Goal: Task Accomplishment & Management: Manage account settings

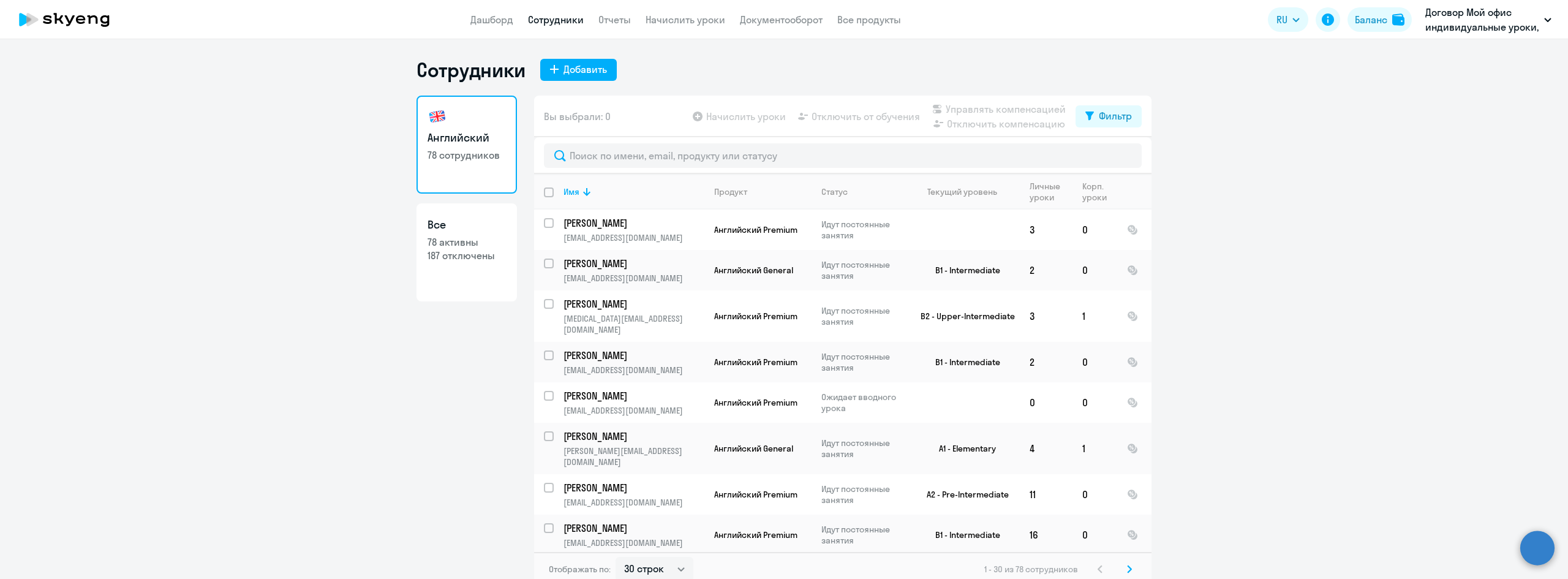
select select "30"
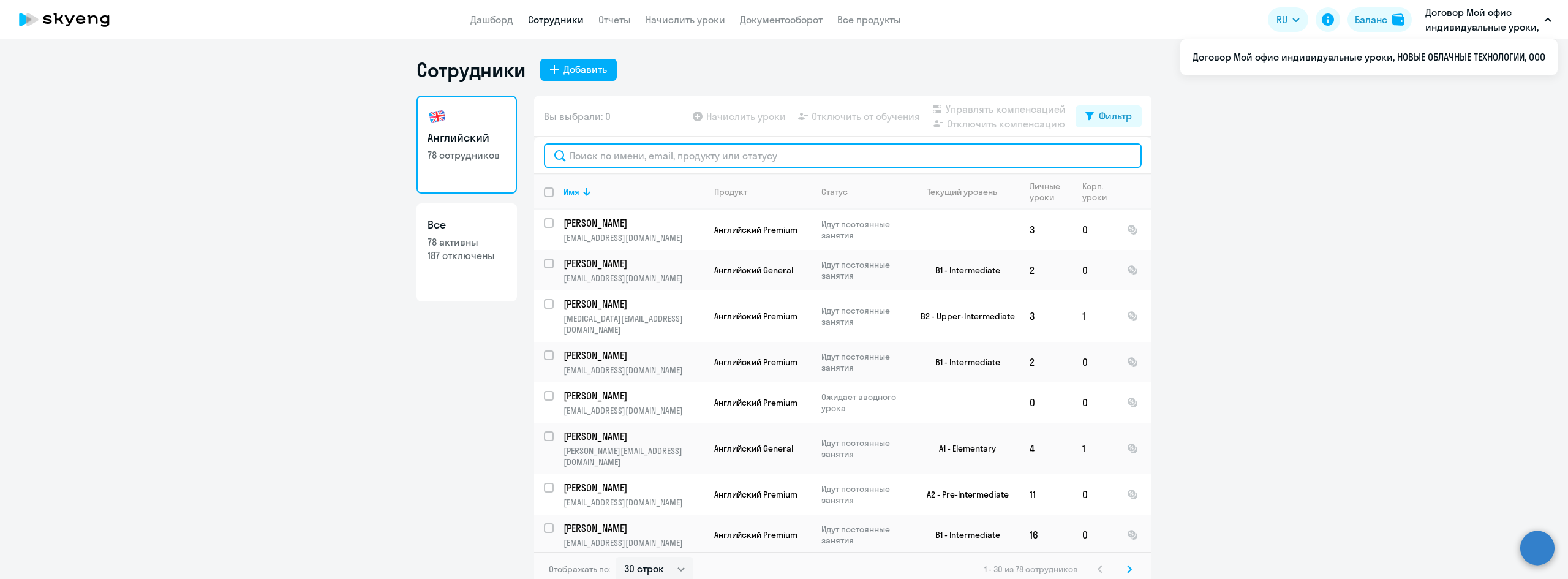
click at [591, 163] on input "text" at bounding box center [842, 156] width 598 height 25
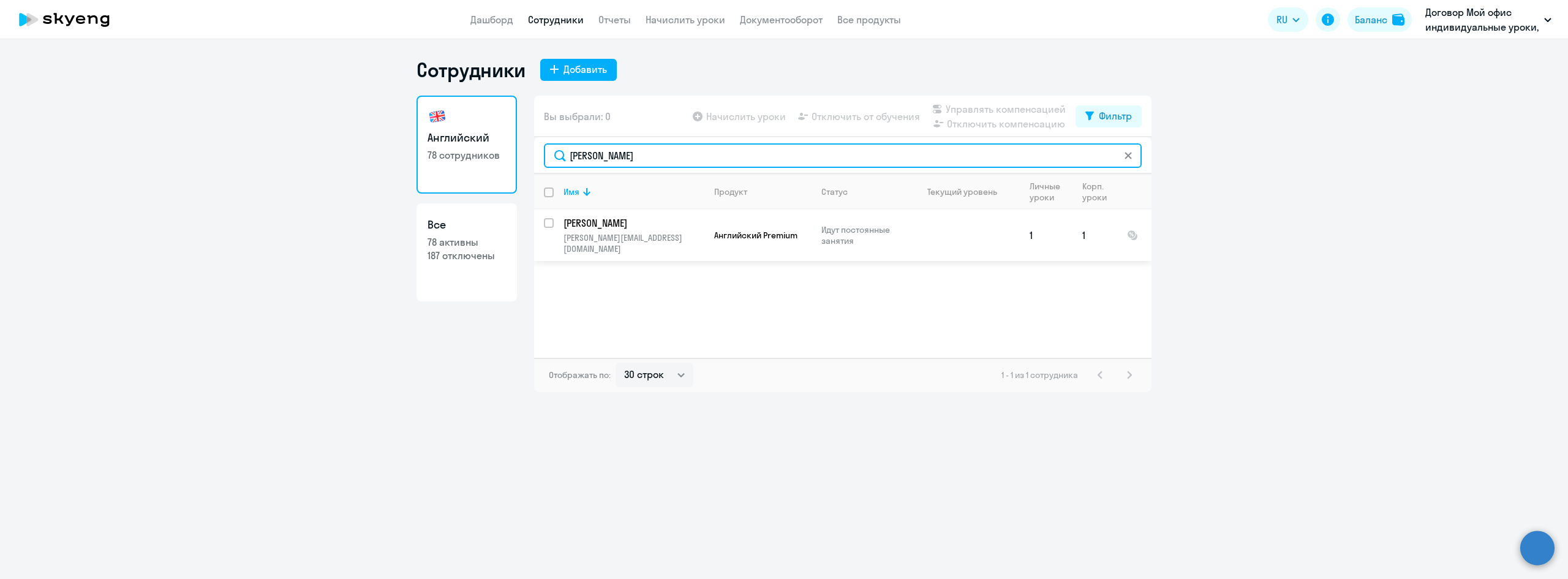
type input "[PERSON_NAME]"
click at [636, 228] on p "[PERSON_NAME]" at bounding box center [633, 223] width 138 height 13
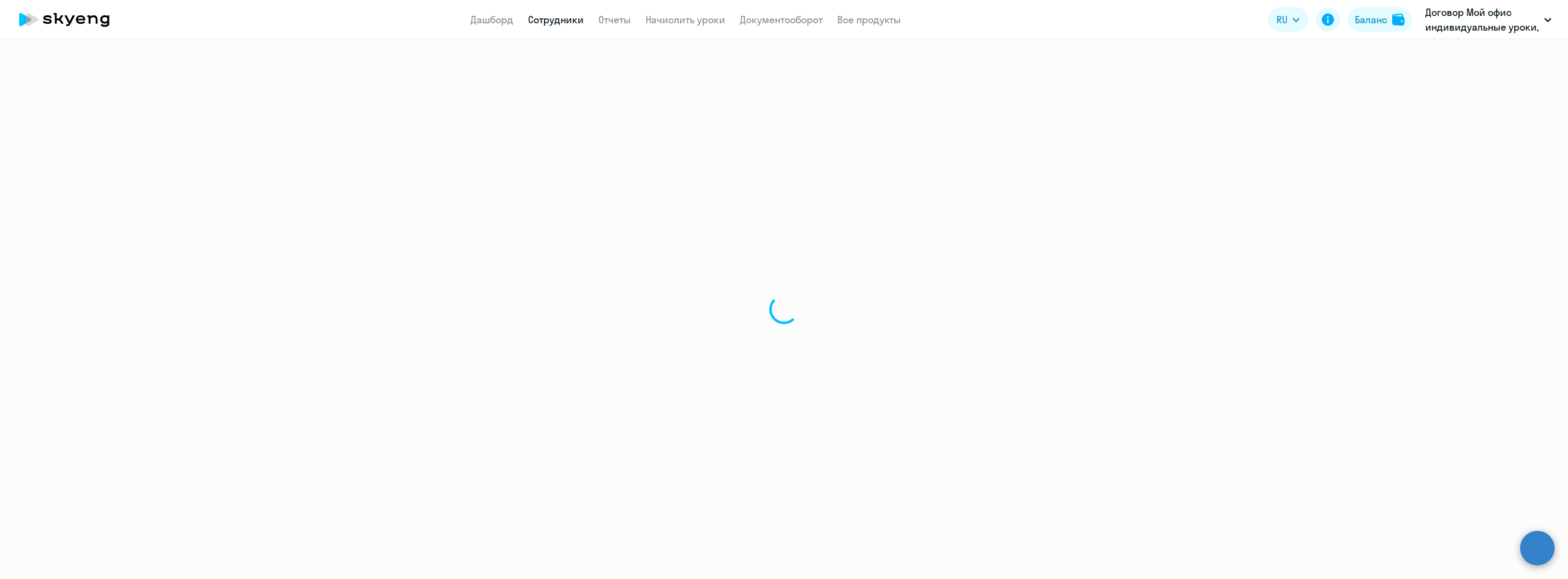
select select "english"
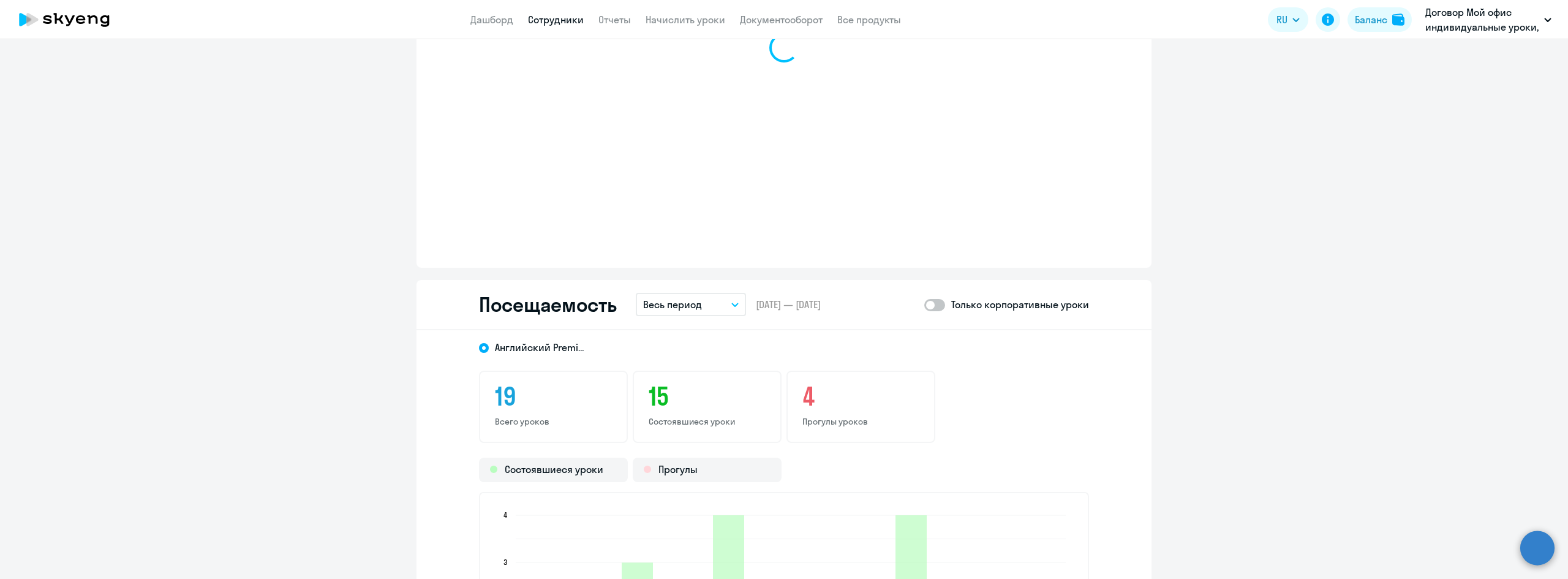
scroll to position [1348, 0]
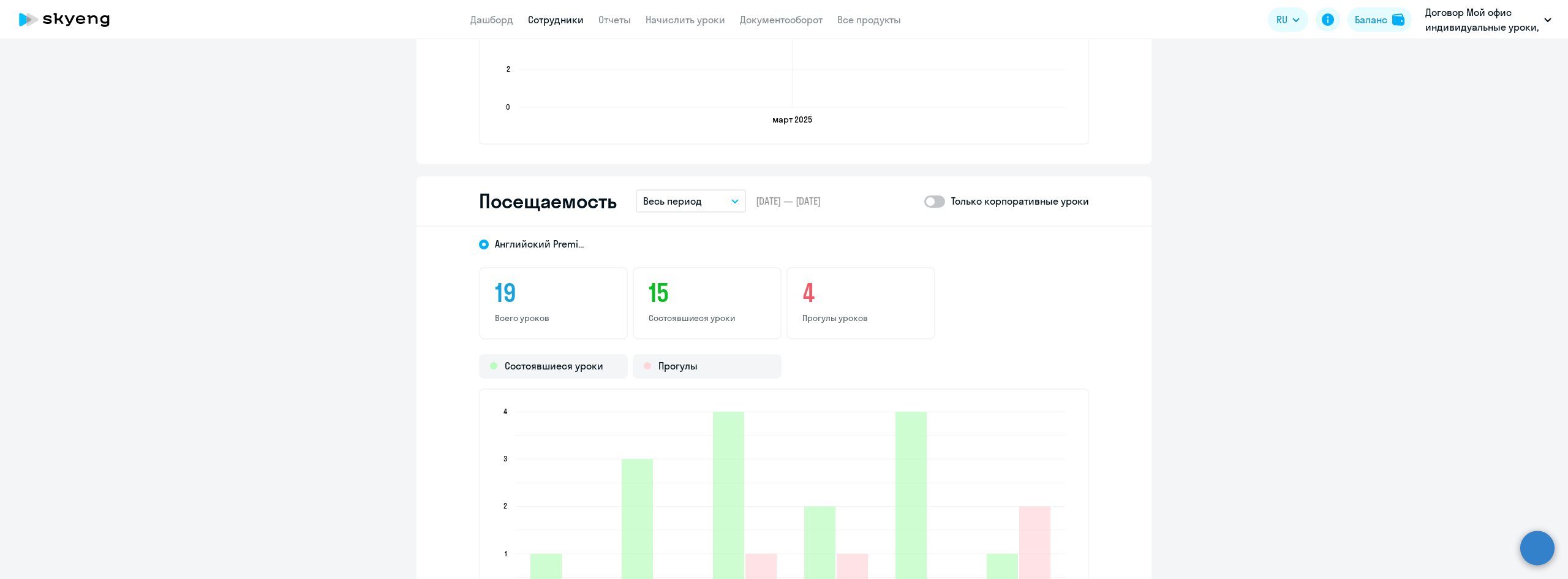
click at [740, 195] on button "Весь период" at bounding box center [691, 201] width 110 height 23
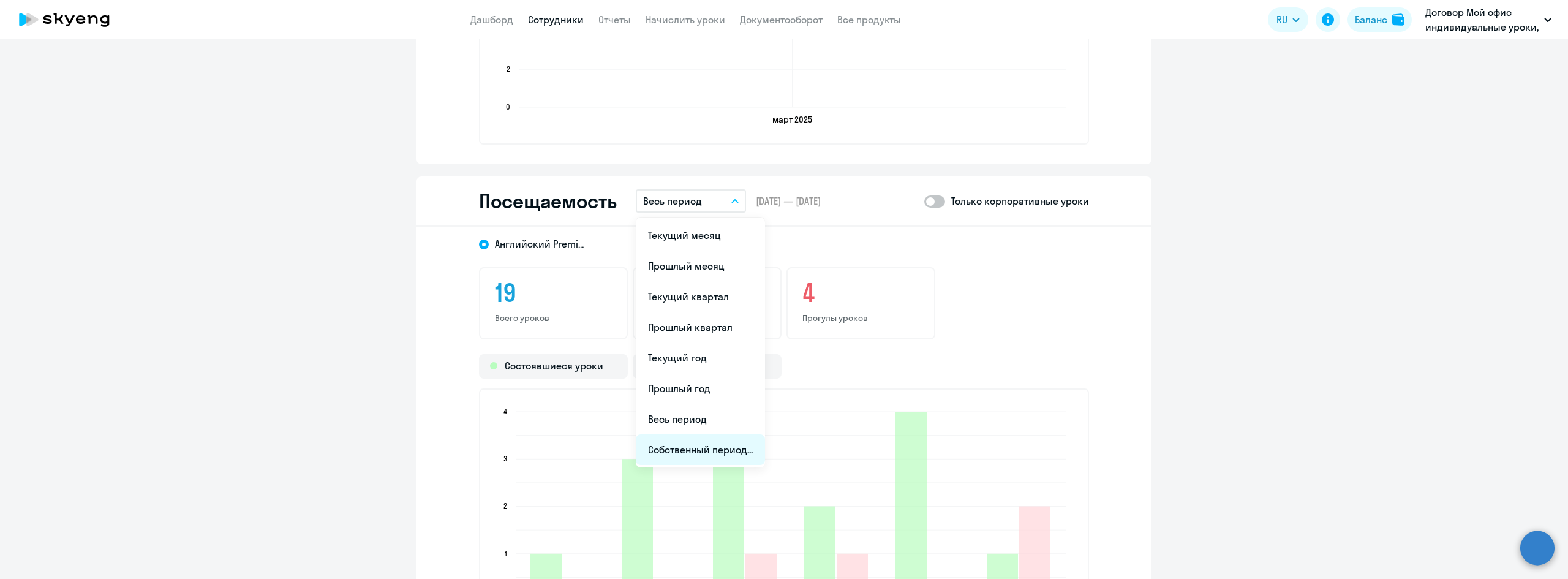
click at [689, 450] on li "Собственный период..." at bounding box center [701, 450] width 129 height 31
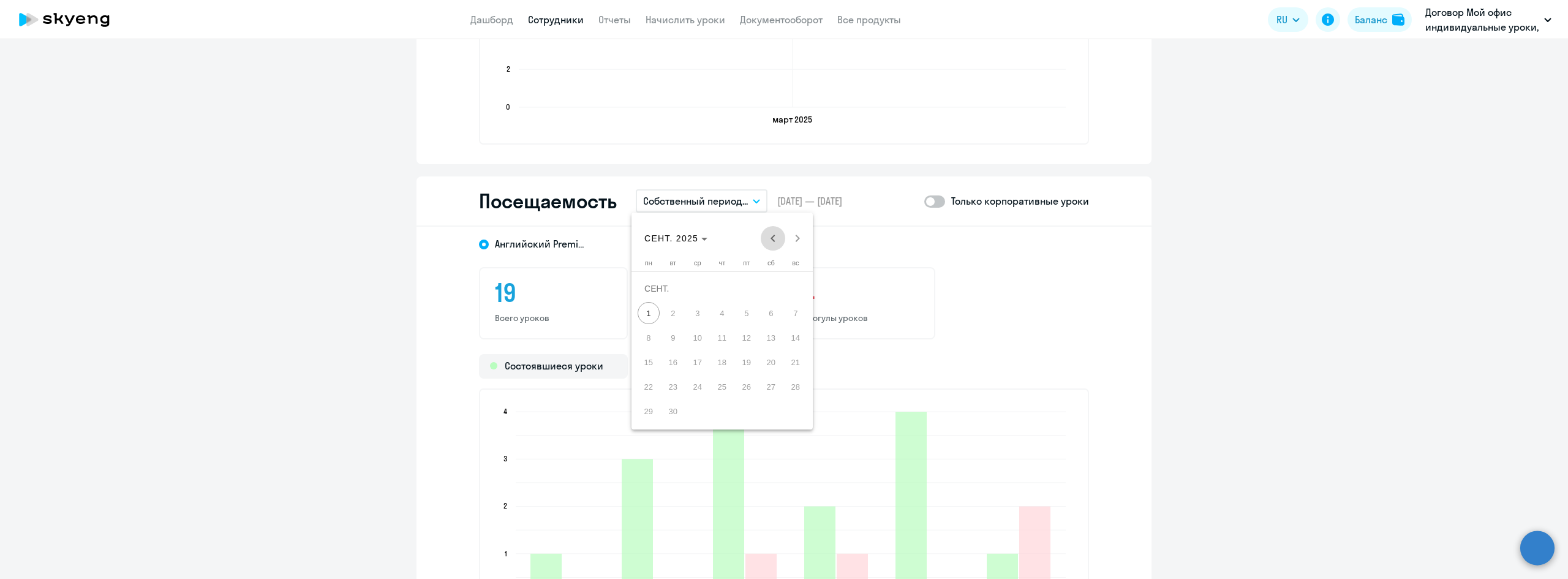
click at [769, 236] on span "Previous month" at bounding box center [773, 239] width 25 height 25
click at [792, 295] on span "1" at bounding box center [795, 289] width 22 height 22
click at [791, 236] on span "Next month" at bounding box center [798, 239] width 25 height 25
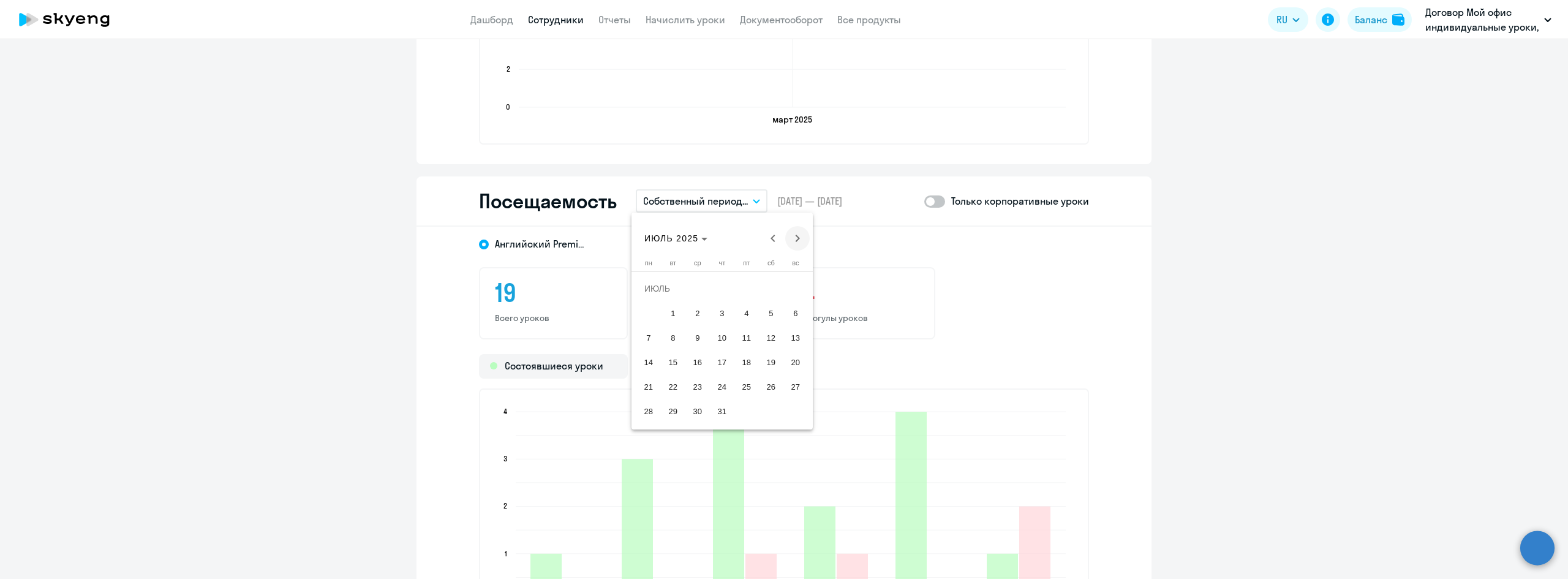
click at [791, 236] on span "Next month" at bounding box center [798, 239] width 25 height 25
click at [649, 321] on span "1" at bounding box center [648, 313] width 22 height 22
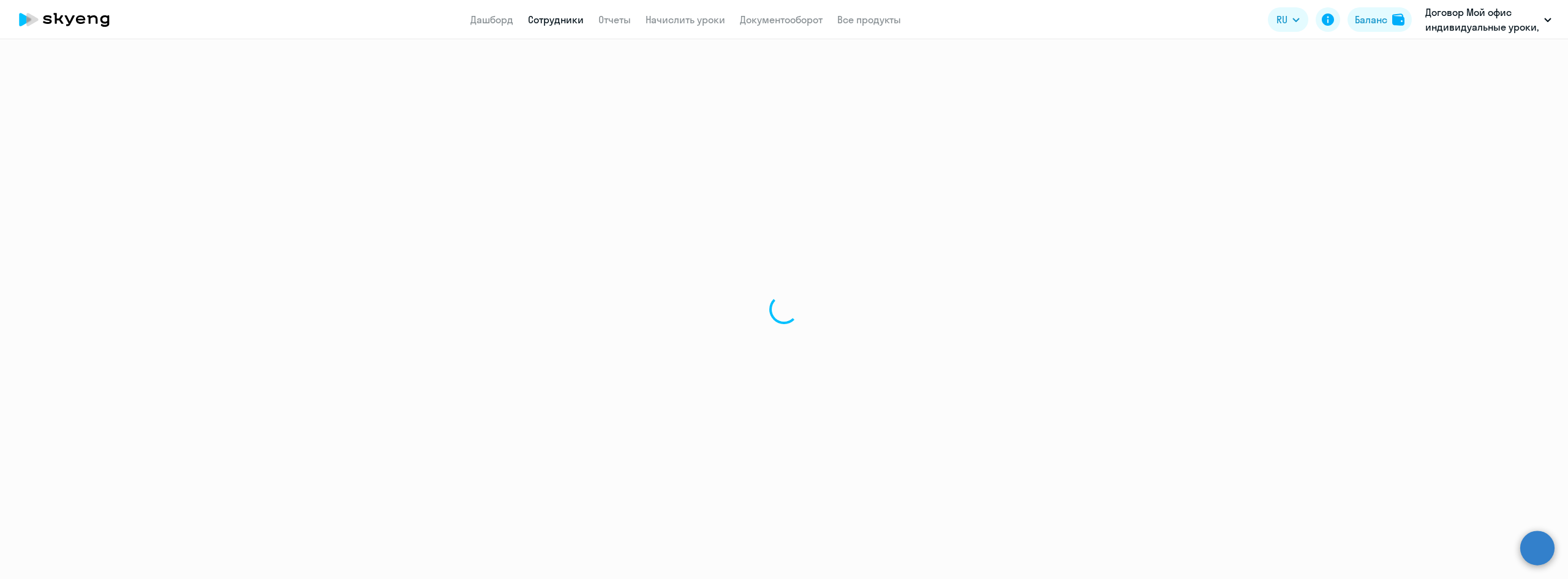
select select "30"
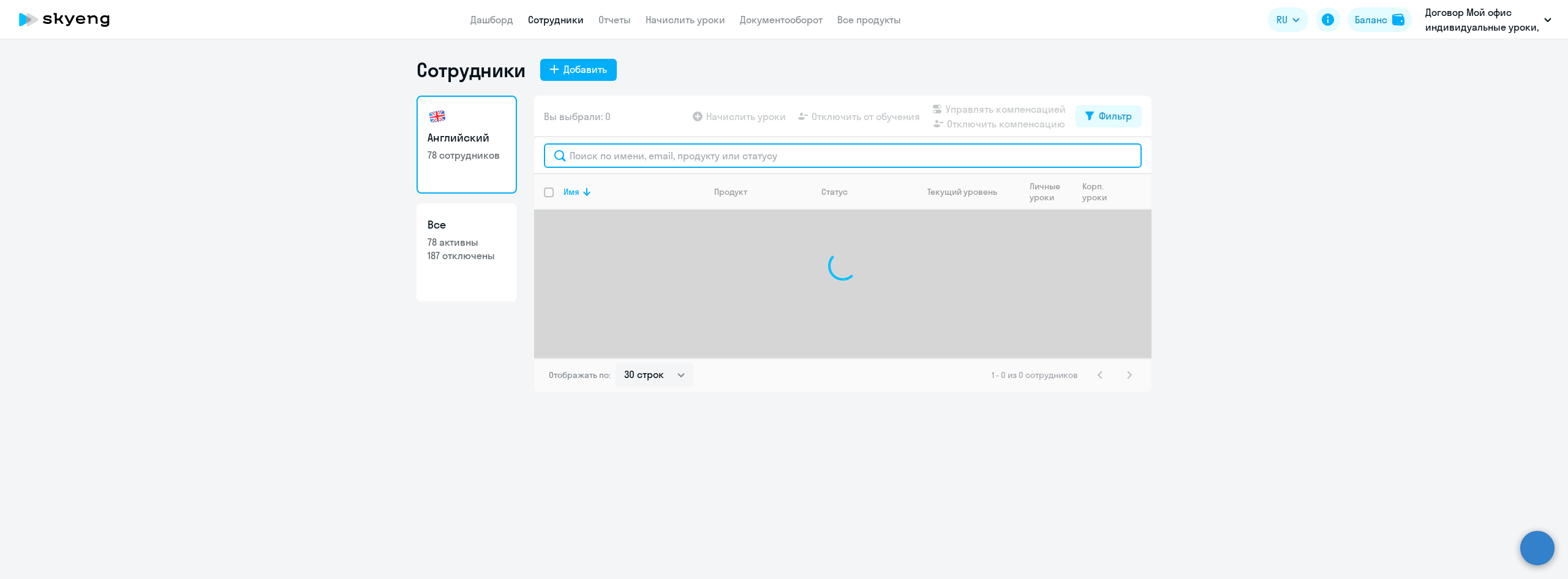
click at [658, 156] on input "text" at bounding box center [842, 156] width 598 height 25
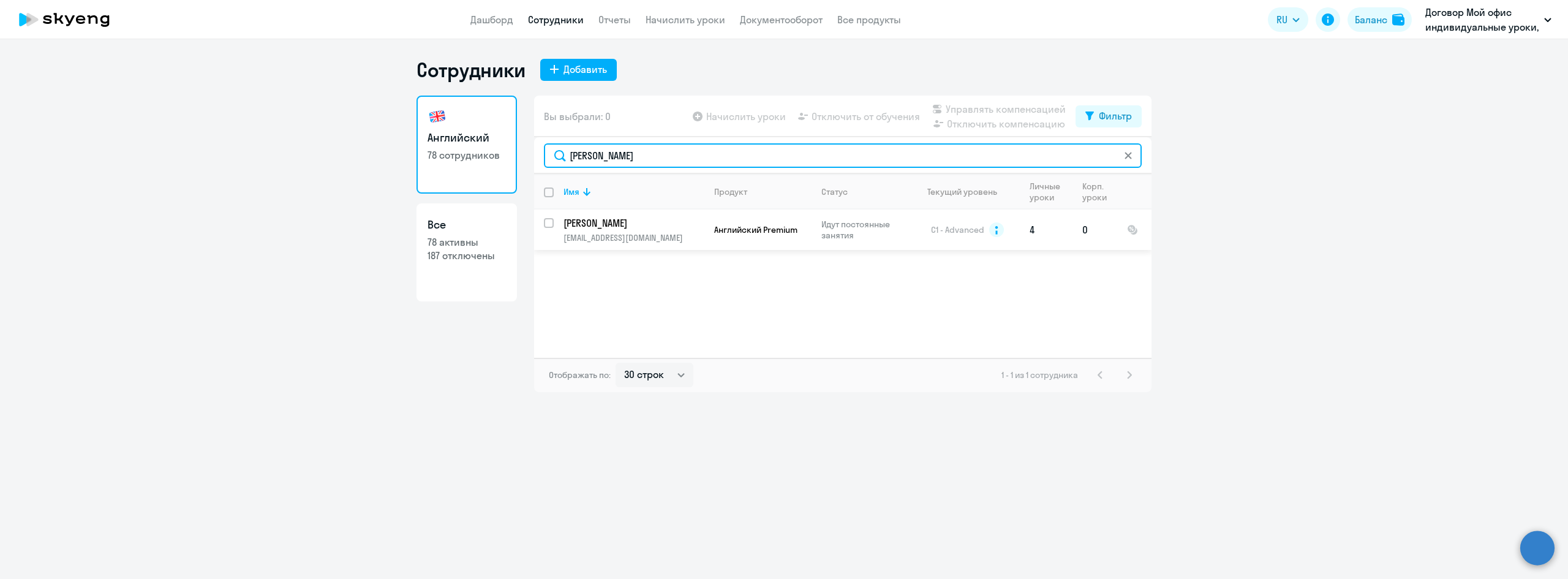
type input "[PERSON_NAME]"
click at [606, 232] on p "[EMAIL_ADDRESS][DOMAIN_NAME]" at bounding box center [634, 237] width 140 height 11
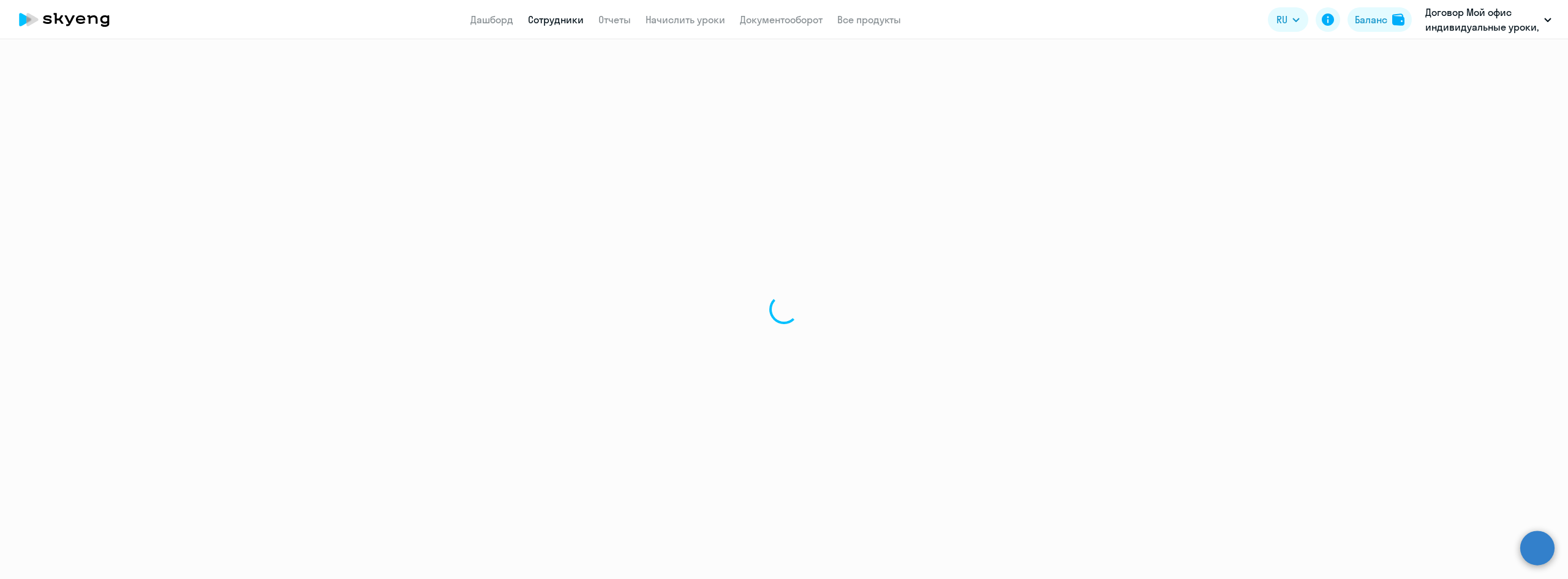
select select "english"
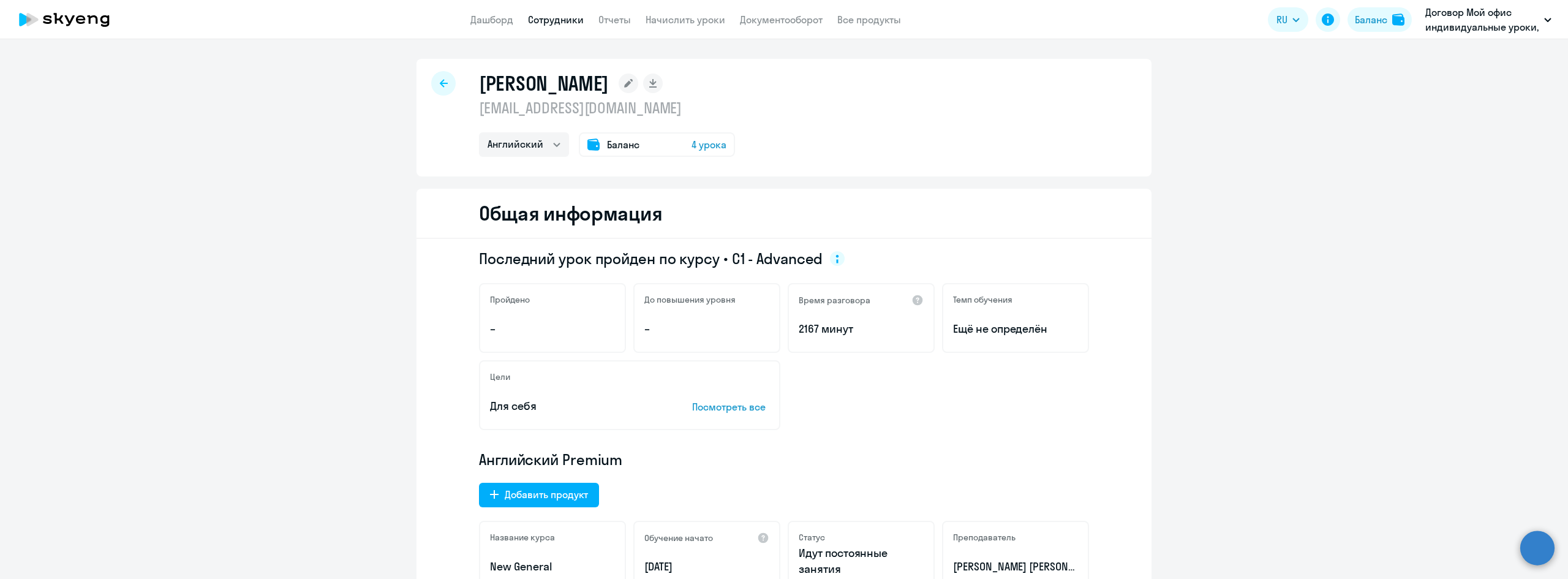
click at [448, 79] on div at bounding box center [444, 84] width 25 height 25
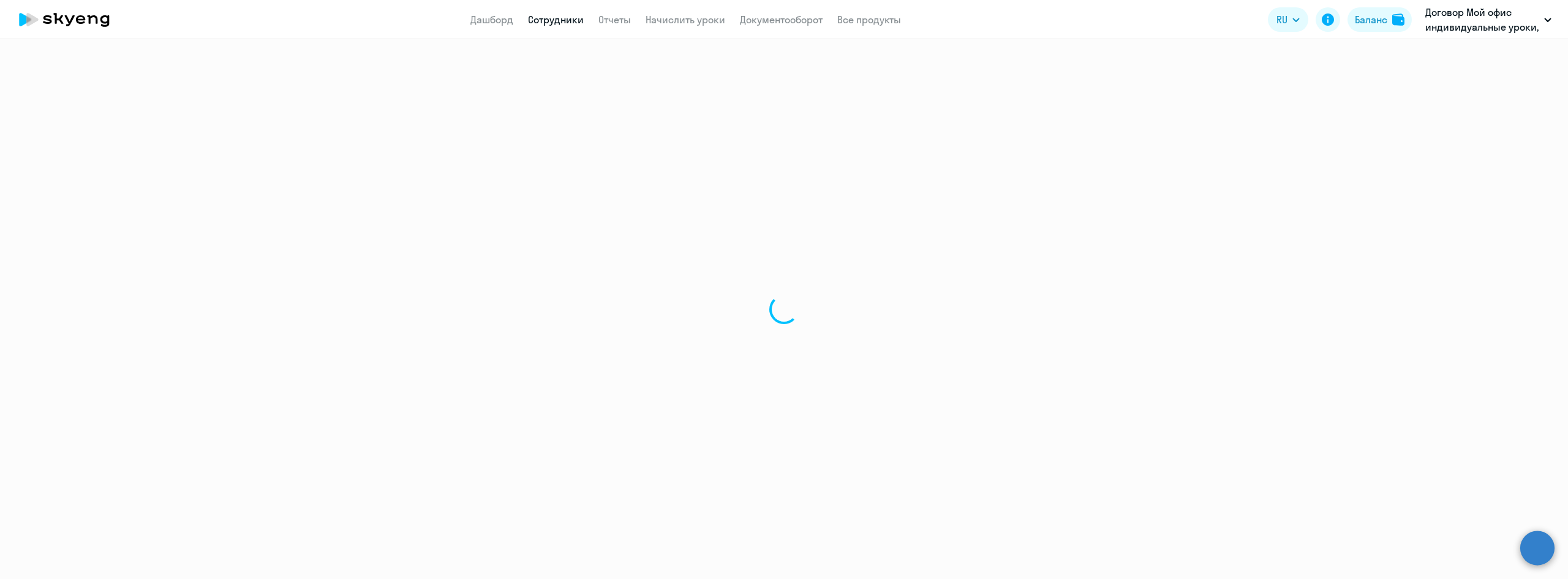
select select "30"
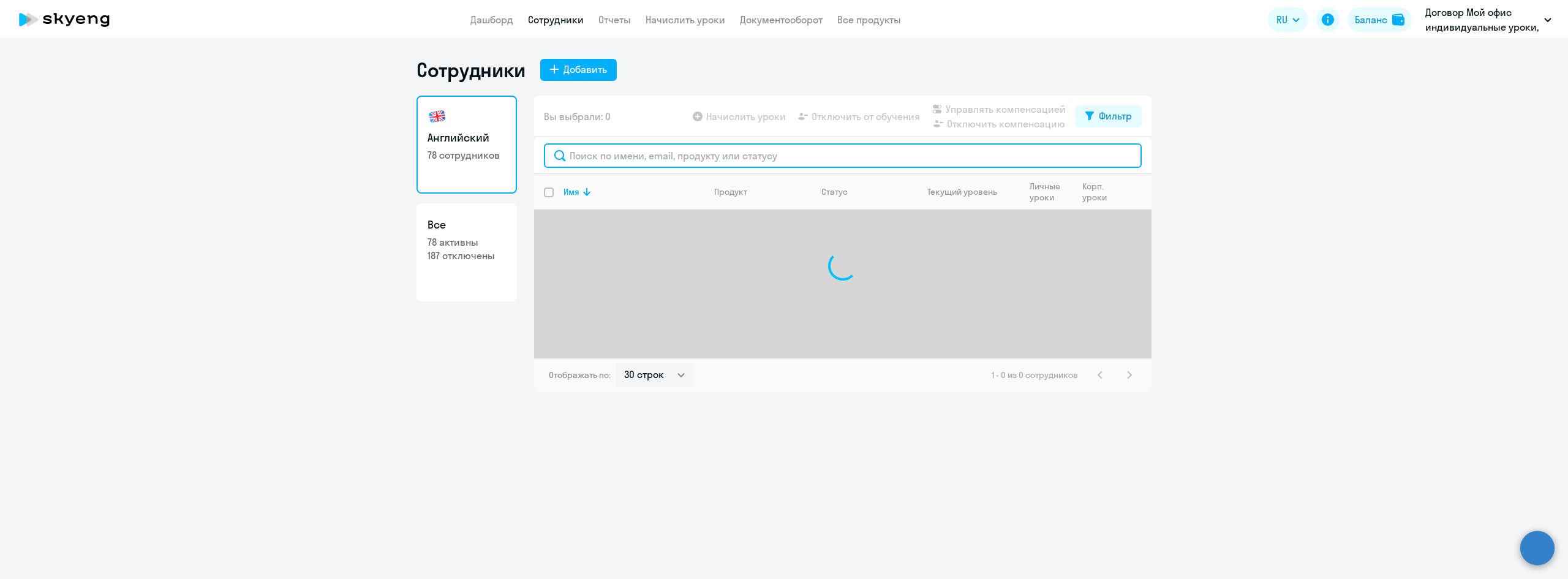
click at [664, 161] on input "text" at bounding box center [842, 156] width 598 height 25
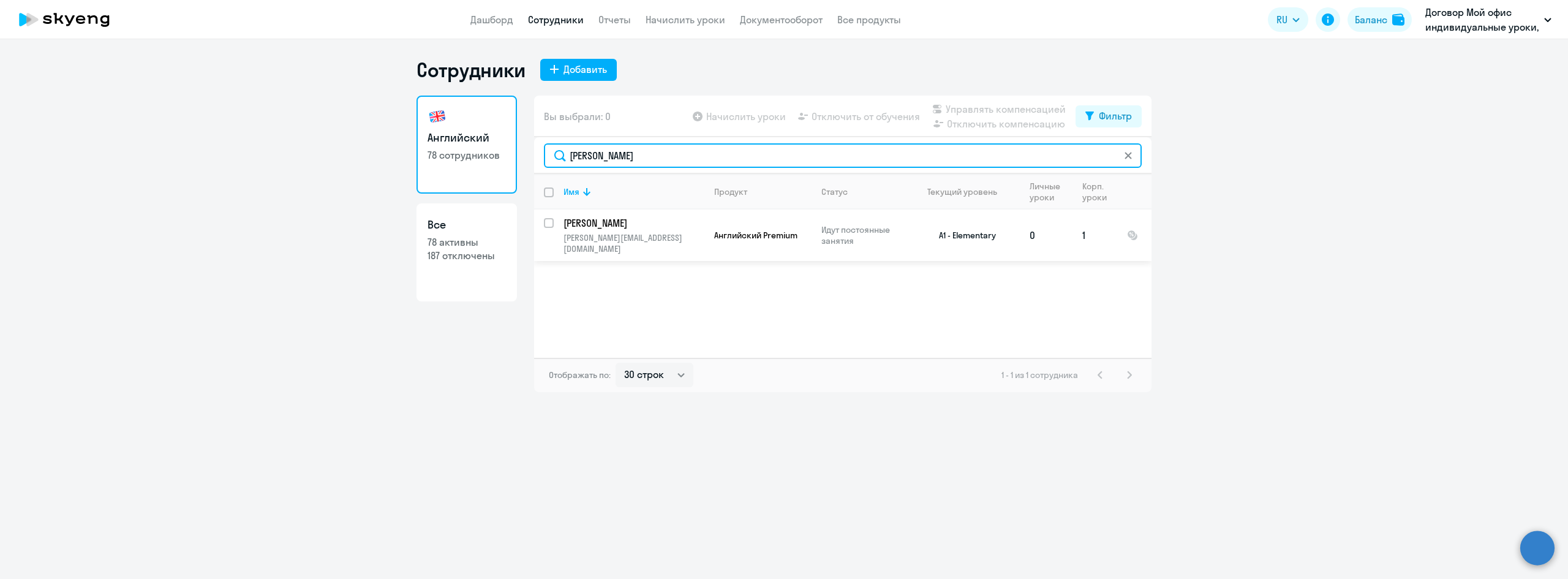
type input "[PERSON_NAME]"
click at [623, 221] on p "[PERSON_NAME]" at bounding box center [633, 223] width 138 height 13
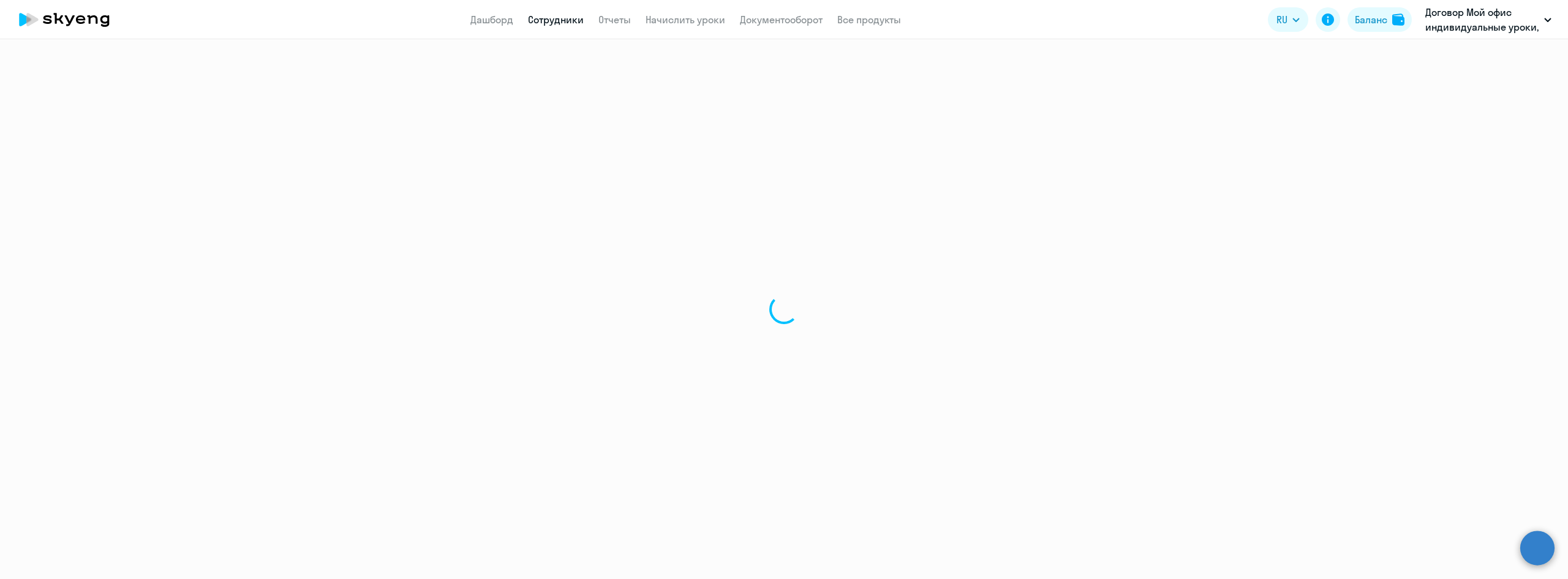
select select "english"
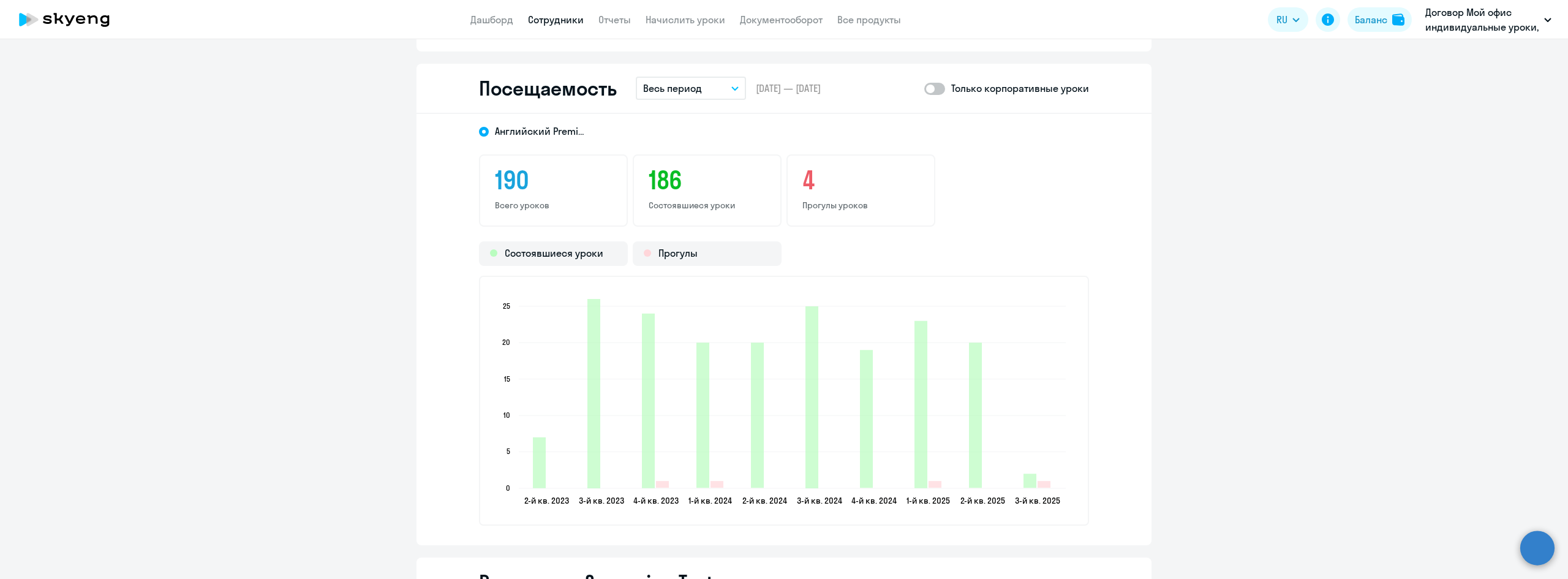
scroll to position [1471, 0]
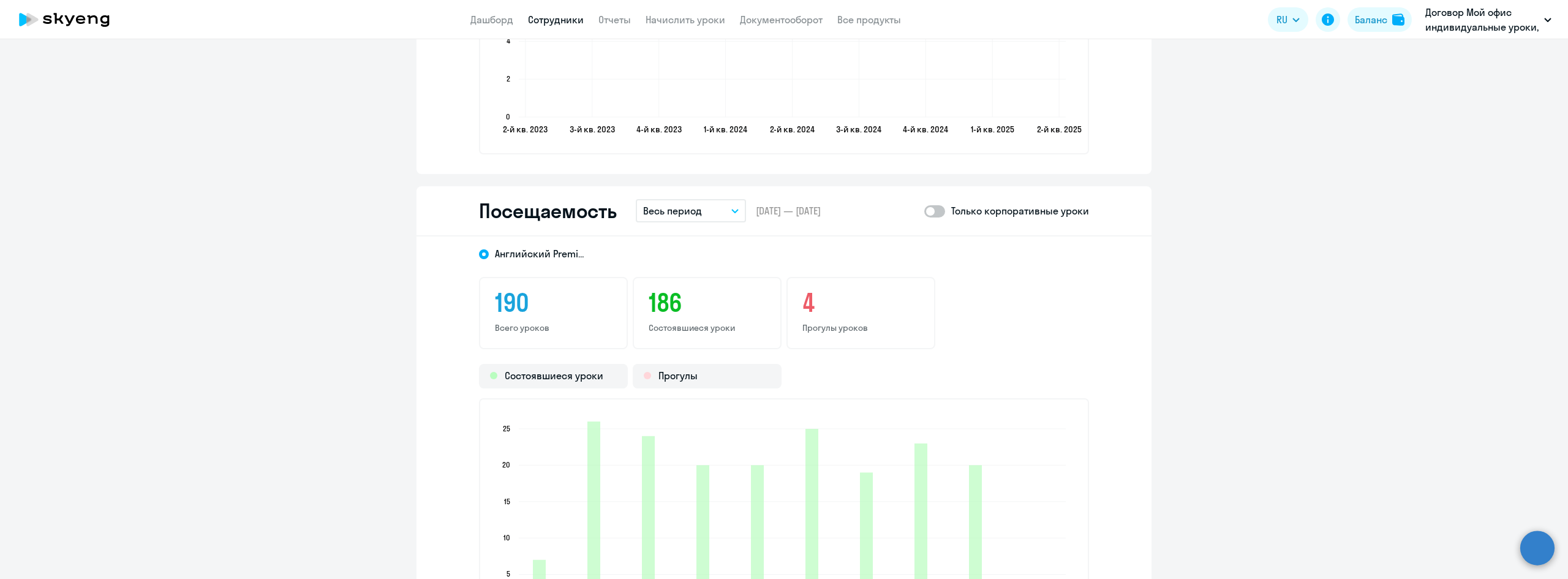
click at [734, 210] on icon "button" at bounding box center [735, 211] width 7 height 4
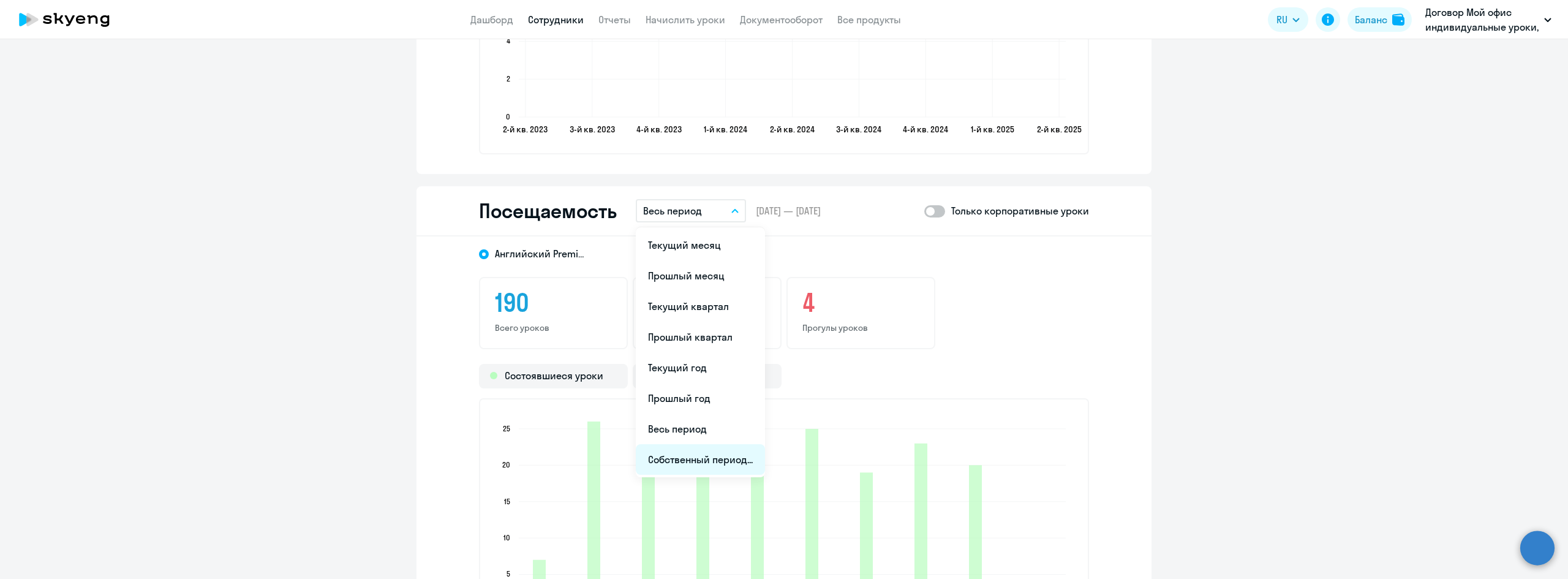
click at [692, 460] on li "Собственный период..." at bounding box center [701, 460] width 129 height 31
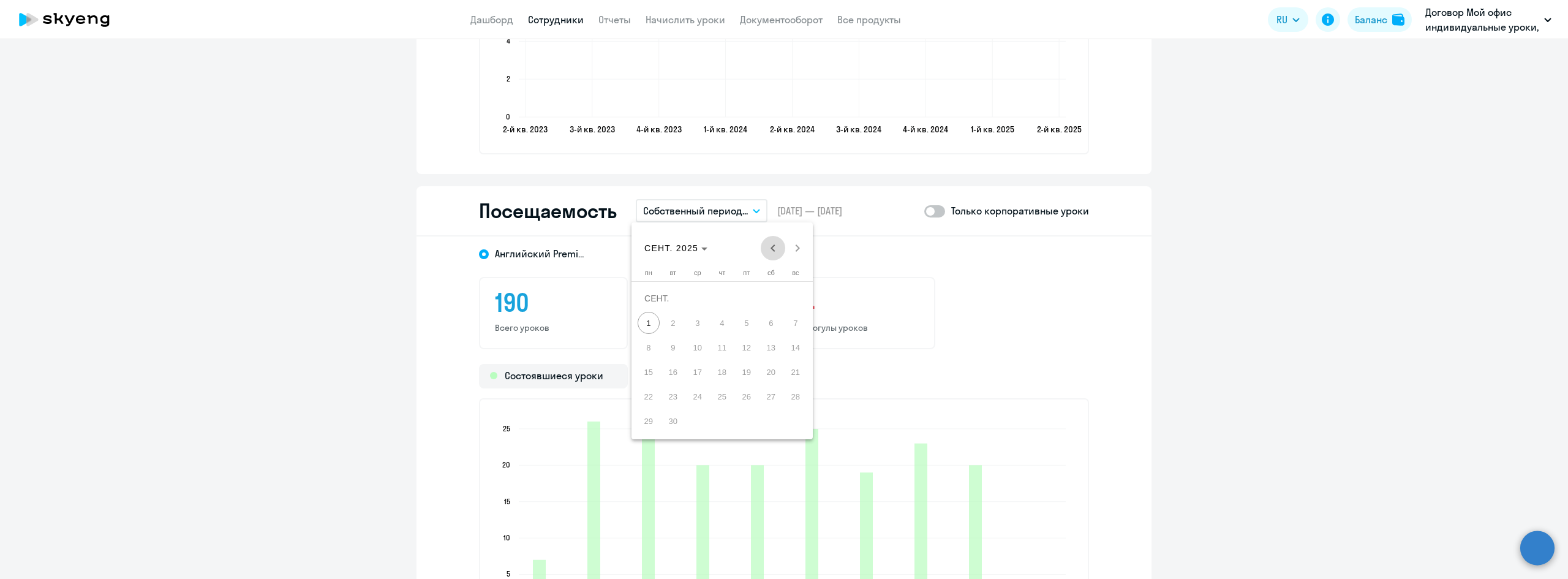
click at [772, 252] on span "Previous month" at bounding box center [773, 248] width 25 height 25
click at [794, 310] on button "1" at bounding box center [796, 299] width 25 height 25
click at [795, 252] on span "Next month" at bounding box center [798, 248] width 25 height 25
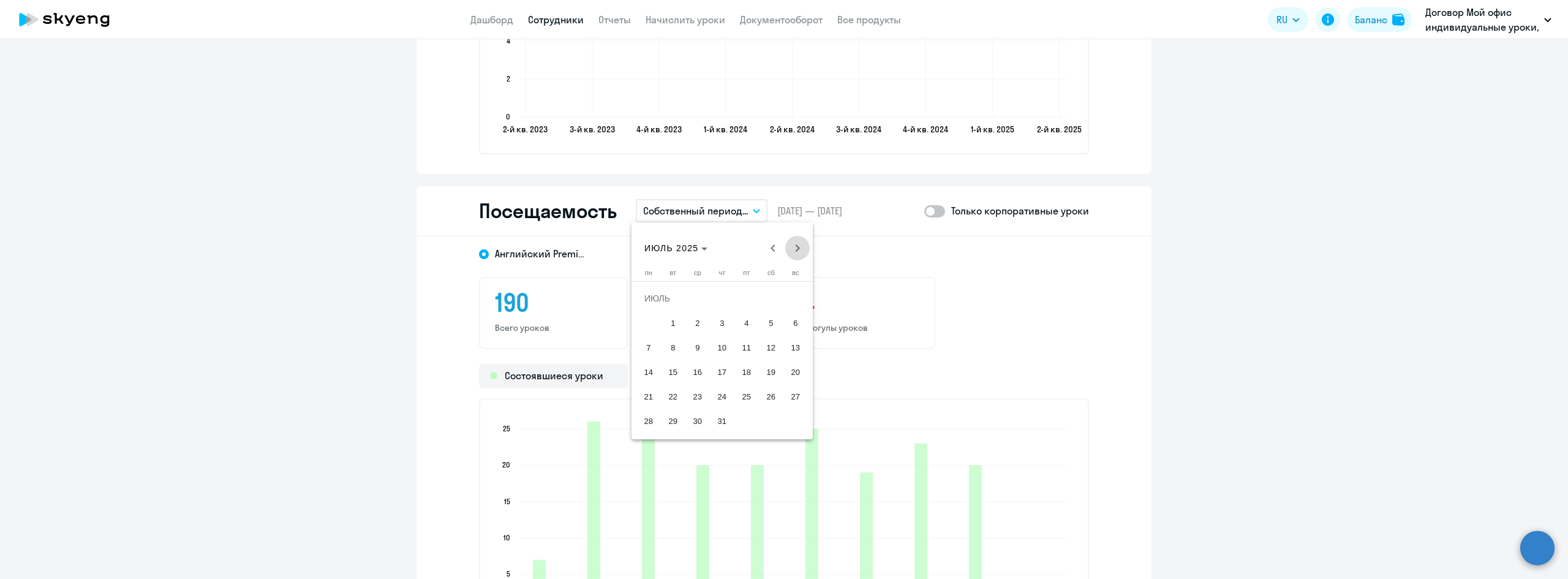
click at [795, 252] on span "Next month" at bounding box center [798, 248] width 25 height 25
click at [649, 329] on span "1" at bounding box center [648, 323] width 22 height 22
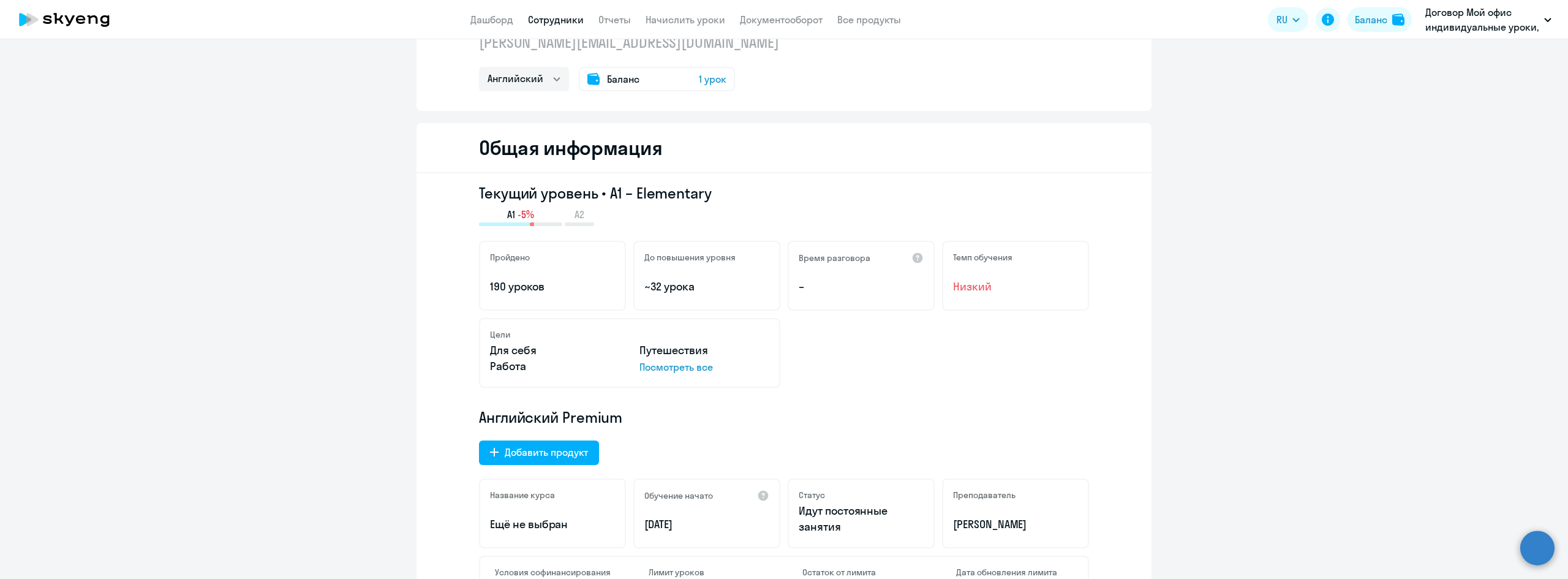
scroll to position [0, 0]
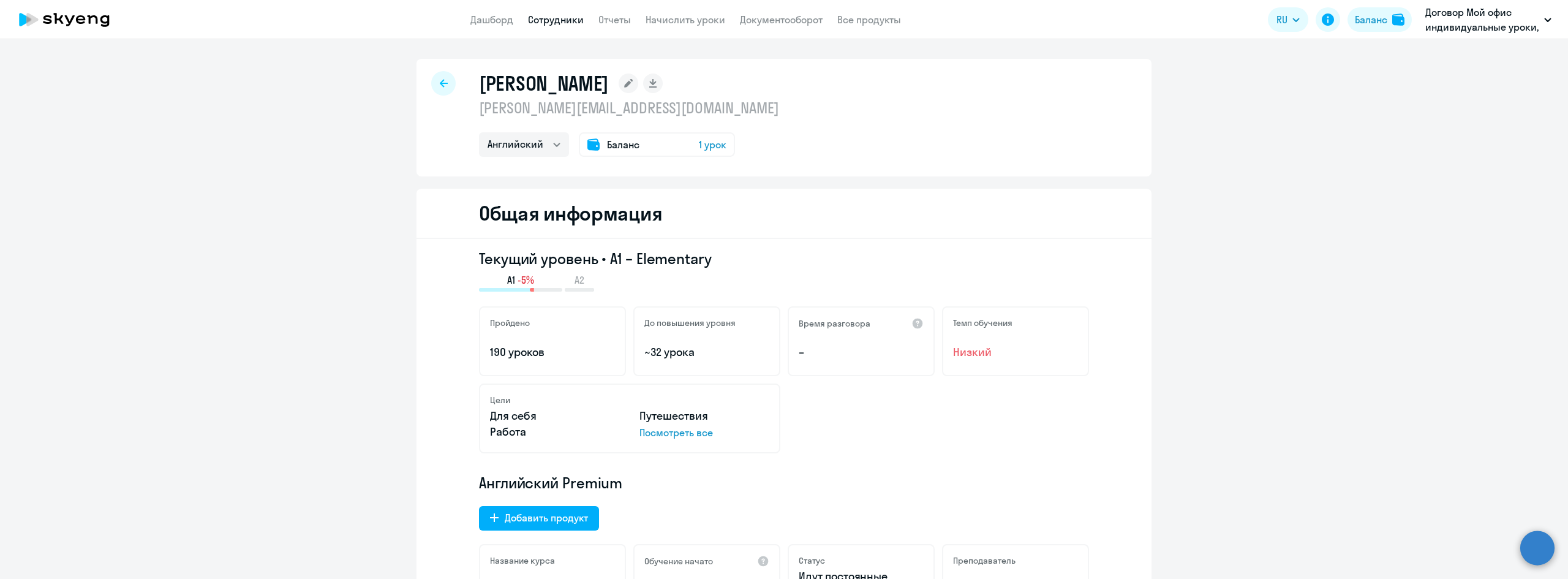
click at [442, 88] on div at bounding box center [444, 84] width 25 height 25
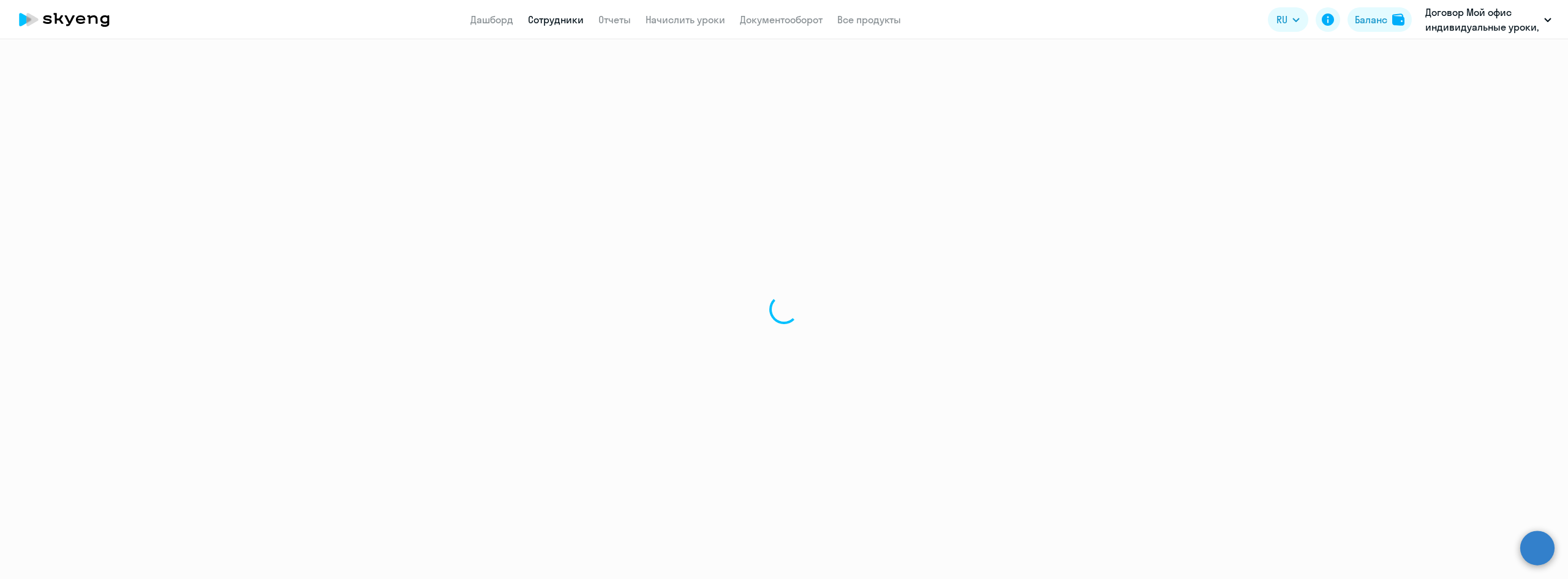
select select "30"
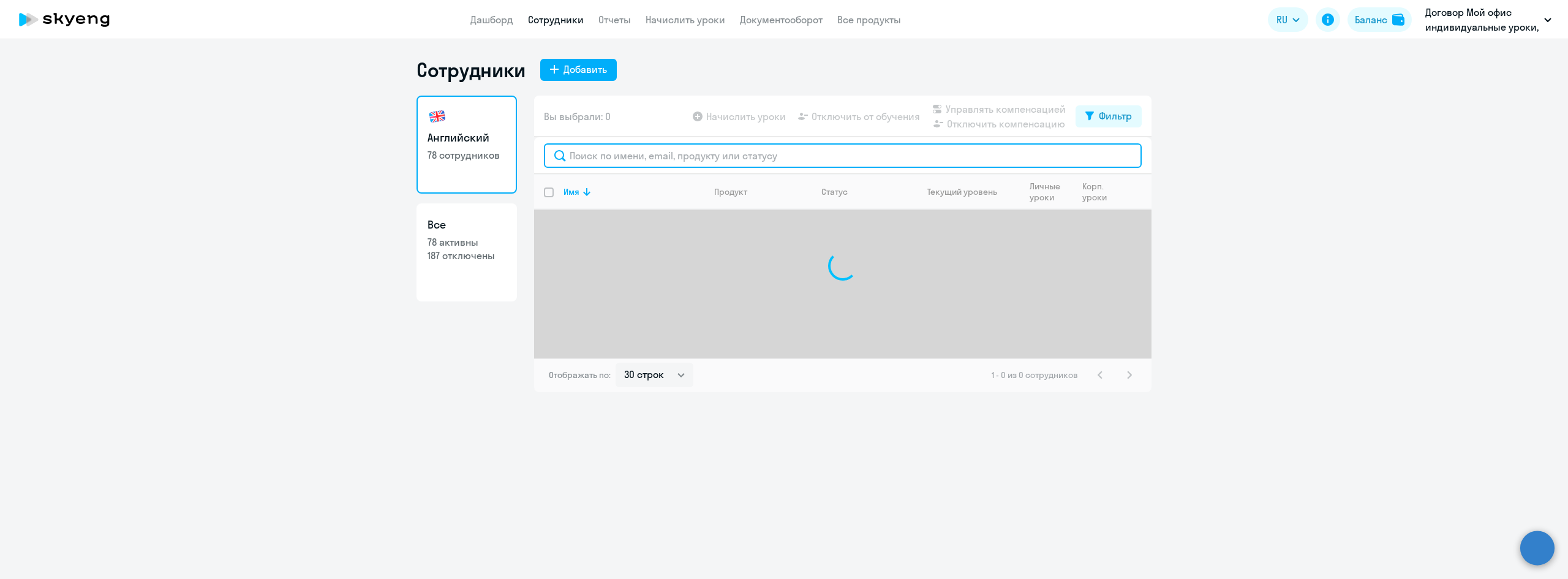
click at [601, 167] on input "text" at bounding box center [842, 156] width 598 height 25
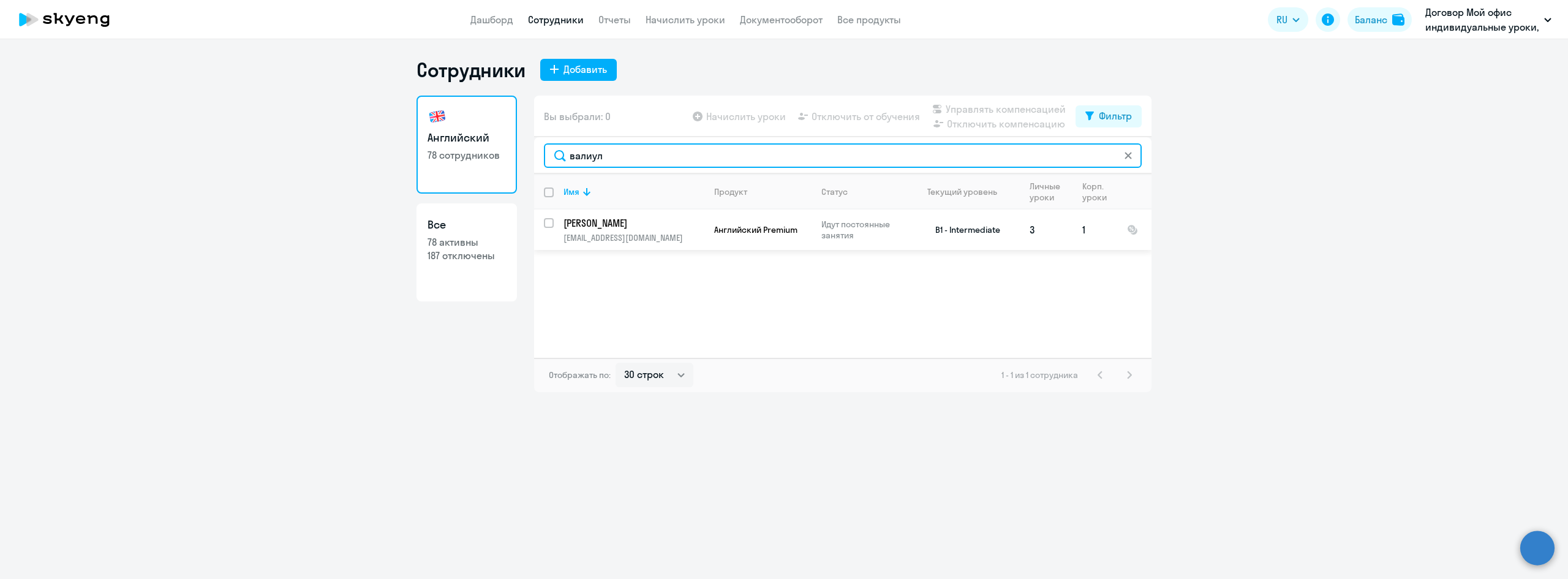
type input "валиул"
click at [629, 215] on td "Валиуллина Диляра [EMAIL_ADDRESS][DOMAIN_NAME]" at bounding box center [629, 230] width 151 height 41
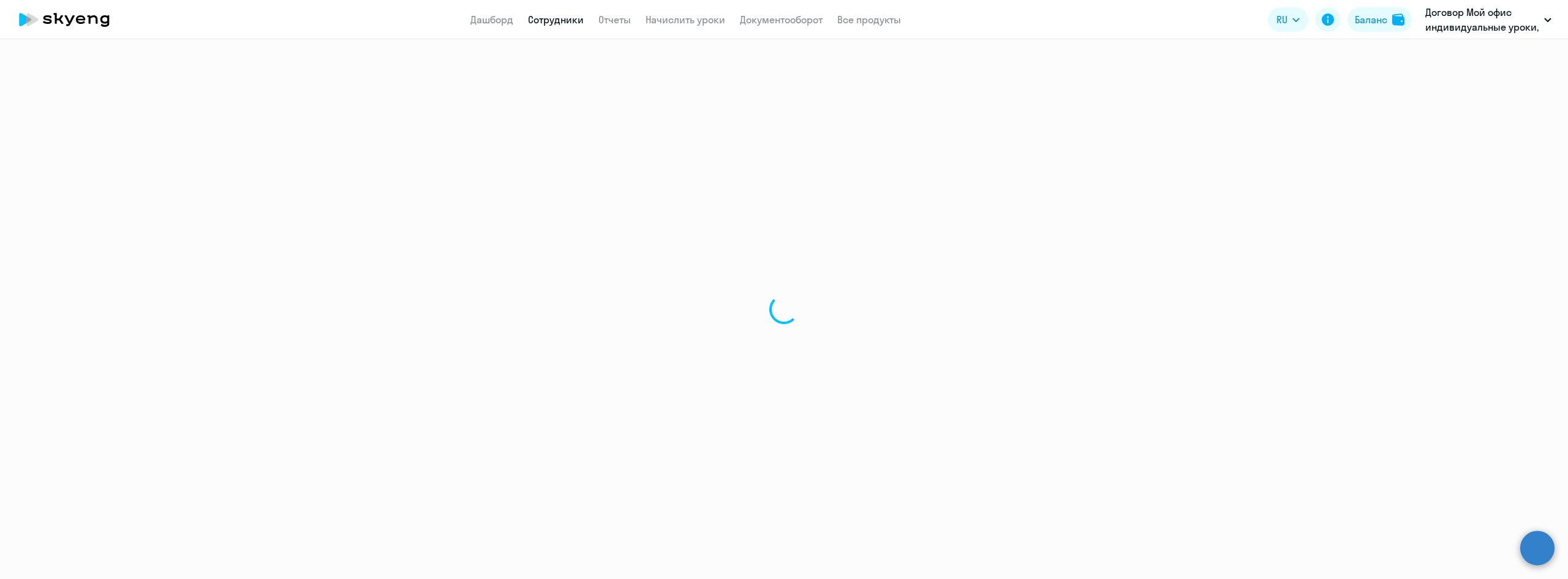
select select "english"
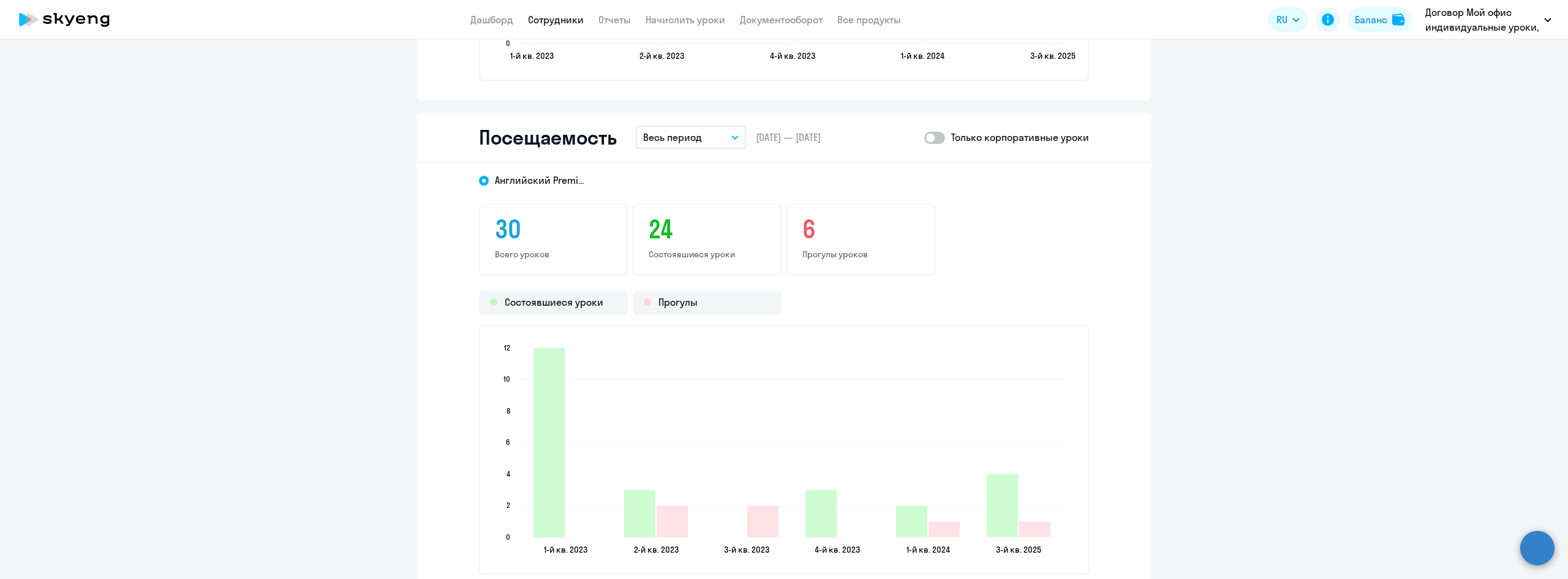
scroll to position [1409, 0]
click at [732, 151] on div "Посещаемость Весь период – [DATE] — [DATE] Только корпоративные уроки" at bounding box center [784, 140] width 735 height 51
click at [732, 148] on button "Весь период" at bounding box center [691, 139] width 110 height 23
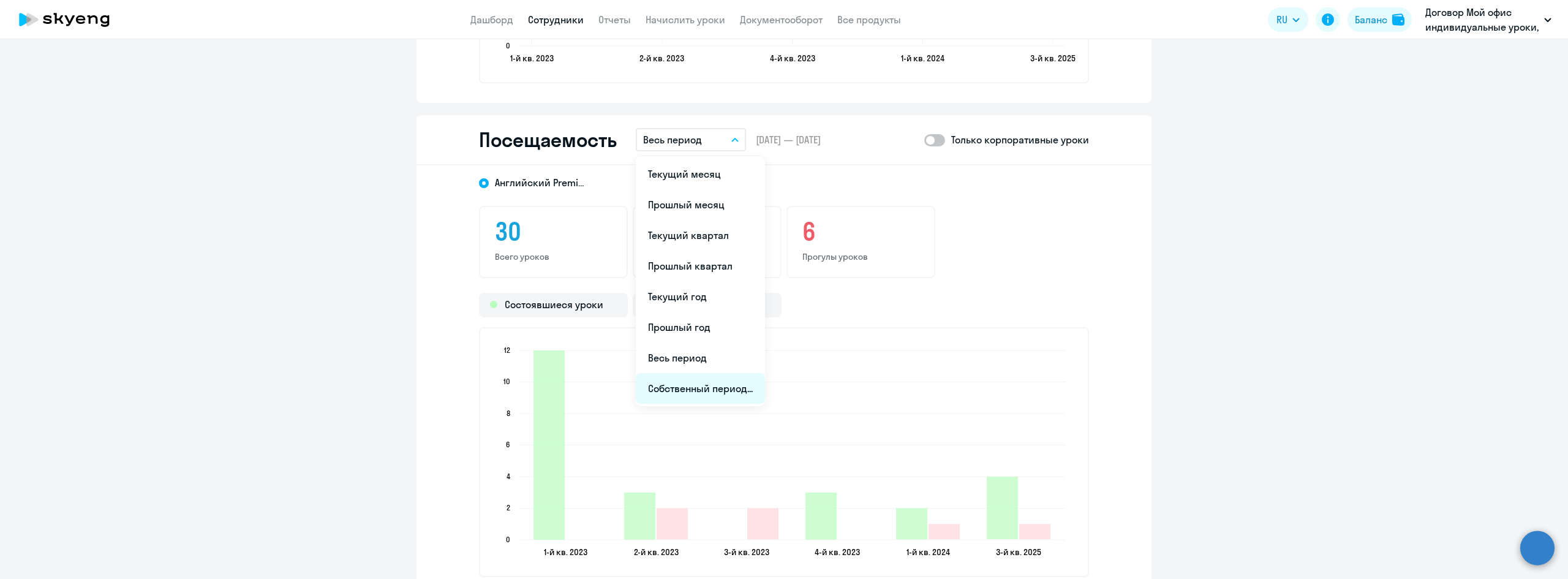
click at [699, 377] on li "Собственный период..." at bounding box center [701, 388] width 129 height 31
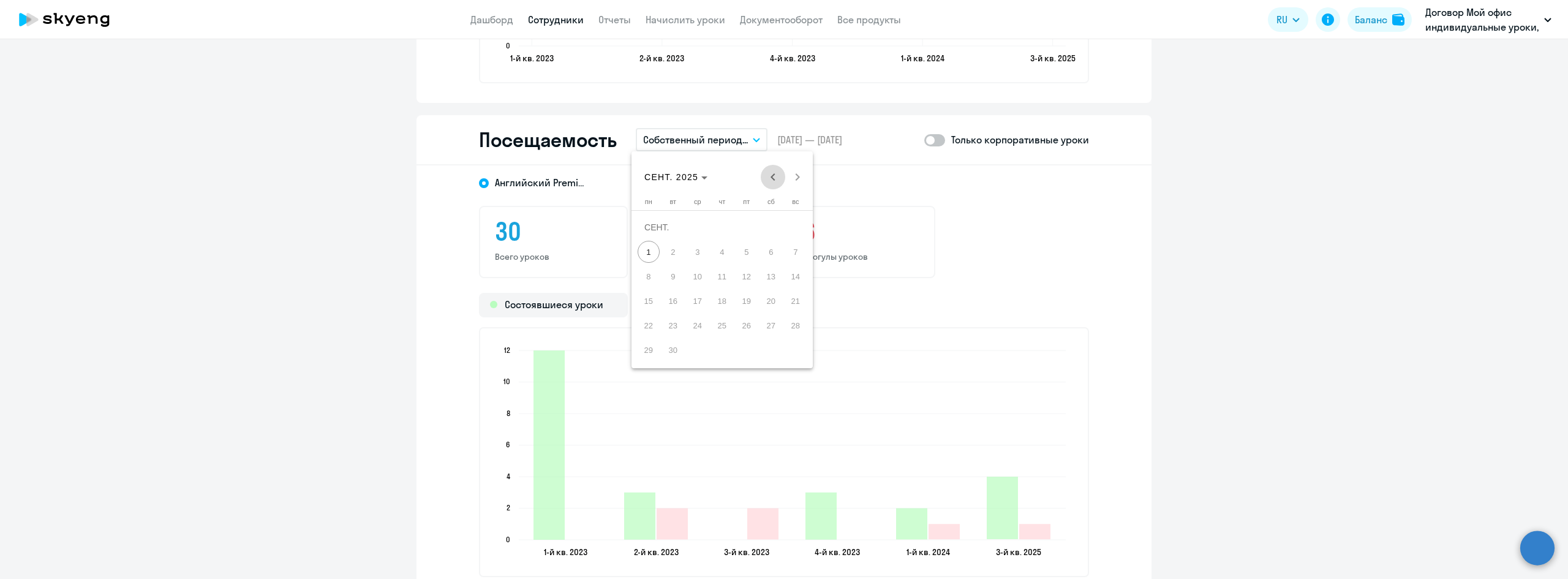
click at [765, 175] on span "Previous month" at bounding box center [773, 178] width 25 height 25
click at [799, 226] on span "1" at bounding box center [795, 227] width 22 height 22
click at [800, 180] on span "Next month" at bounding box center [798, 178] width 25 height 25
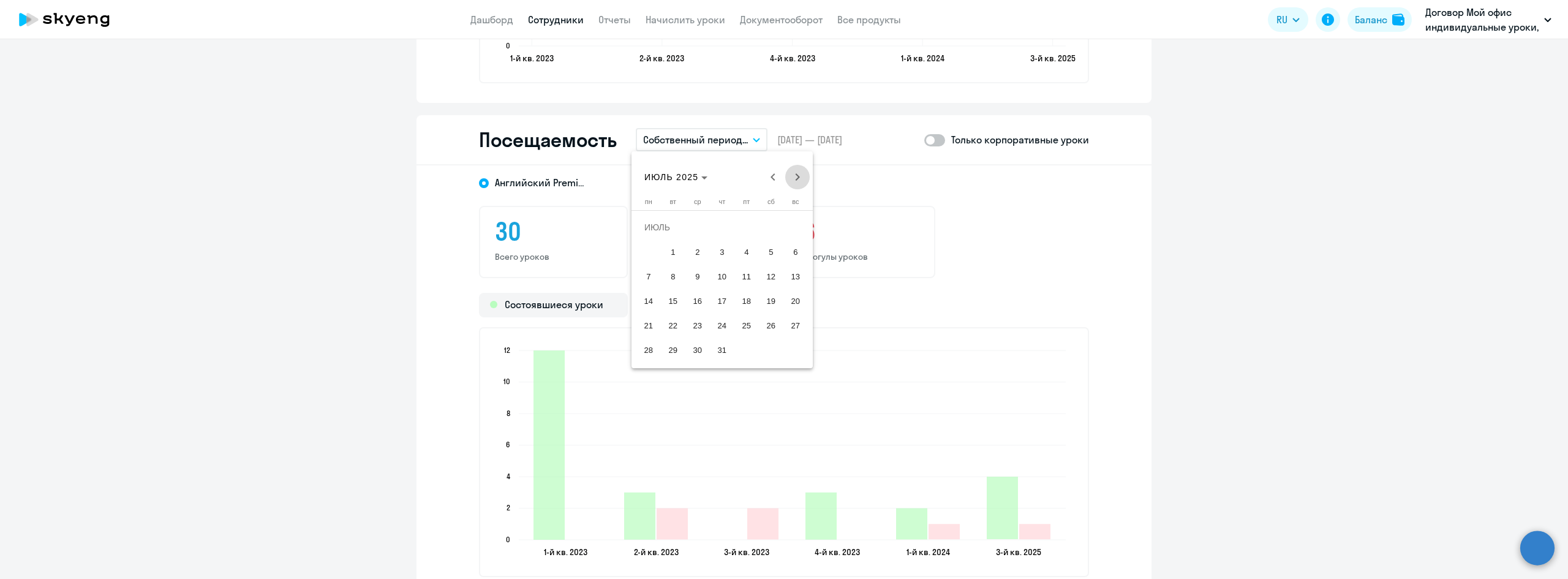
click at [800, 180] on span "Next month" at bounding box center [798, 178] width 25 height 25
click at [652, 253] on span "1" at bounding box center [648, 251] width 22 height 22
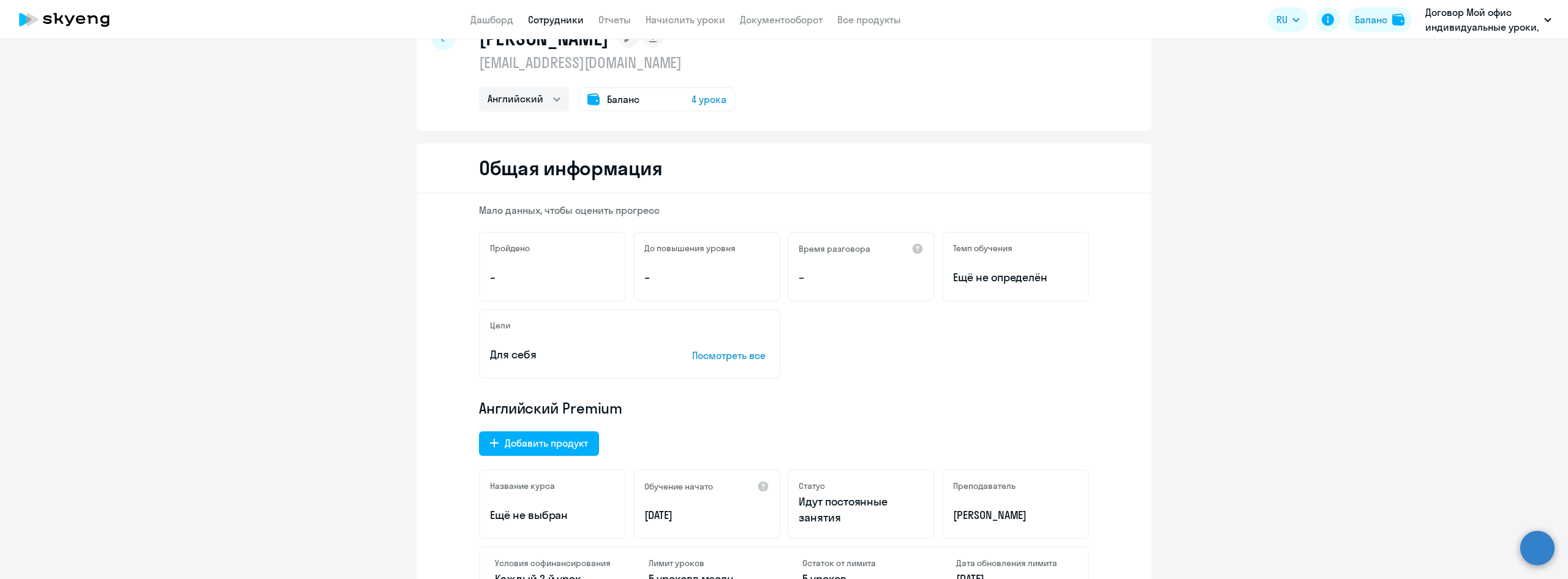
scroll to position [0, 0]
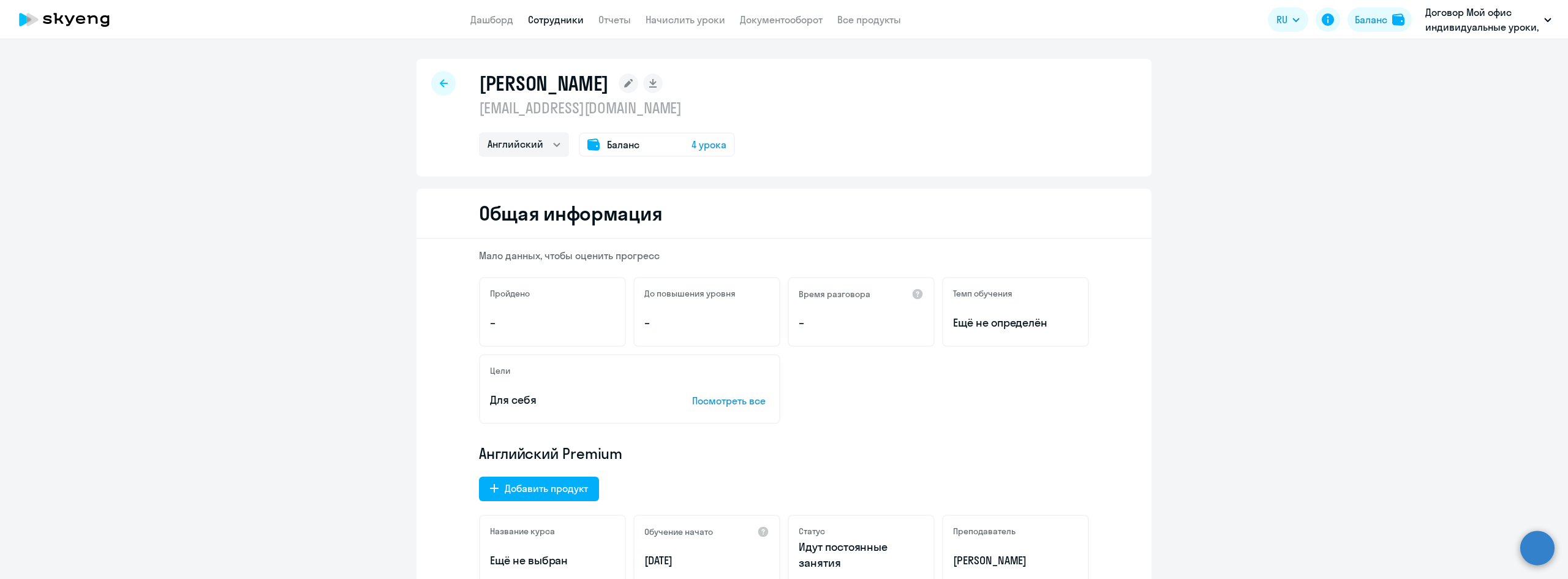
click at [434, 76] on div at bounding box center [444, 84] width 25 height 25
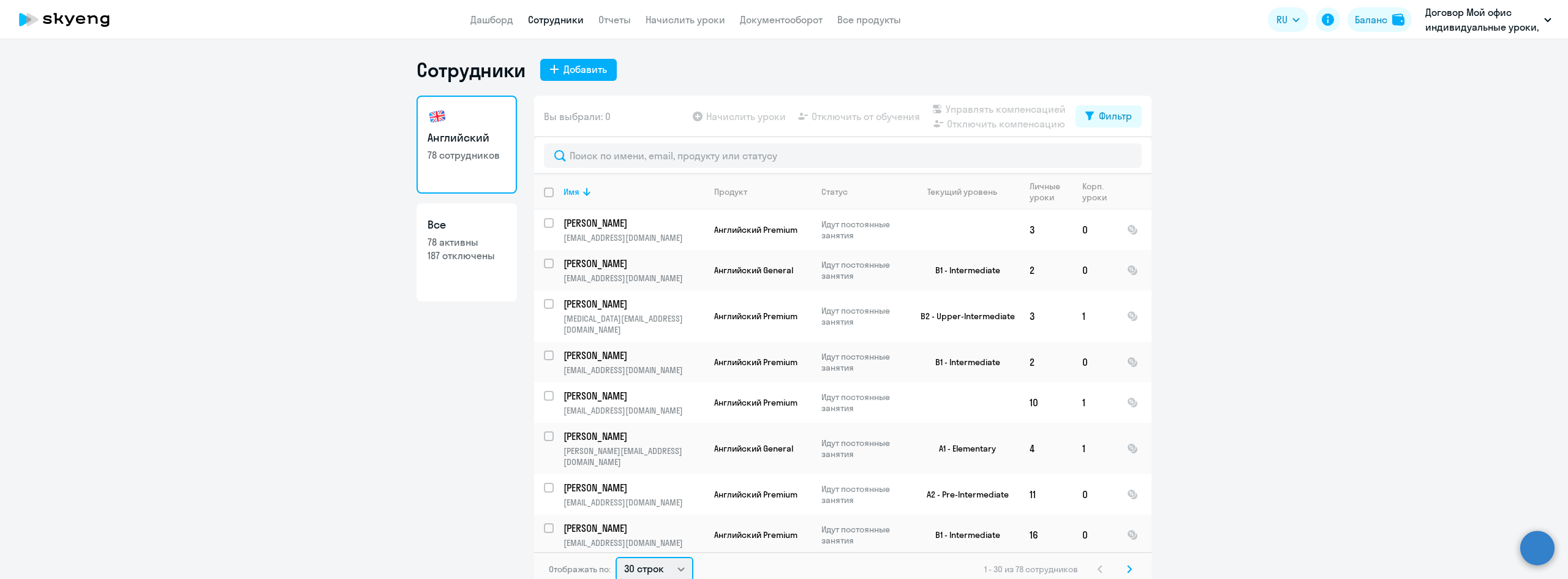
click at [673, 568] on select "30 строк 50 строк 100 строк" at bounding box center [654, 569] width 78 height 25
select select "100"
click at [615, 554] on select "30 строк 50 строк 100 строк" at bounding box center [654, 567] width 78 height 25
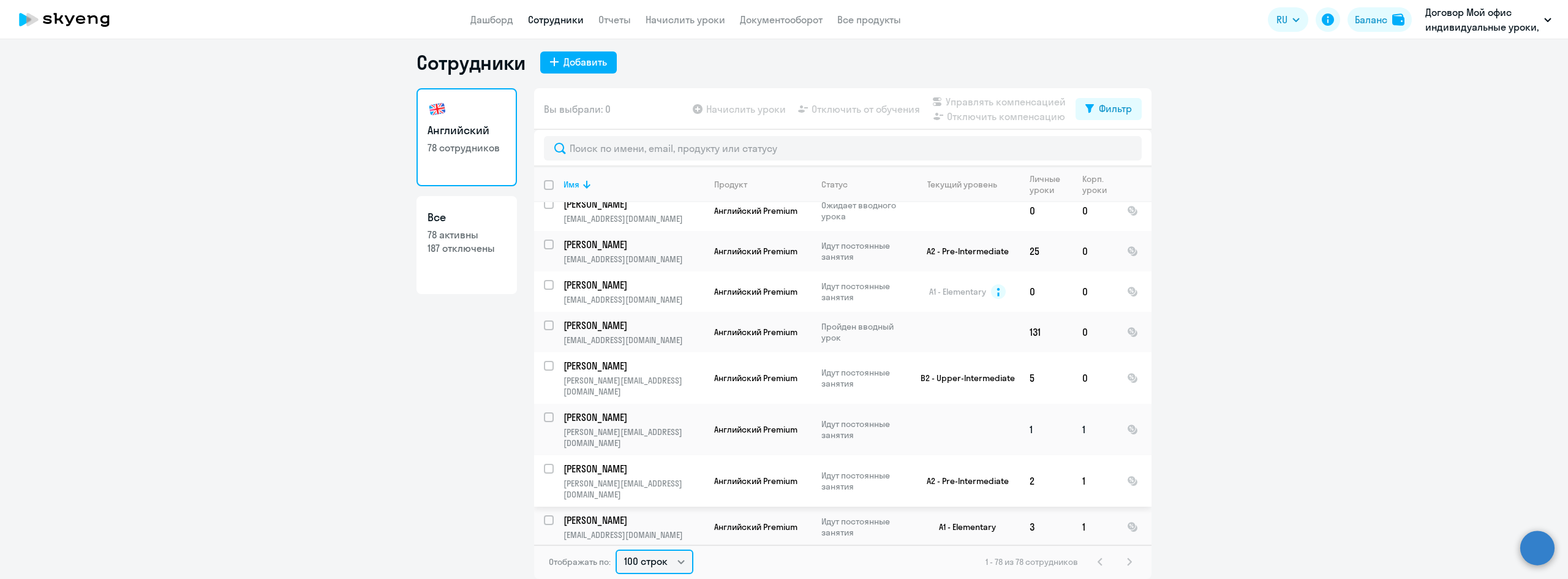
scroll to position [919, 0]
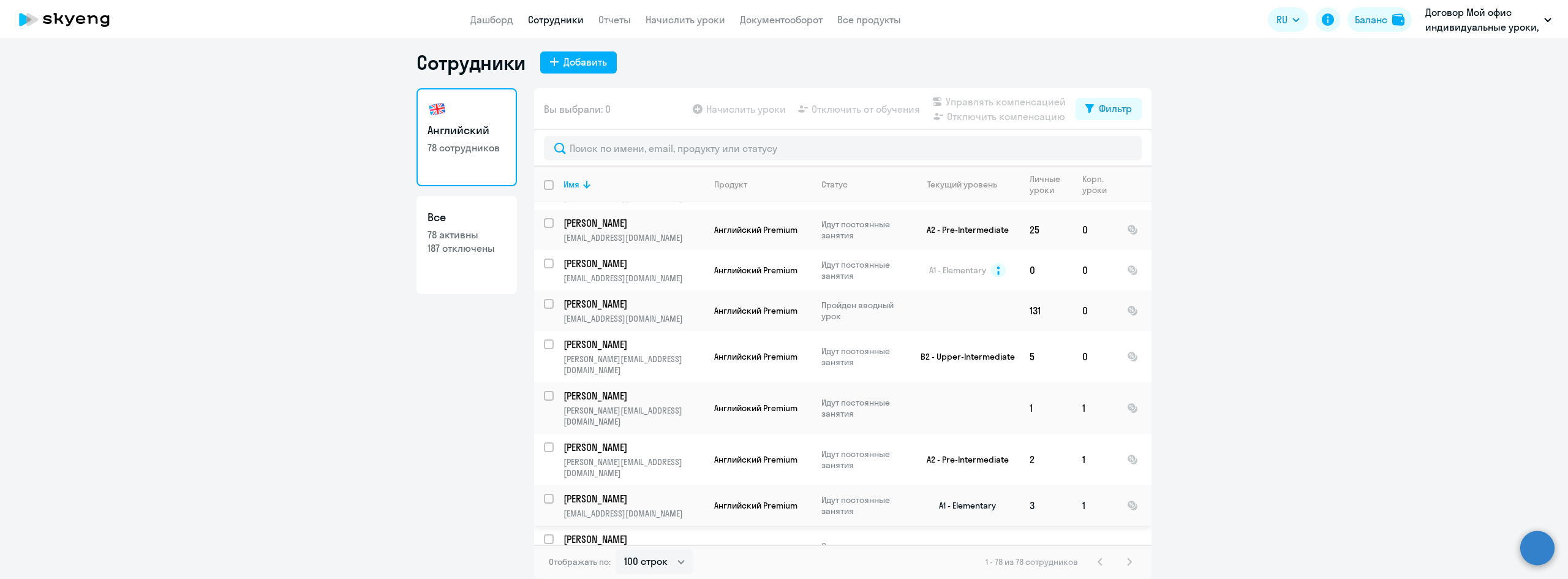
click at [545, 494] on input "select row 39096840" at bounding box center [556, 506] width 25 height 25
checkbox input "true"
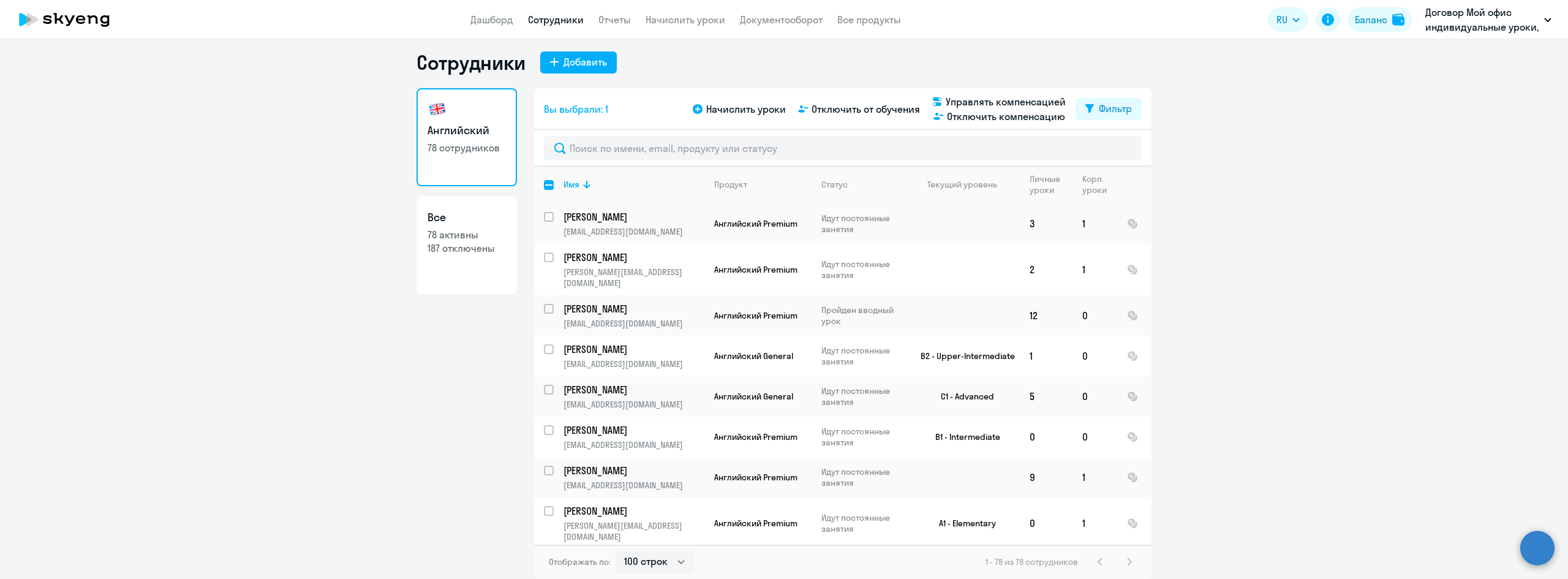
scroll to position [2696, 0]
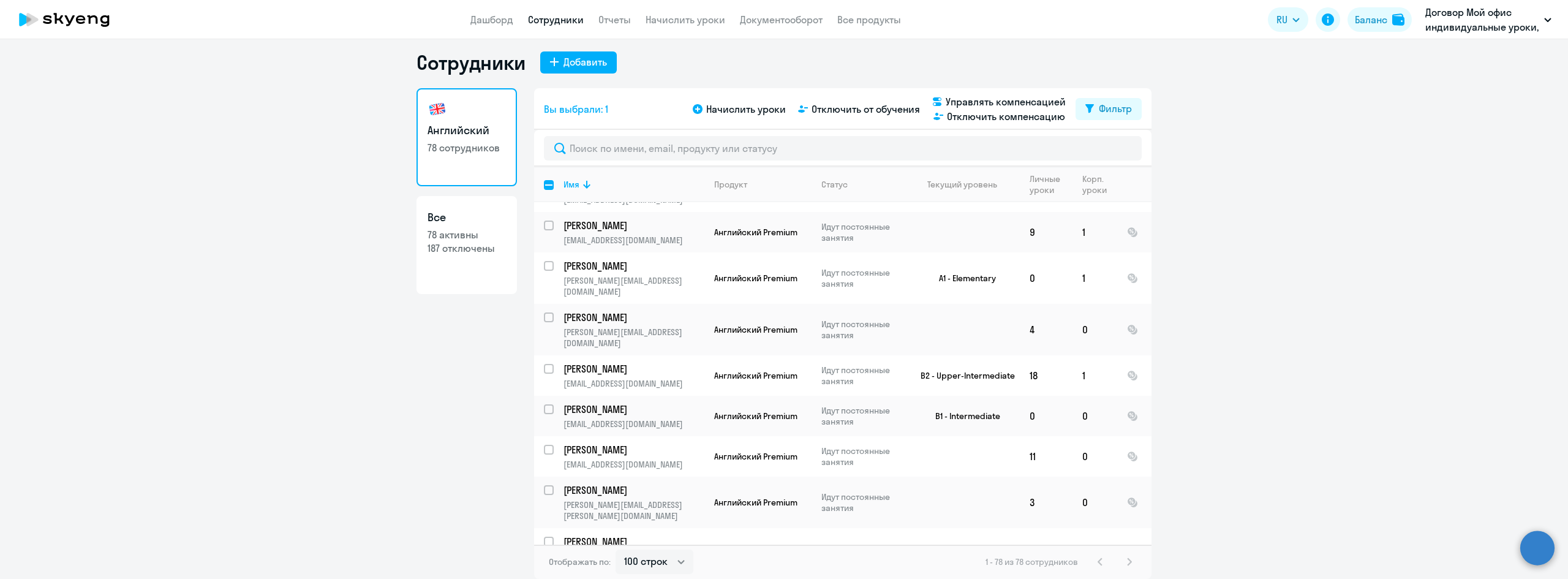
checkbox input "true"
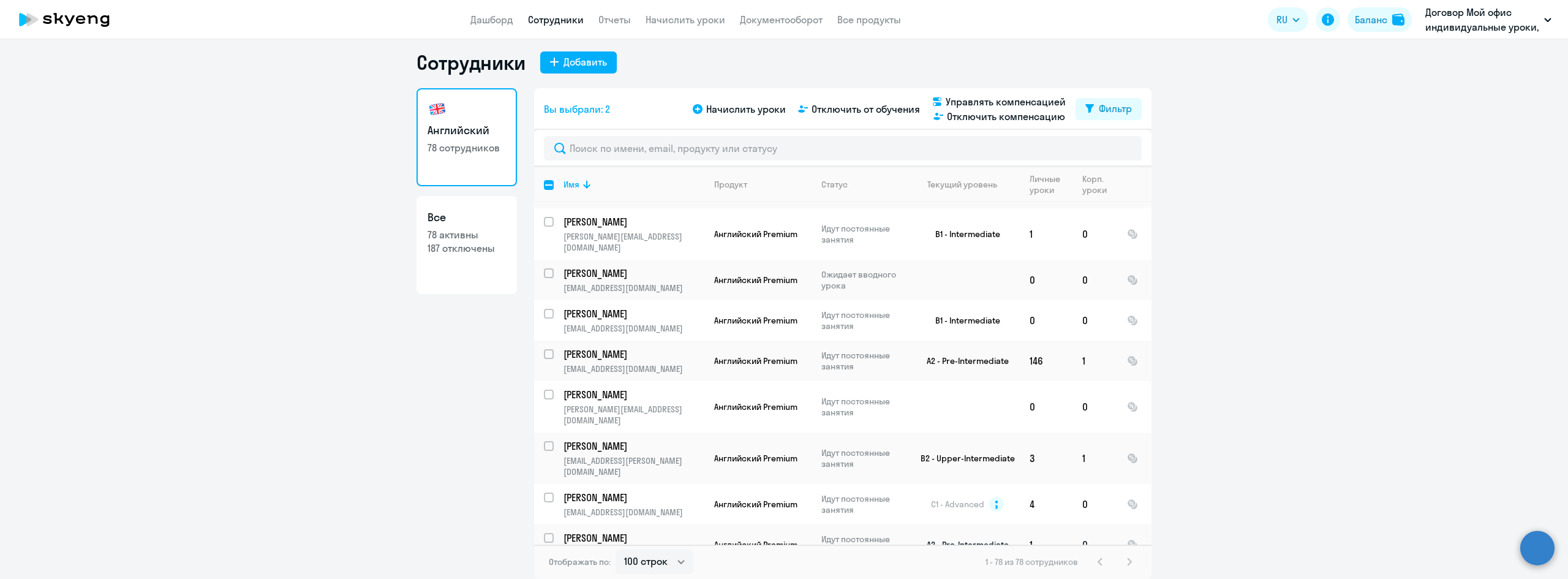
scroll to position [245, 0]
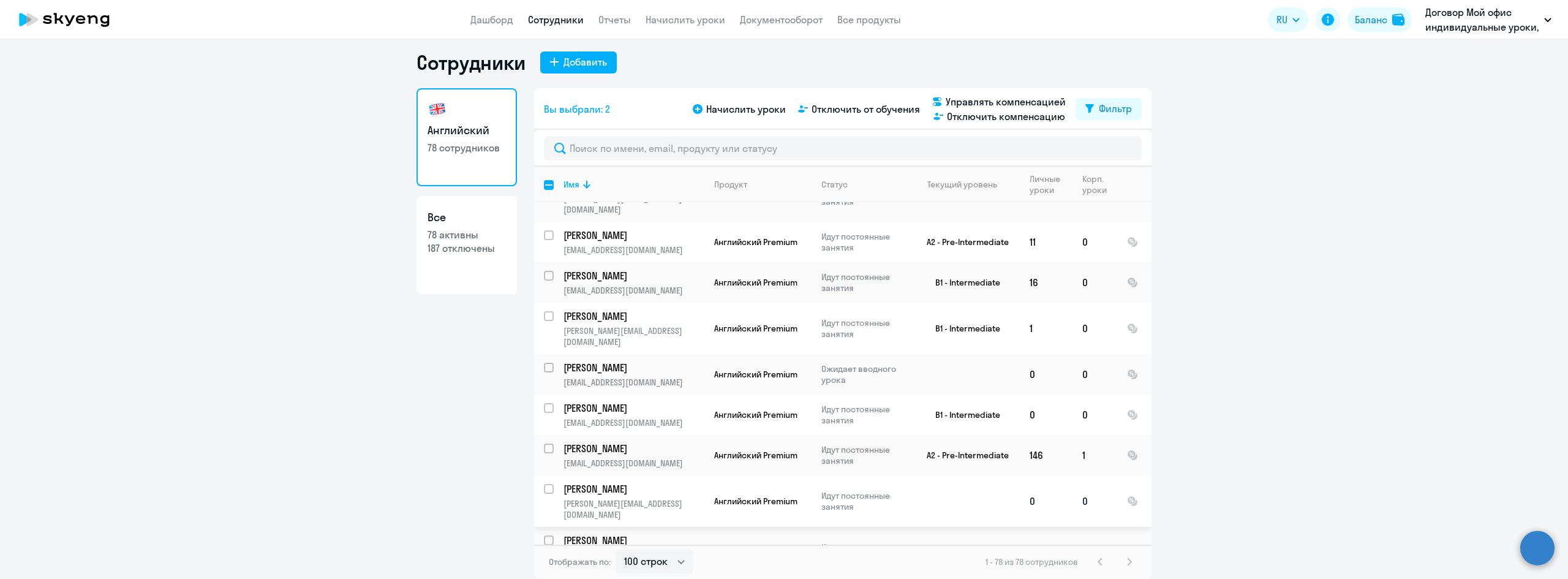
click at [544, 484] on input "select row 41063234" at bounding box center [556, 497] width 25 height 25
checkbox input "true"
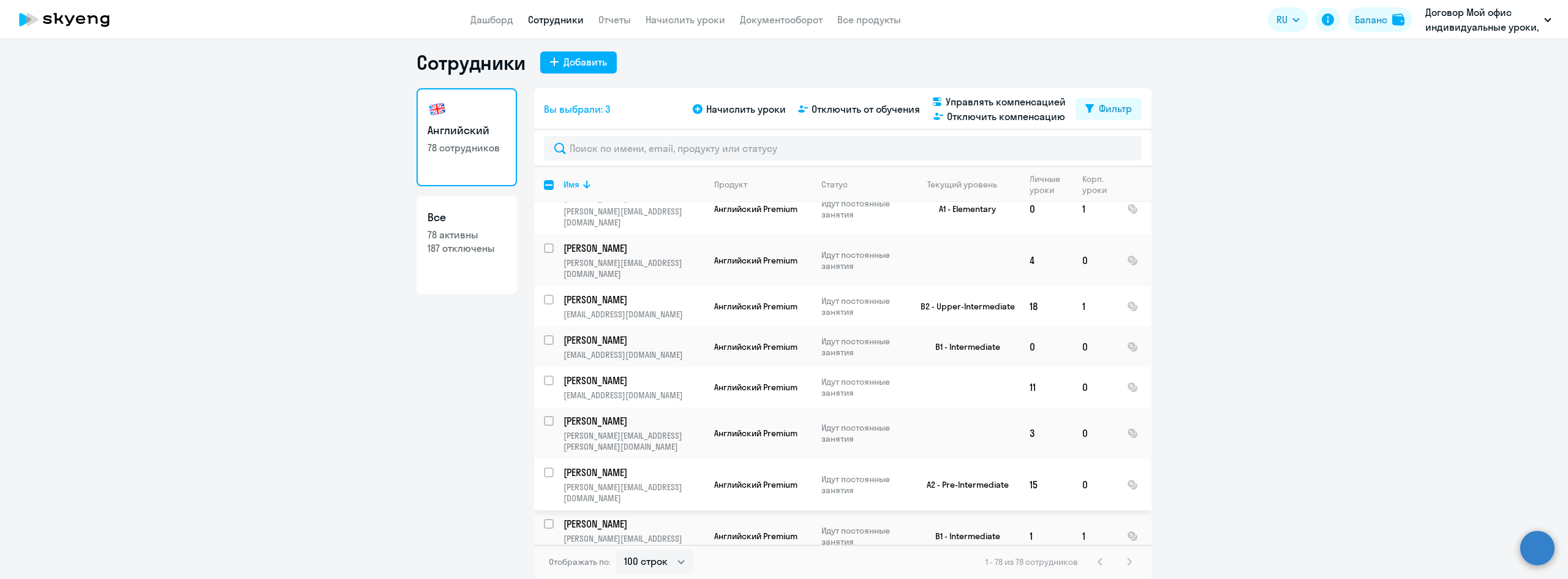
scroll to position [2812, 0]
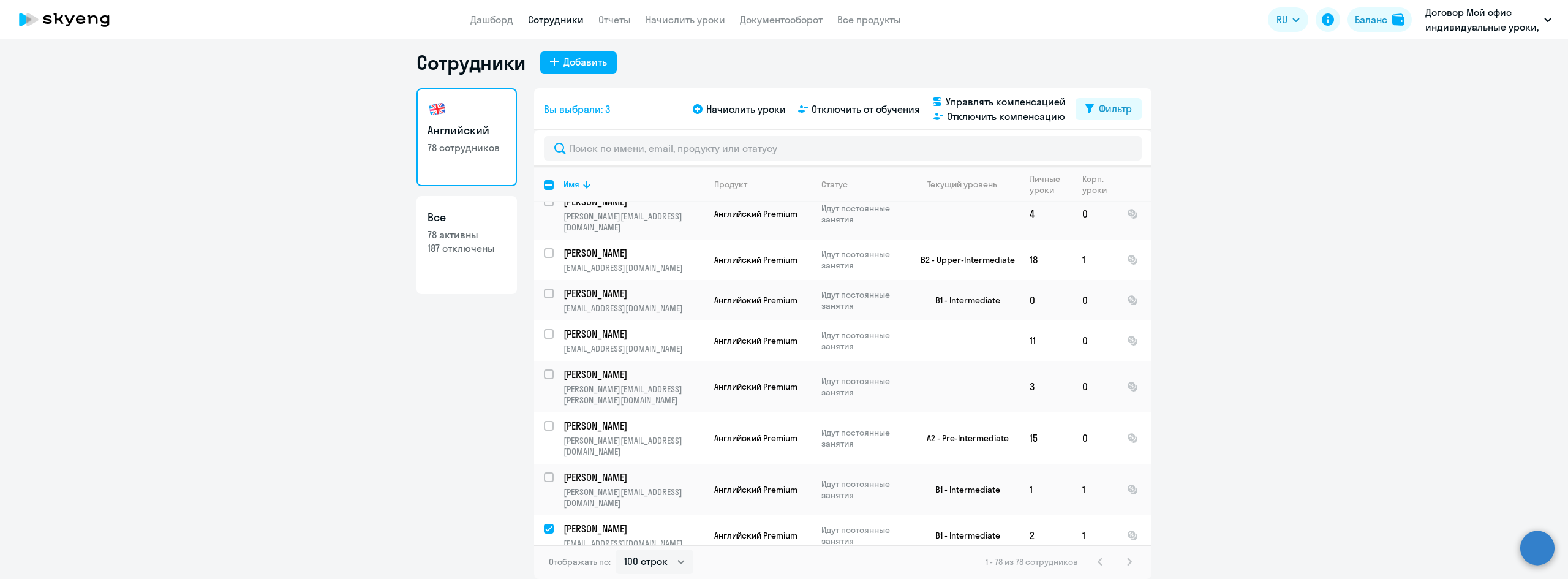
checkbox input "true"
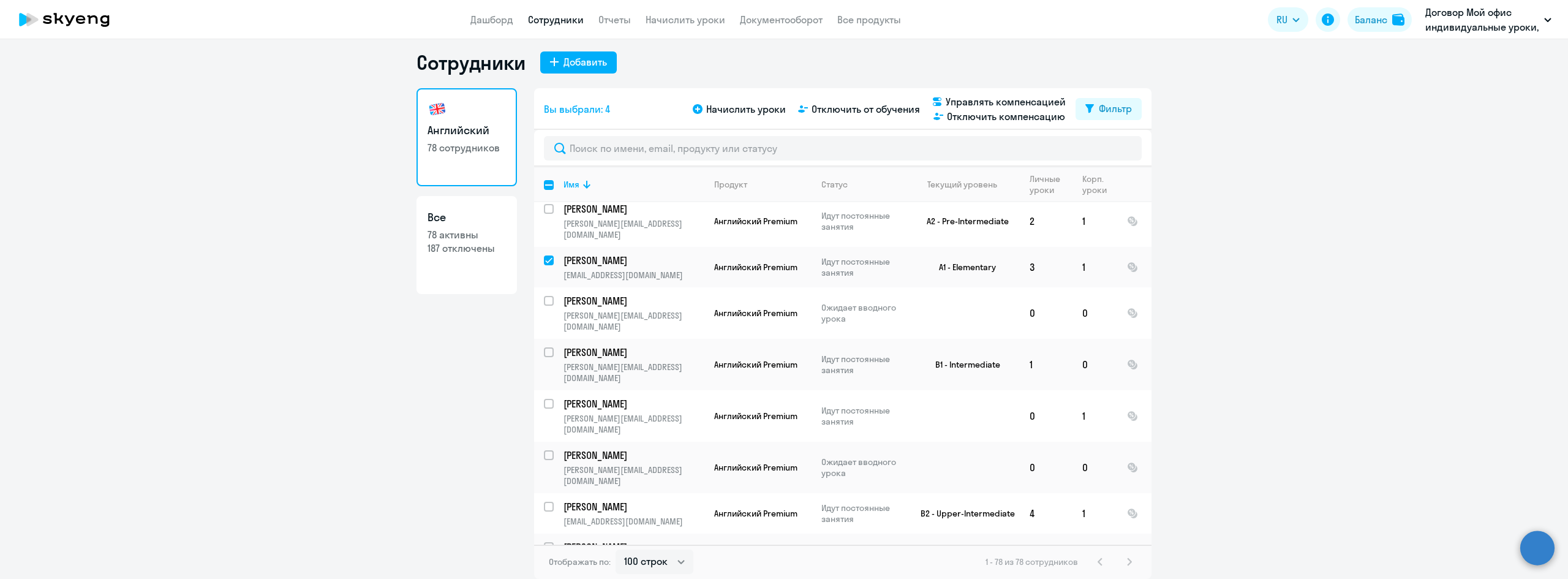
scroll to position [974, 0]
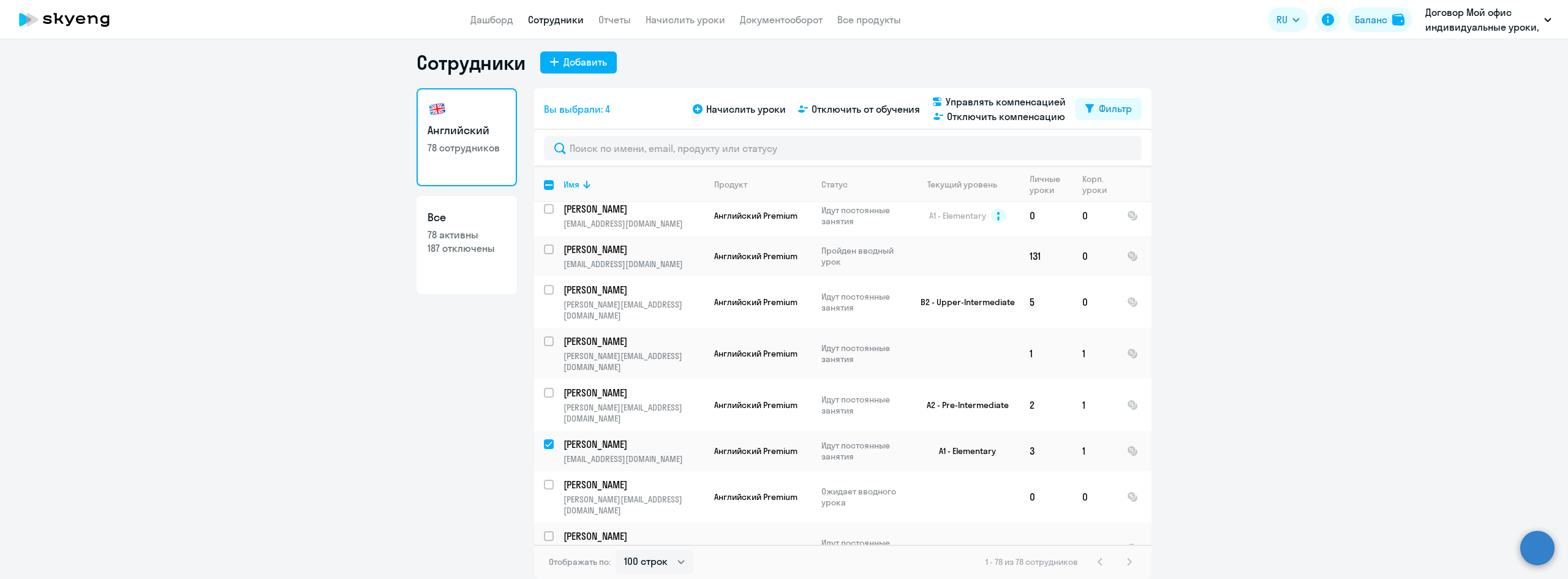
checkbox input "true"
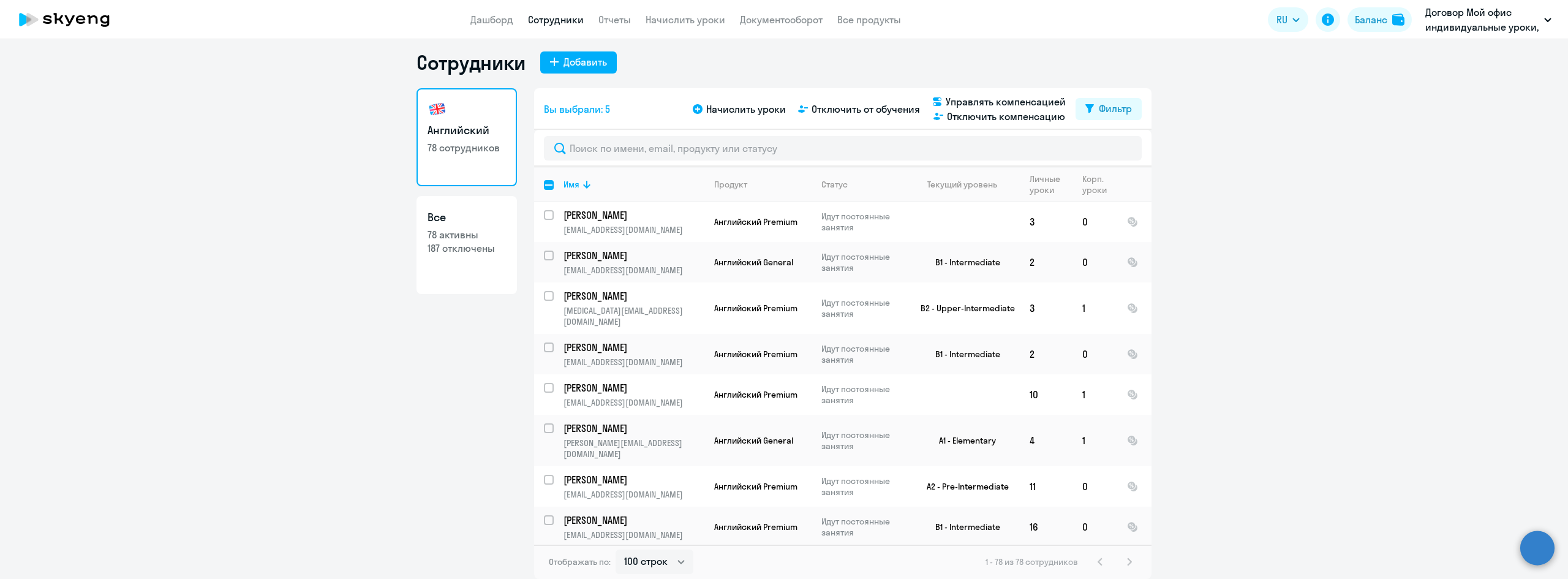
scroll to position [0, 0]
click at [546, 216] on input "select row 41867809" at bounding box center [556, 223] width 25 height 25
checkbox input "true"
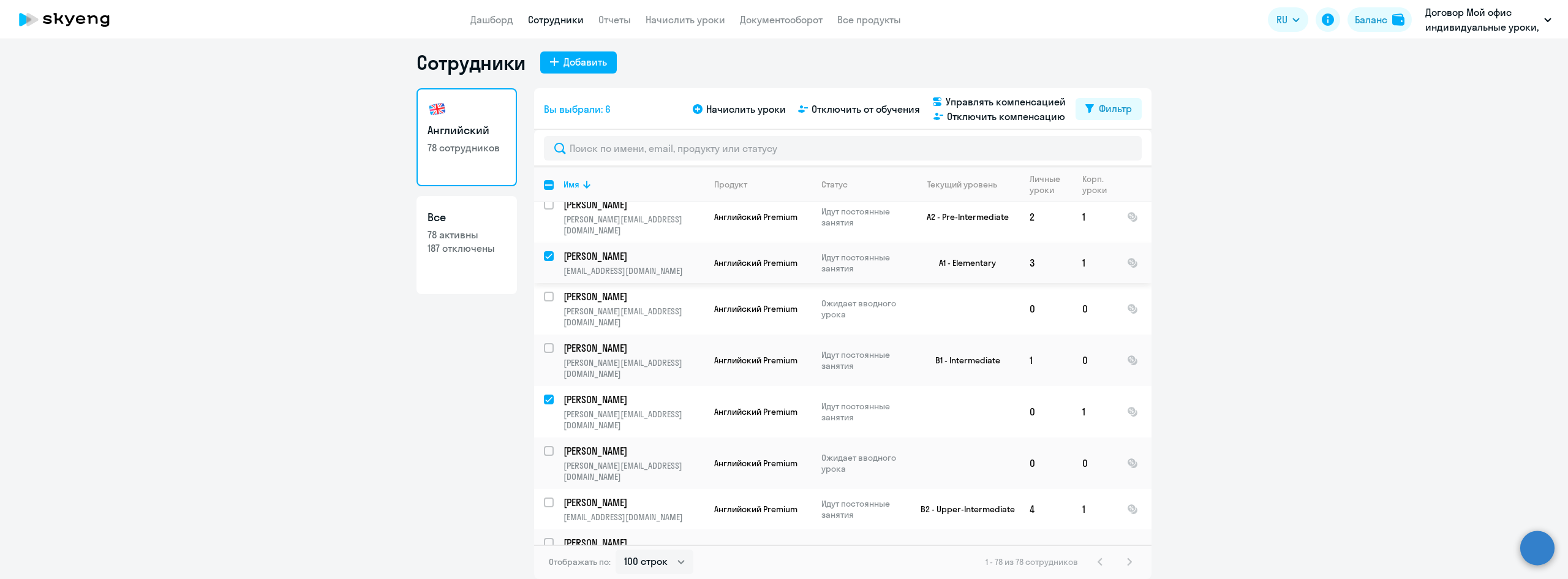
scroll to position [1287, 0]
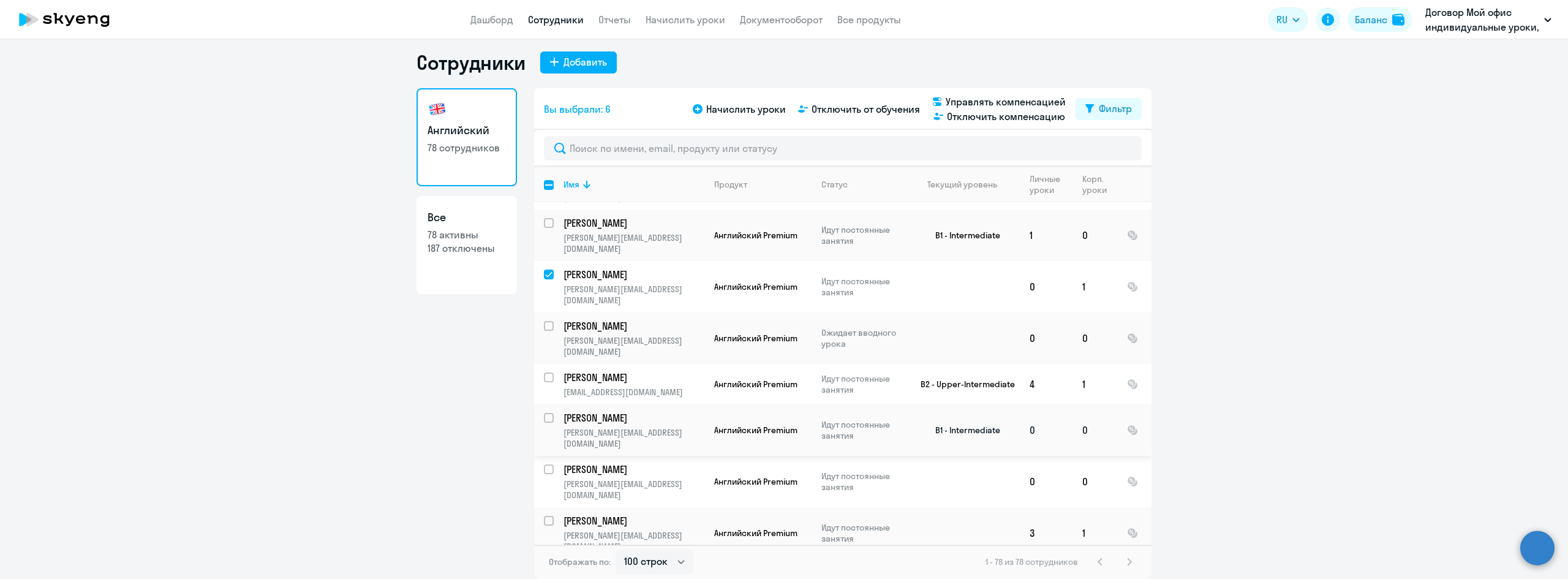
click at [546, 413] on input "select row 38751327" at bounding box center [556, 426] width 25 height 25
checkbox input "true"
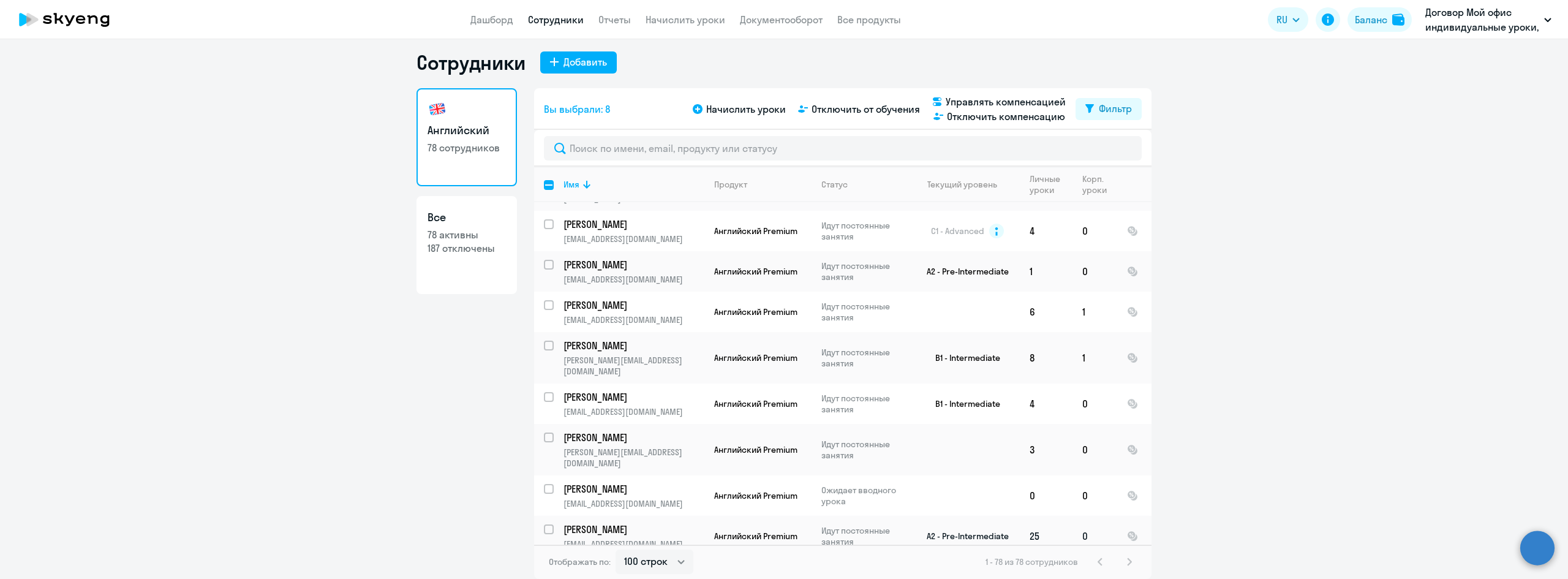
scroll to position [490, 0]
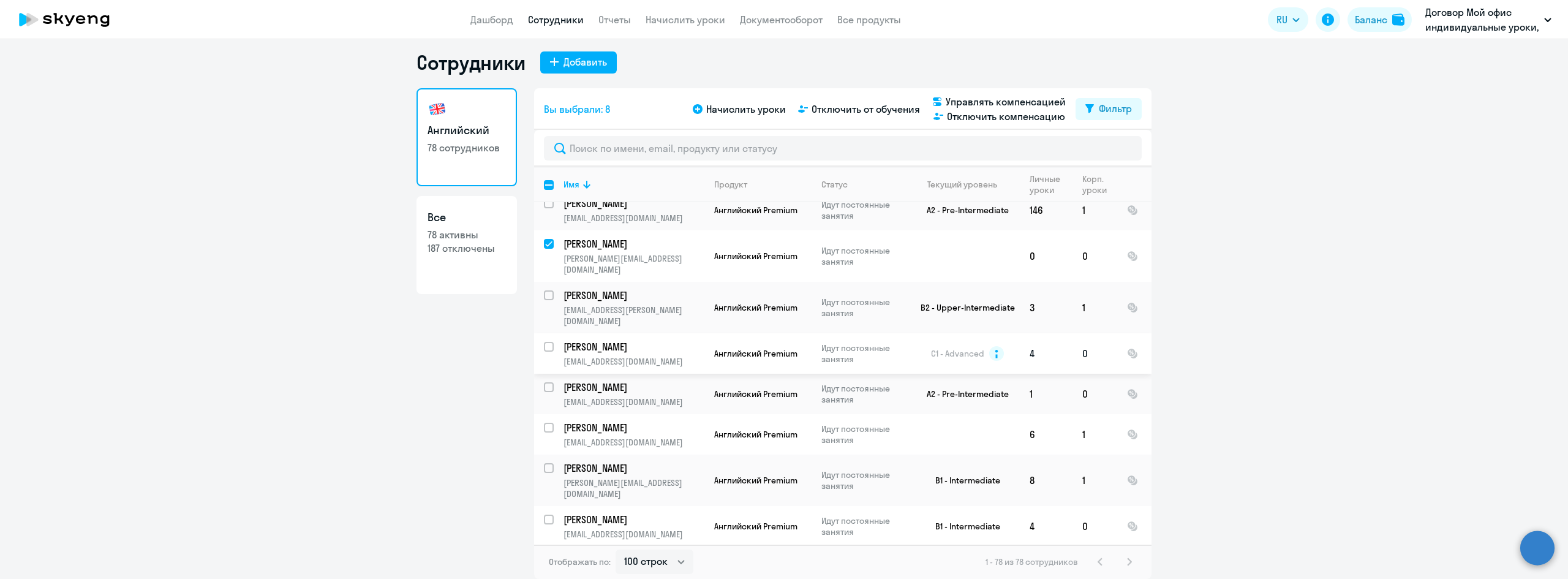
click at [554, 333] on td "[PERSON_NAME] [PERSON_NAME][EMAIL_ADDRESS][DOMAIN_NAME]" at bounding box center [629, 353] width 151 height 41
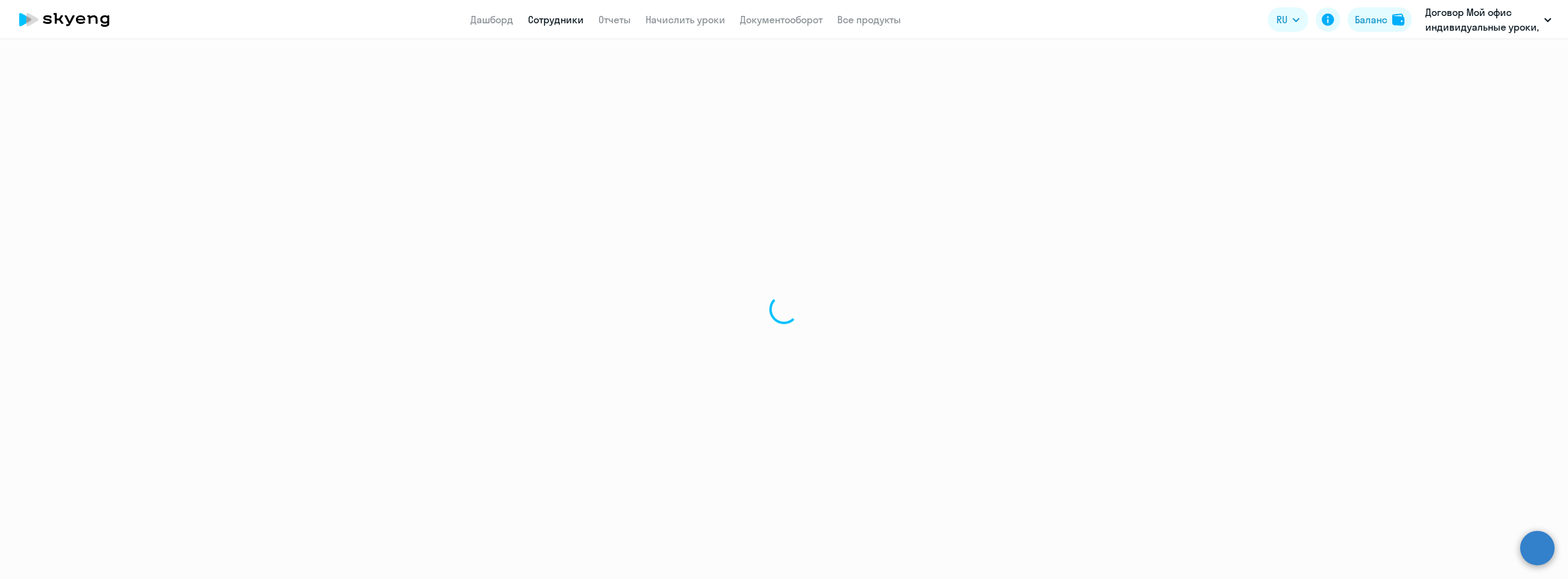
select select "english"
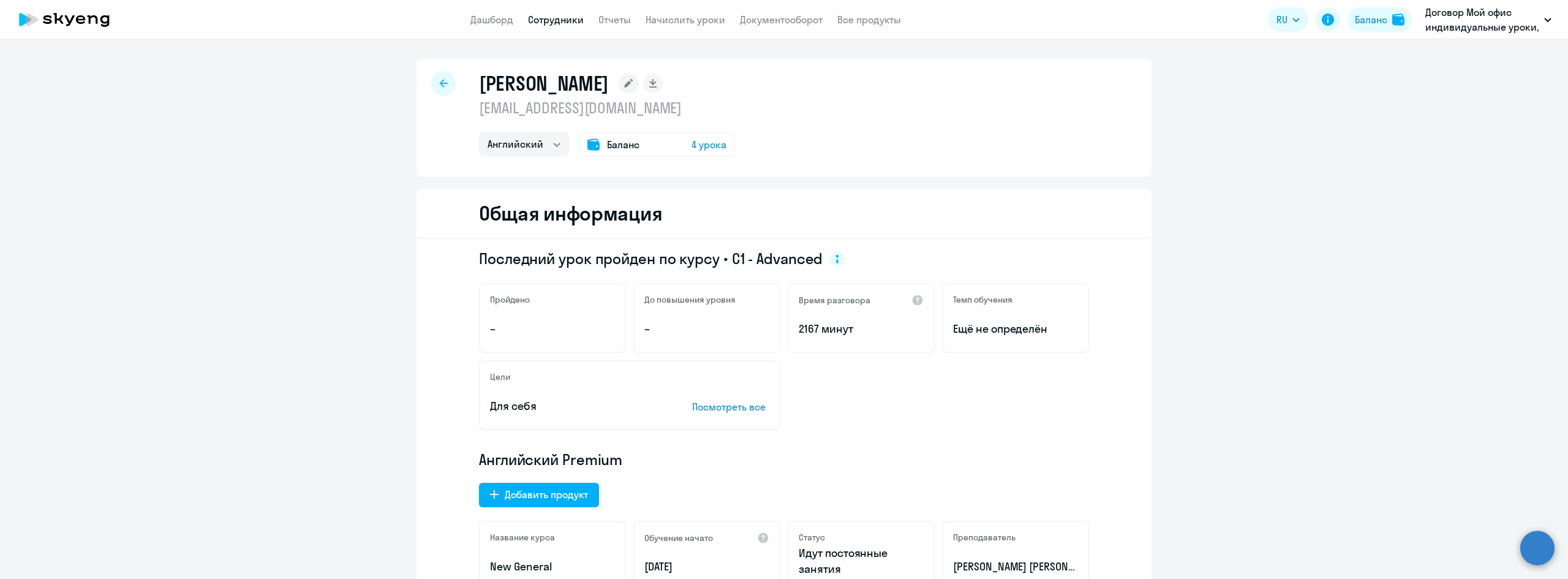
click at [439, 92] on div at bounding box center [444, 84] width 25 height 25
select select "30"
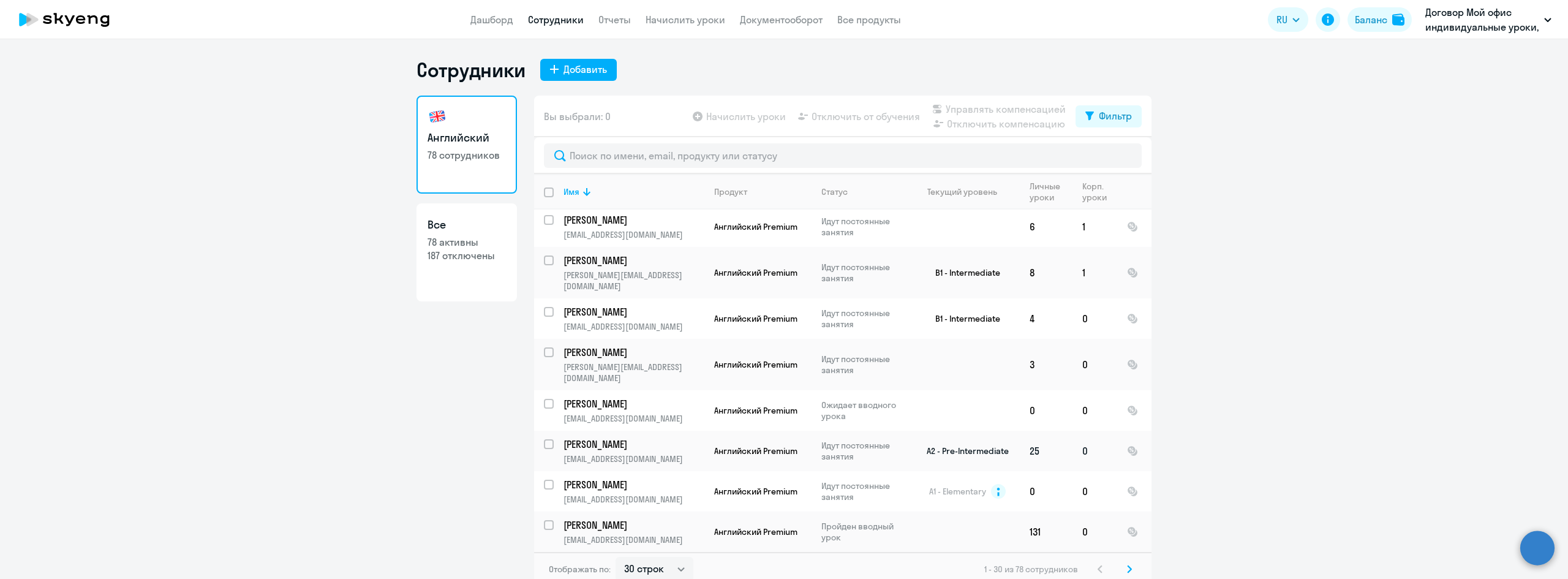
scroll to position [796, 0]
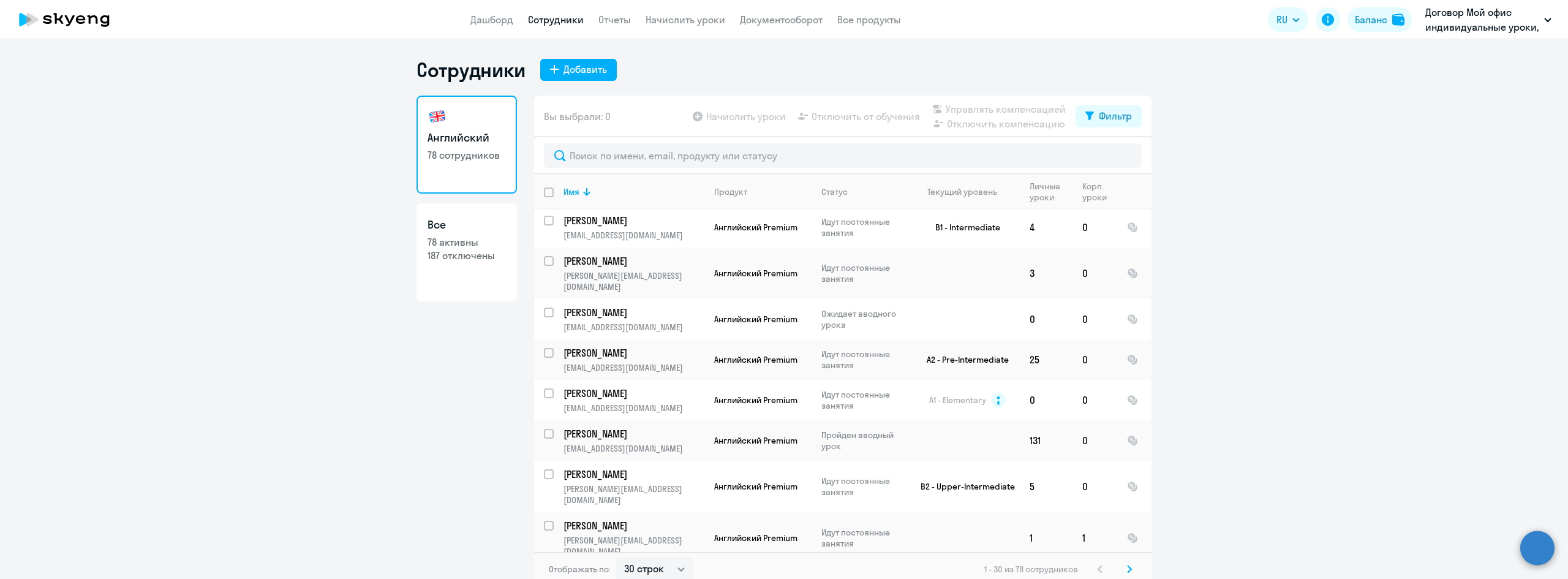
checkbox input "true"
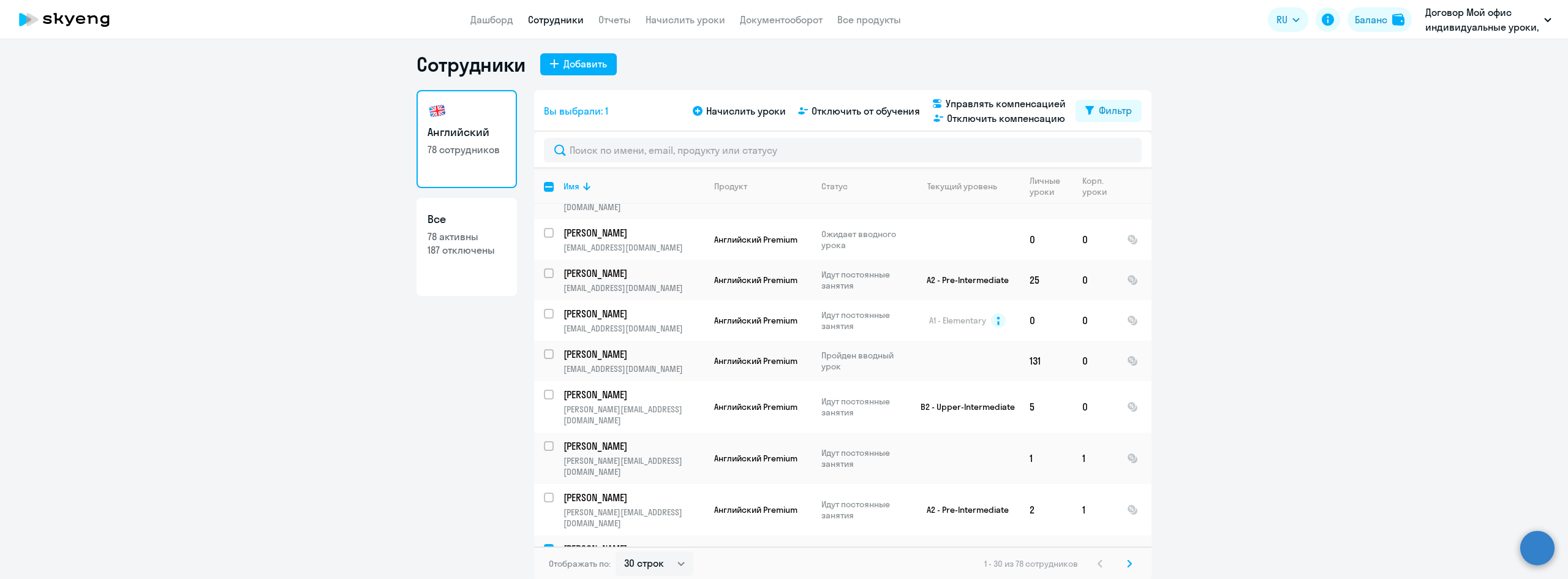
scroll to position [7, 0]
click at [654, 556] on select "30 строк 50 строк 100 строк" at bounding box center [654, 562] width 78 height 25
select select "100"
click at [615, 550] on select "30 строк 50 строк 100 строк" at bounding box center [654, 562] width 78 height 25
checkbox input "false"
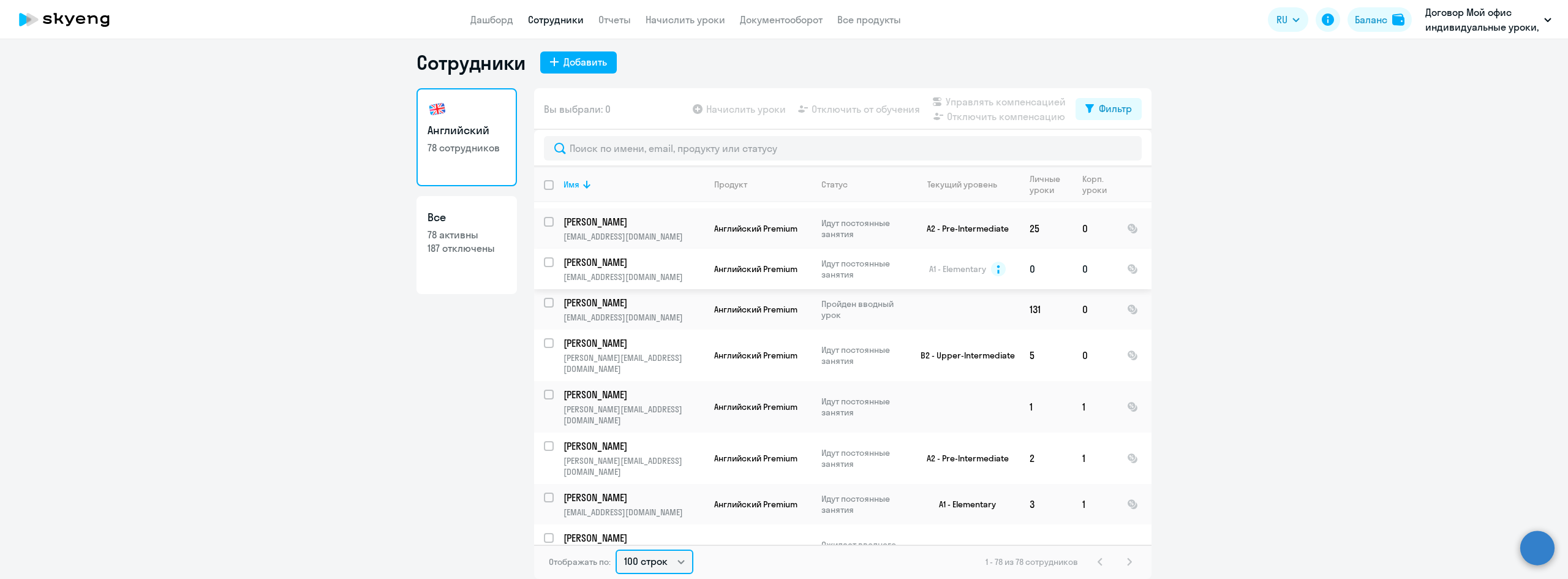
scroll to position [1042, 0]
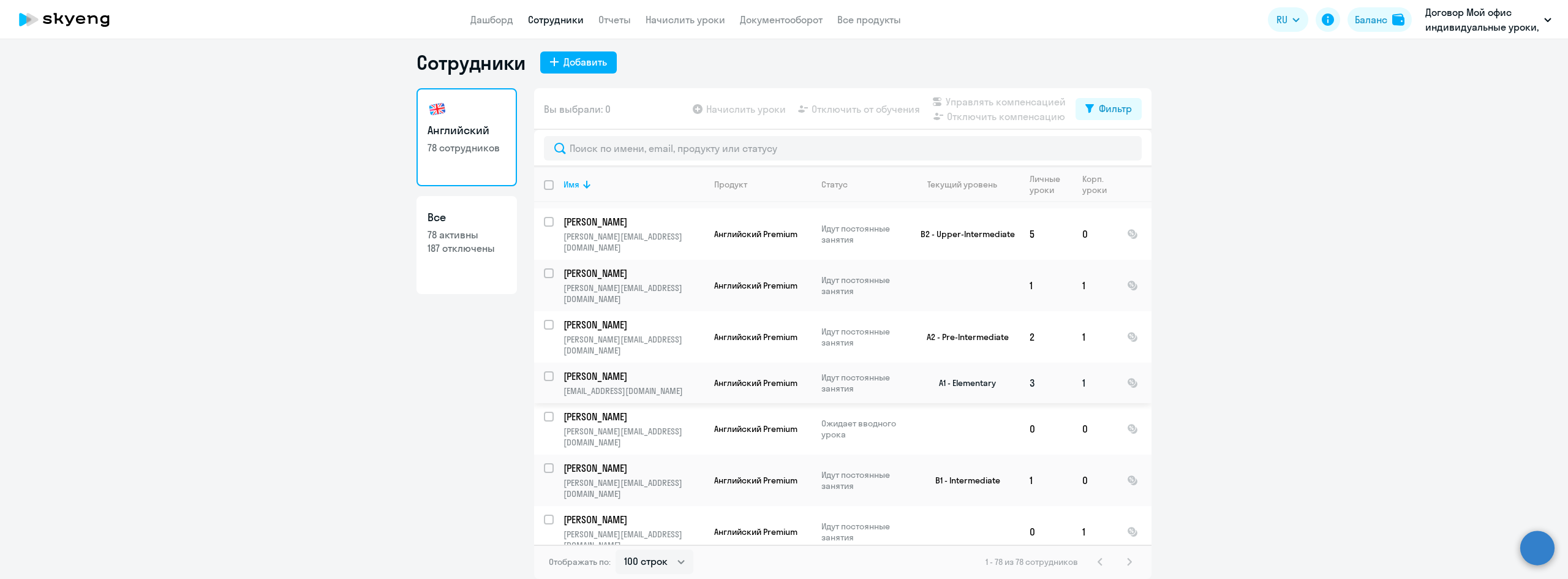
click at [544, 372] on input "select row 39096840" at bounding box center [556, 384] width 25 height 25
checkbox input "true"
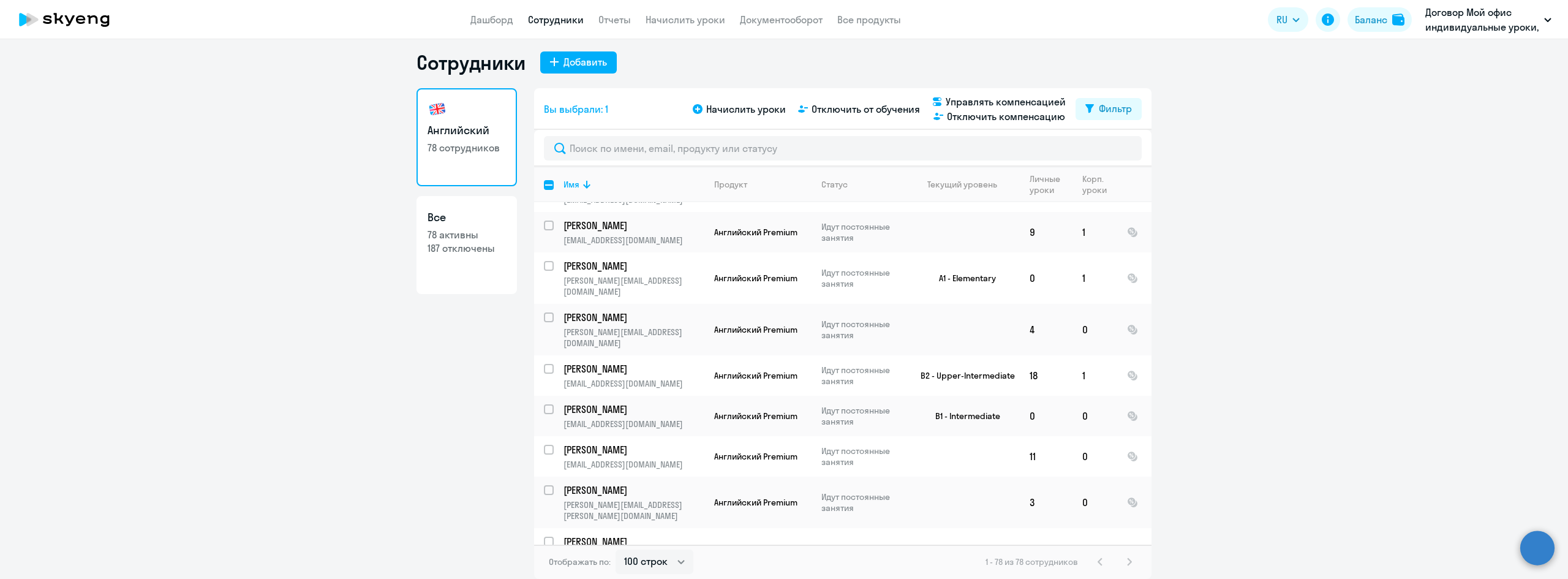
scroll to position [2635, 0]
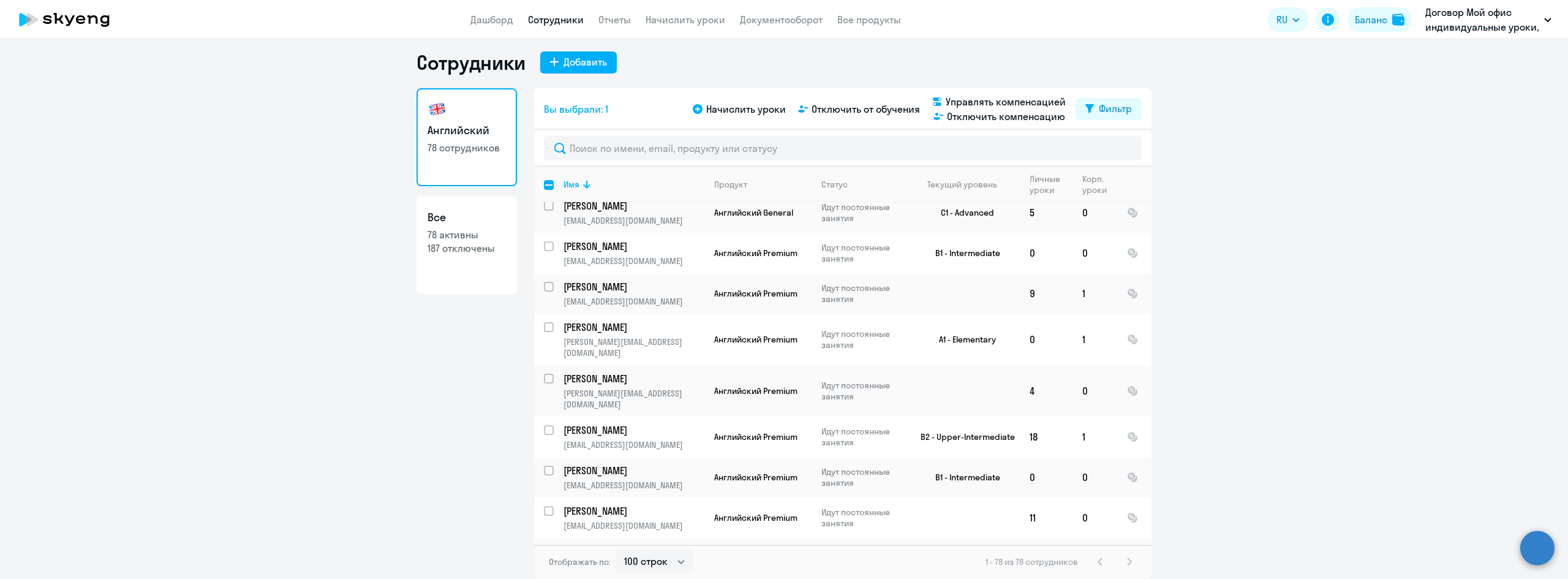
checkbox input "true"
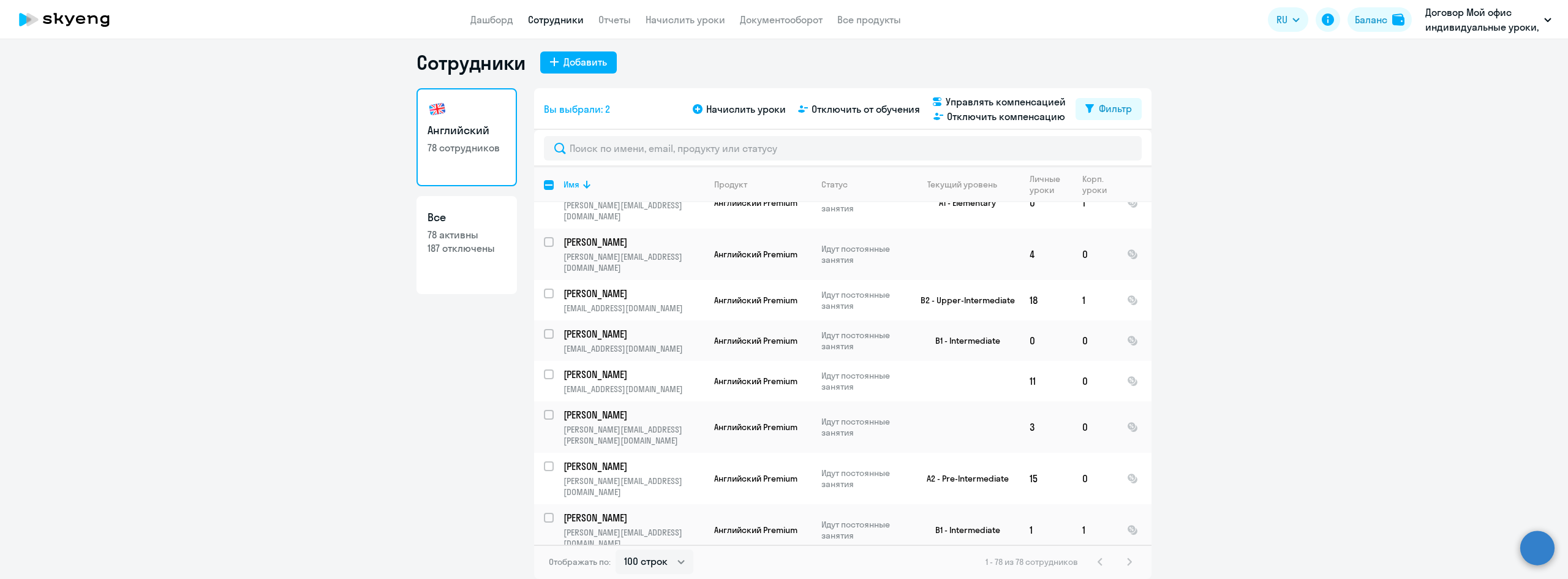
scroll to position [2812, 0]
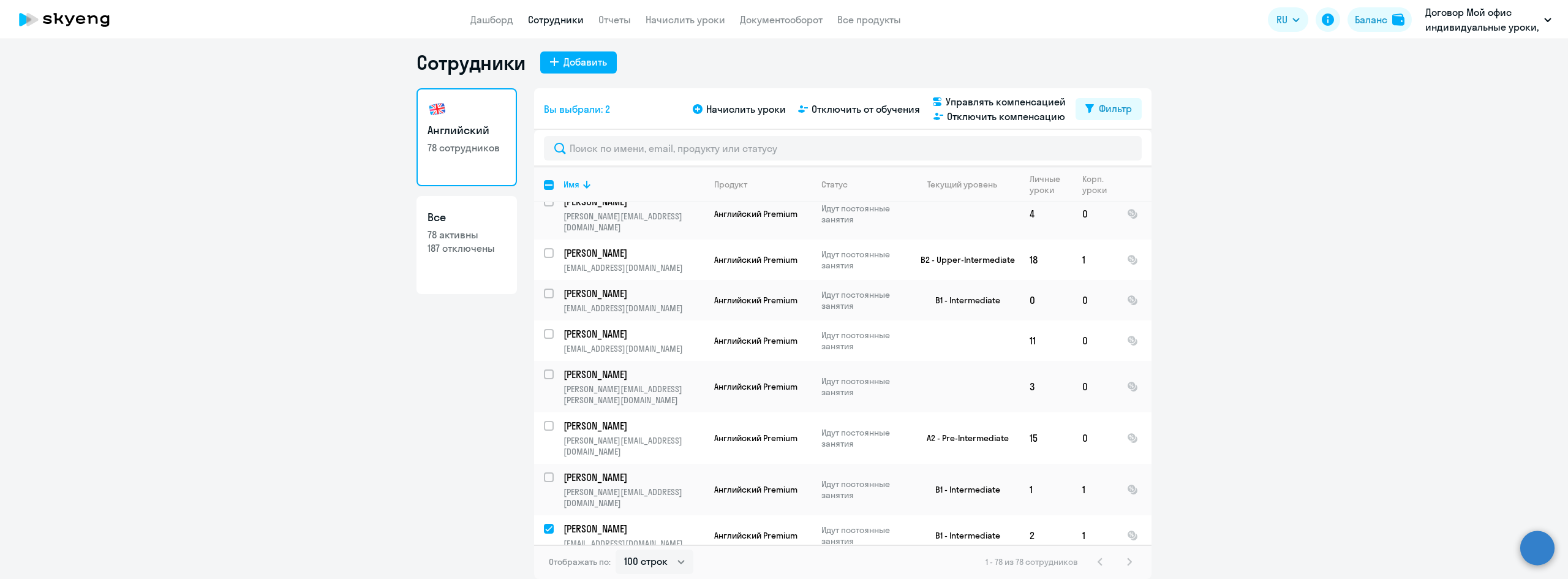
checkbox input "true"
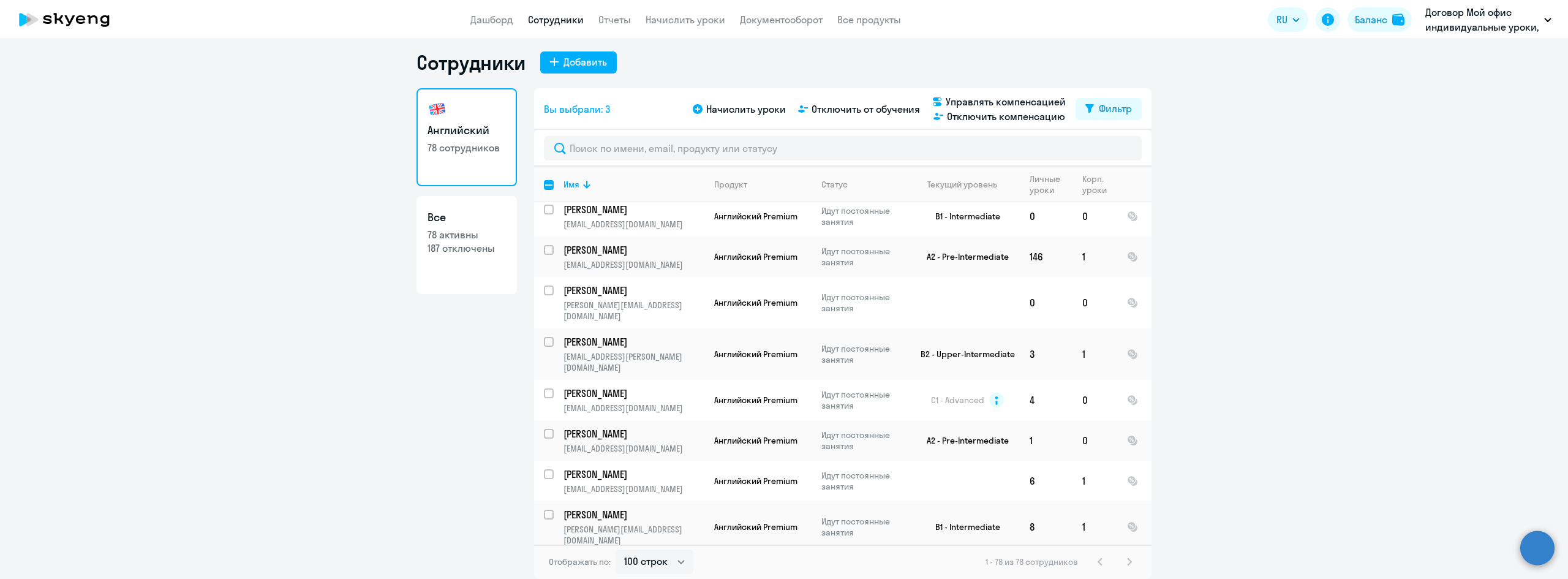
scroll to position [422, 0]
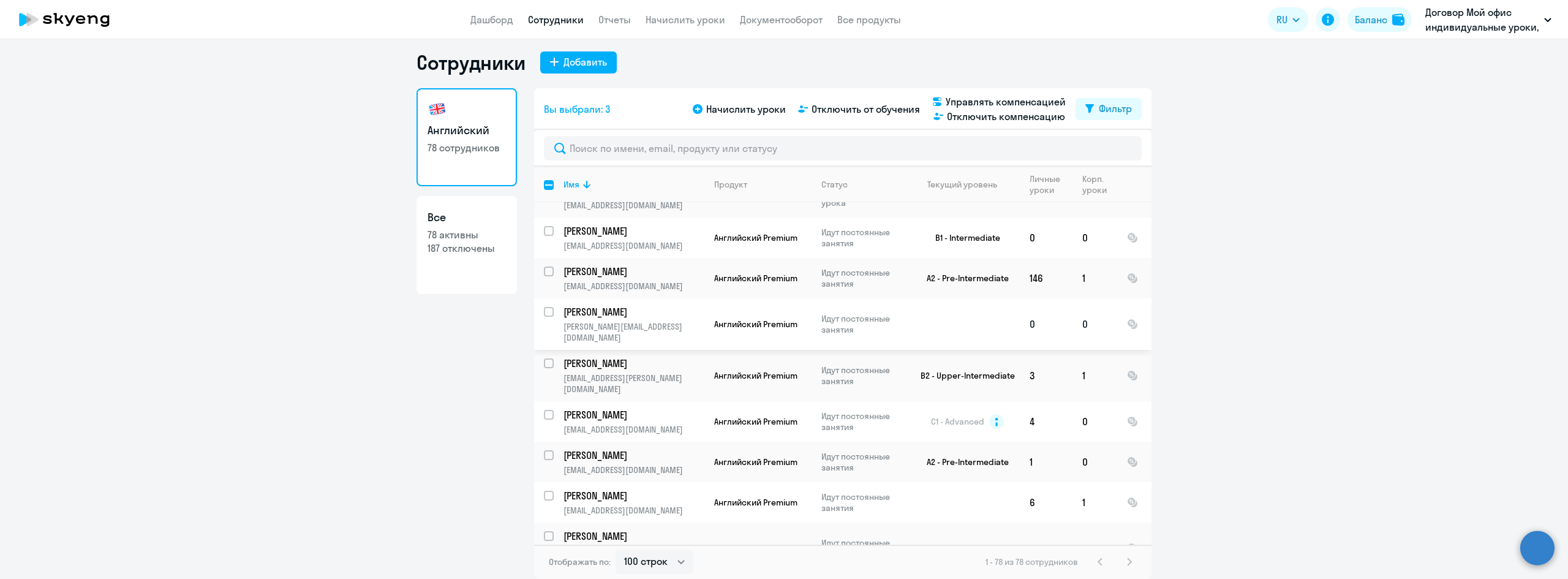
click at [544, 307] on input "select row 41063234" at bounding box center [556, 319] width 25 height 25
checkbox input "true"
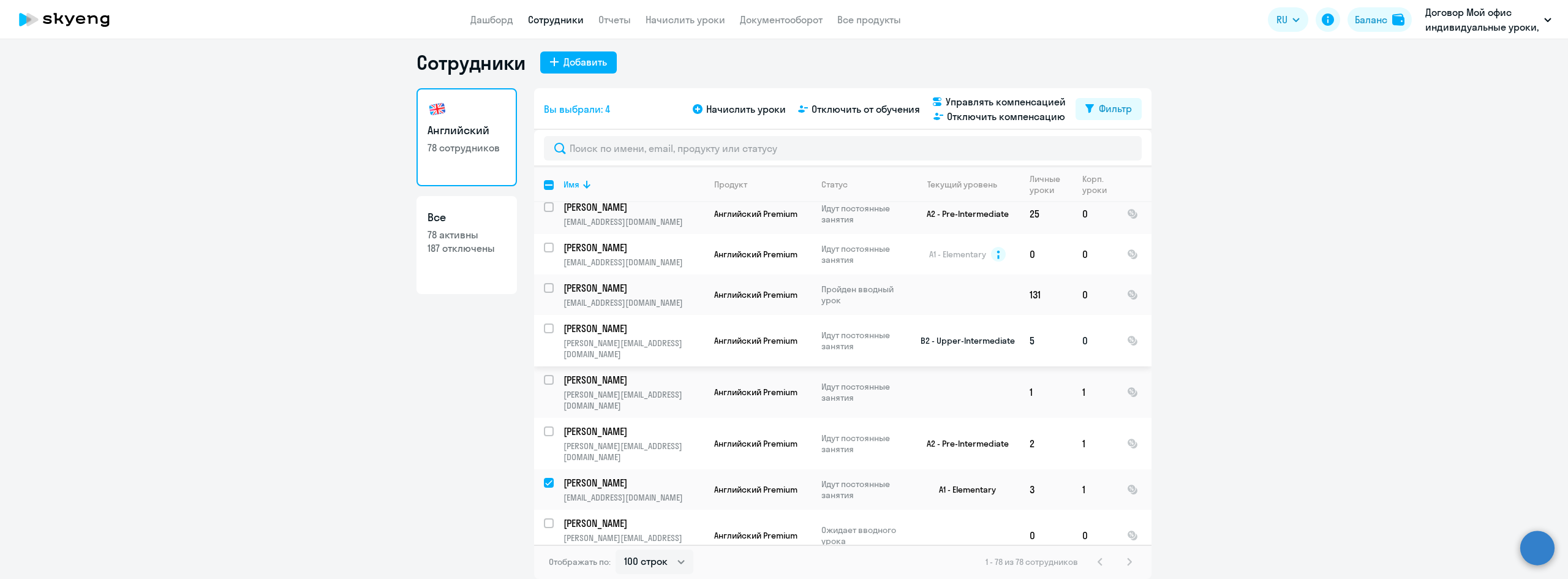
scroll to position [1035, 0]
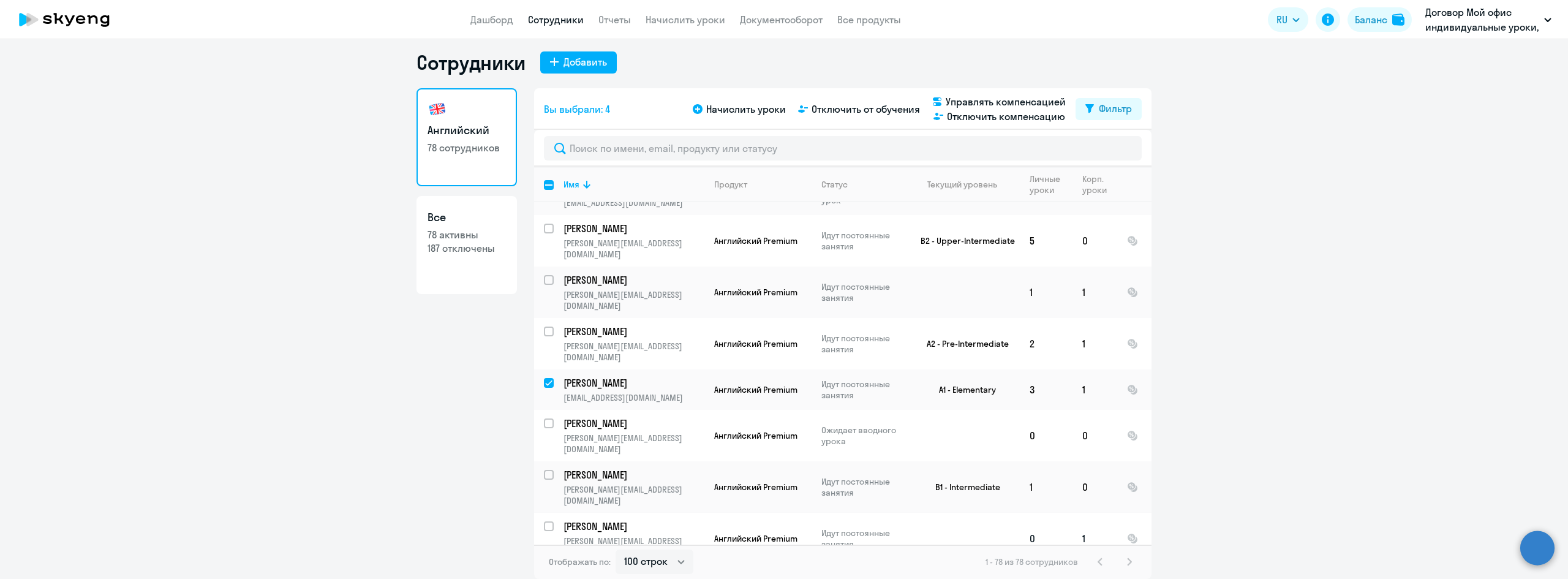
click at [546, 522] on input "select row 41981940" at bounding box center [556, 534] width 25 height 25
checkbox input "true"
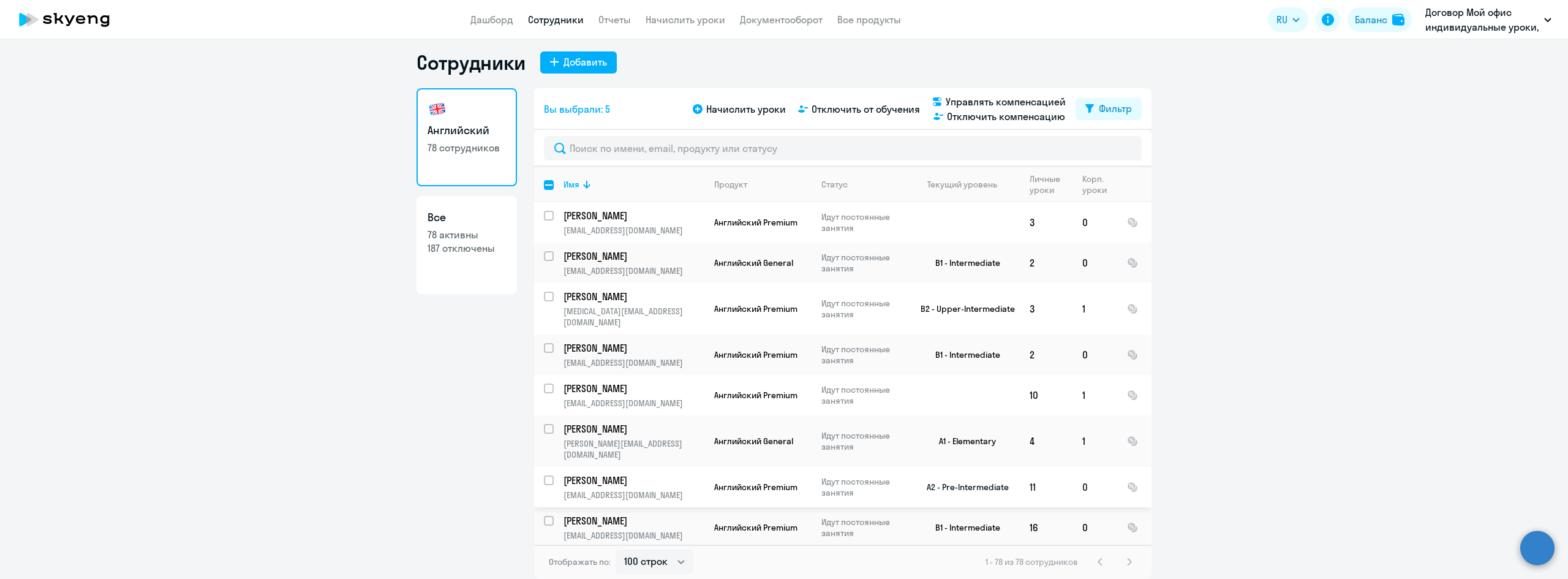
scroll to position [0, 0]
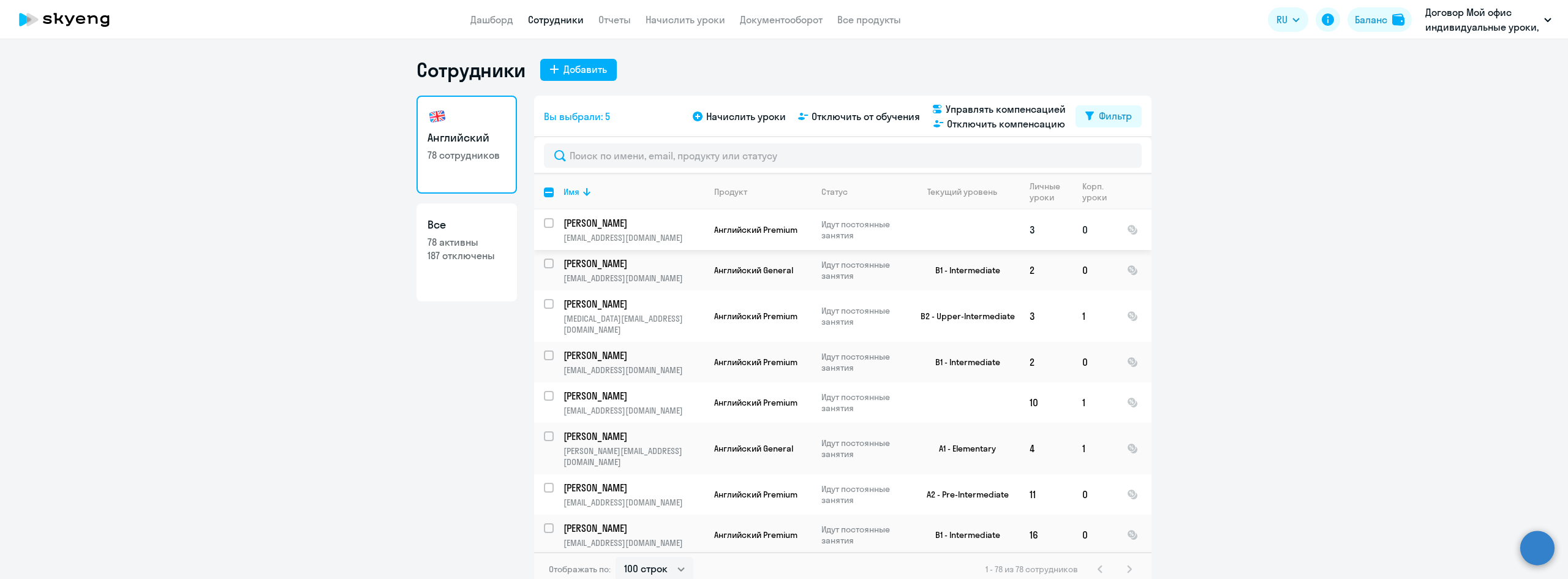
click at [544, 221] on input "select row 41867809" at bounding box center [556, 231] width 25 height 25
checkbox input "true"
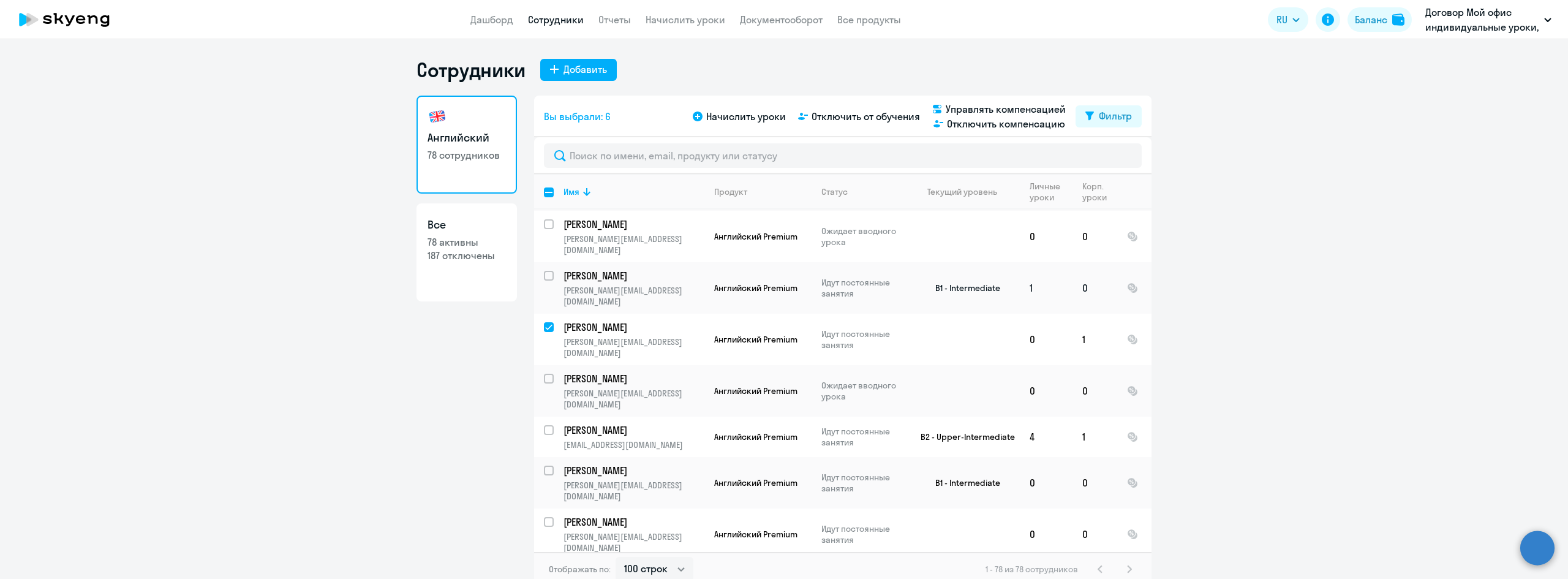
scroll to position [1164, 0]
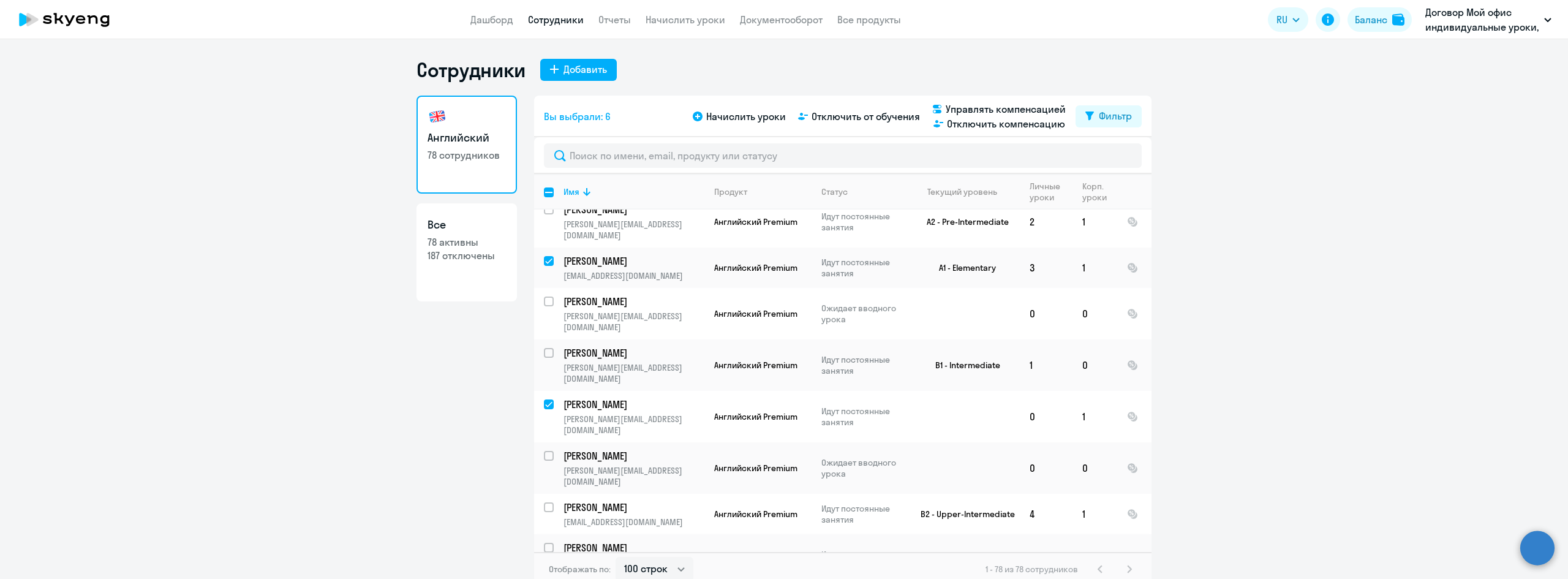
click at [548, 543] on input "select row 38751327" at bounding box center [556, 555] width 25 height 25
checkbox input "true"
click at [888, 117] on span "Отключить от обучения" at bounding box center [866, 116] width 109 height 15
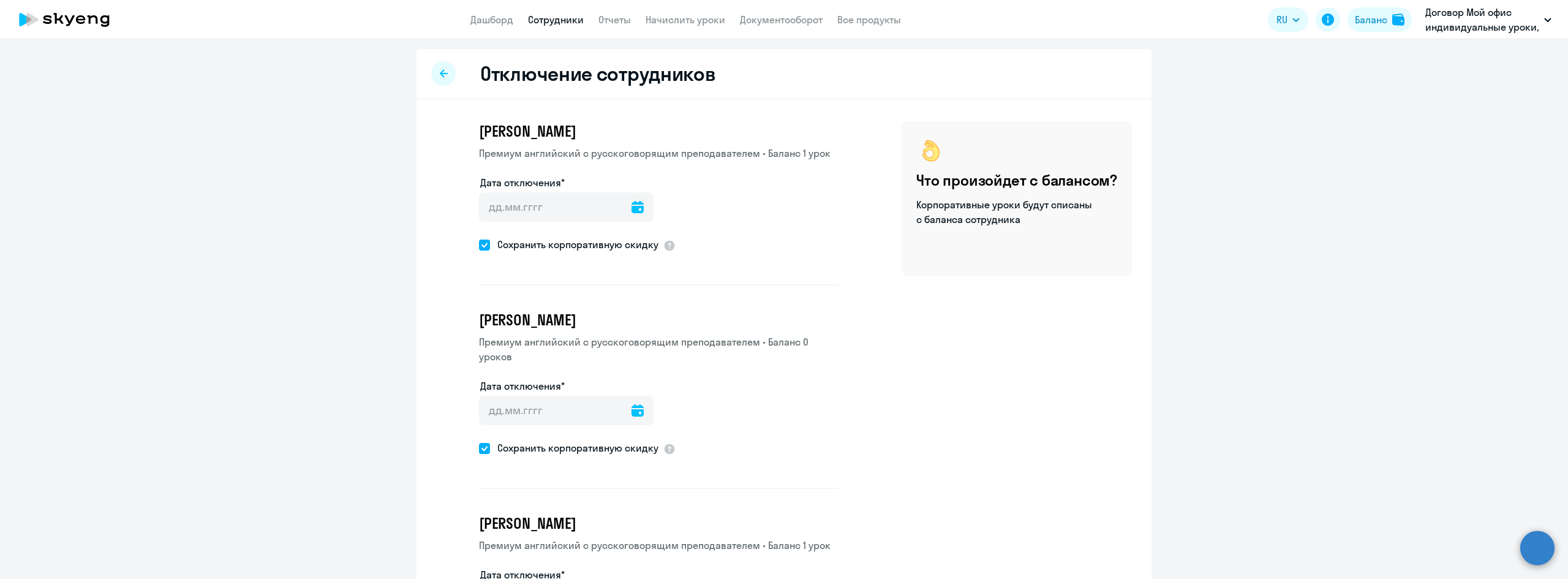
click at [632, 210] on icon at bounding box center [638, 207] width 12 height 12
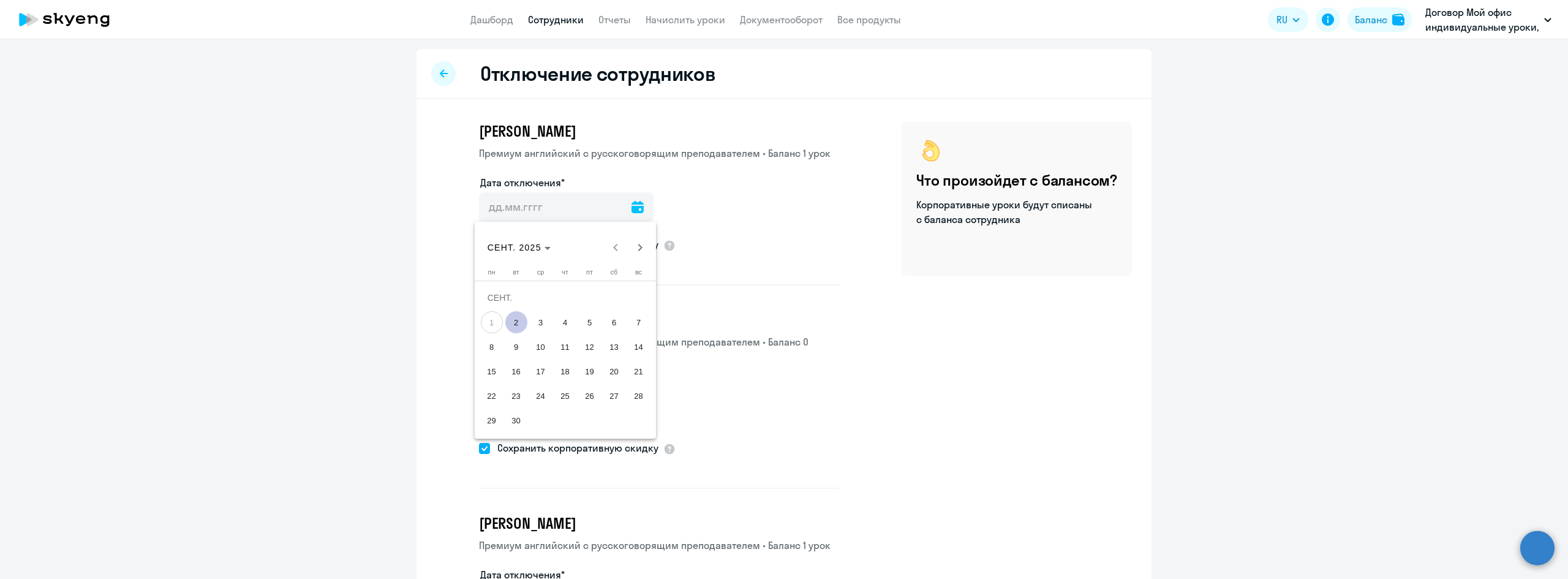
click at [522, 321] on span "2" at bounding box center [516, 322] width 22 height 22
type input "[DATE]"
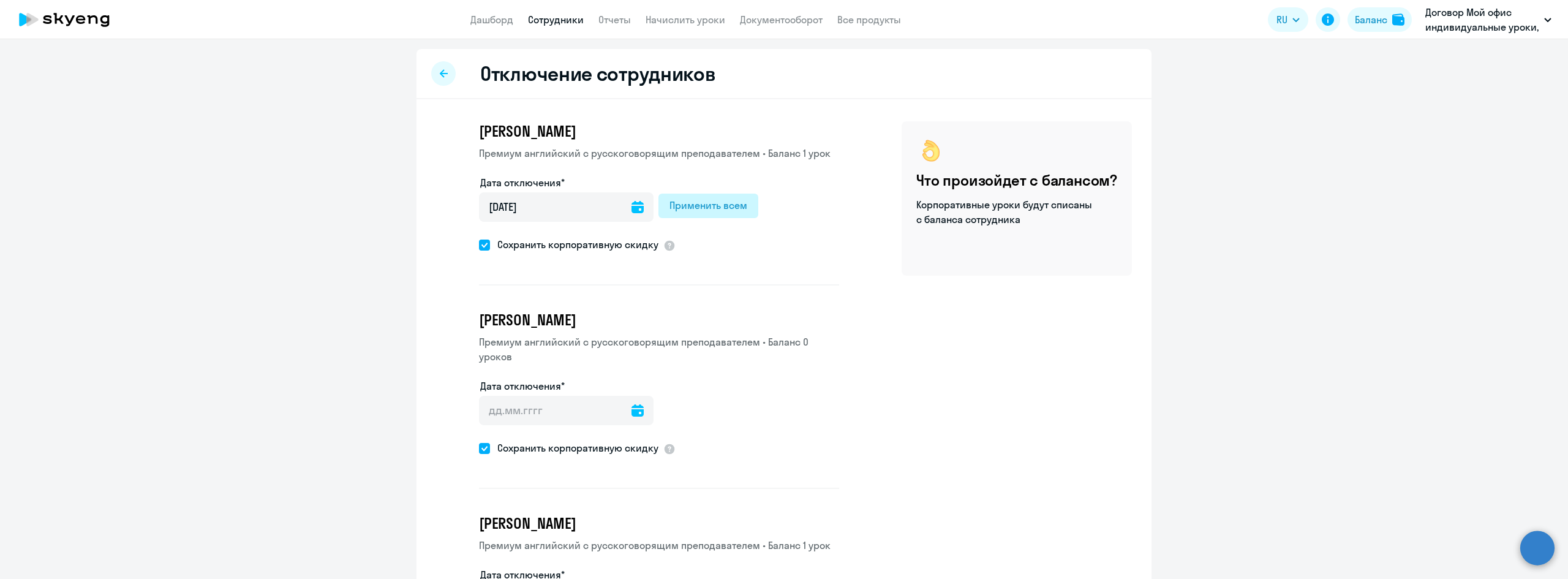
click at [687, 204] on div "Применить всем" at bounding box center [708, 206] width 78 height 15
type input "[DATE]"
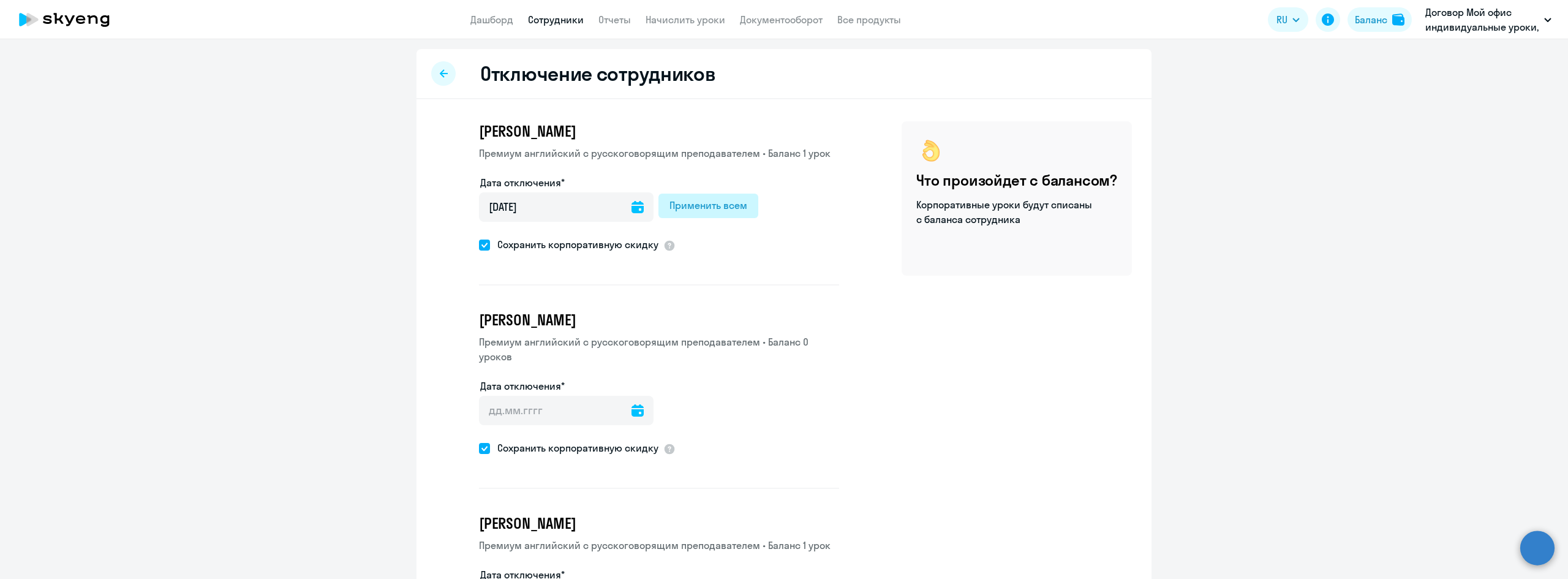
type input "[DATE]"
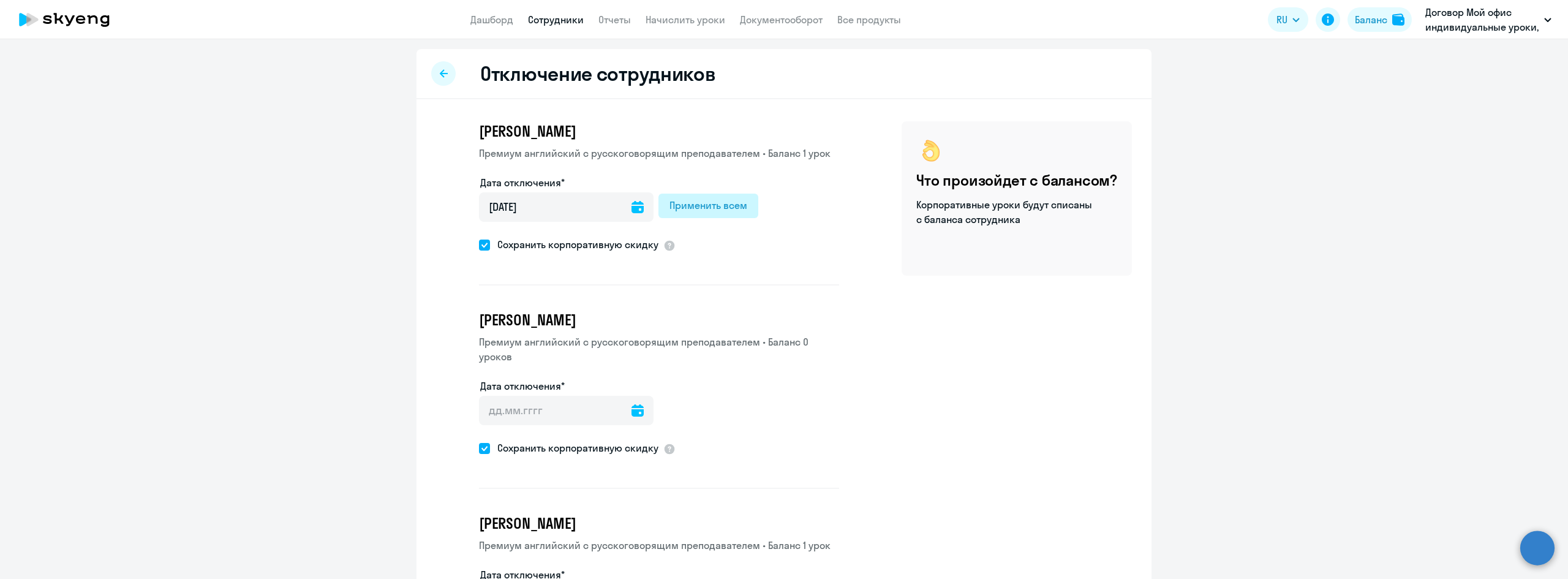
type input "[DATE]"
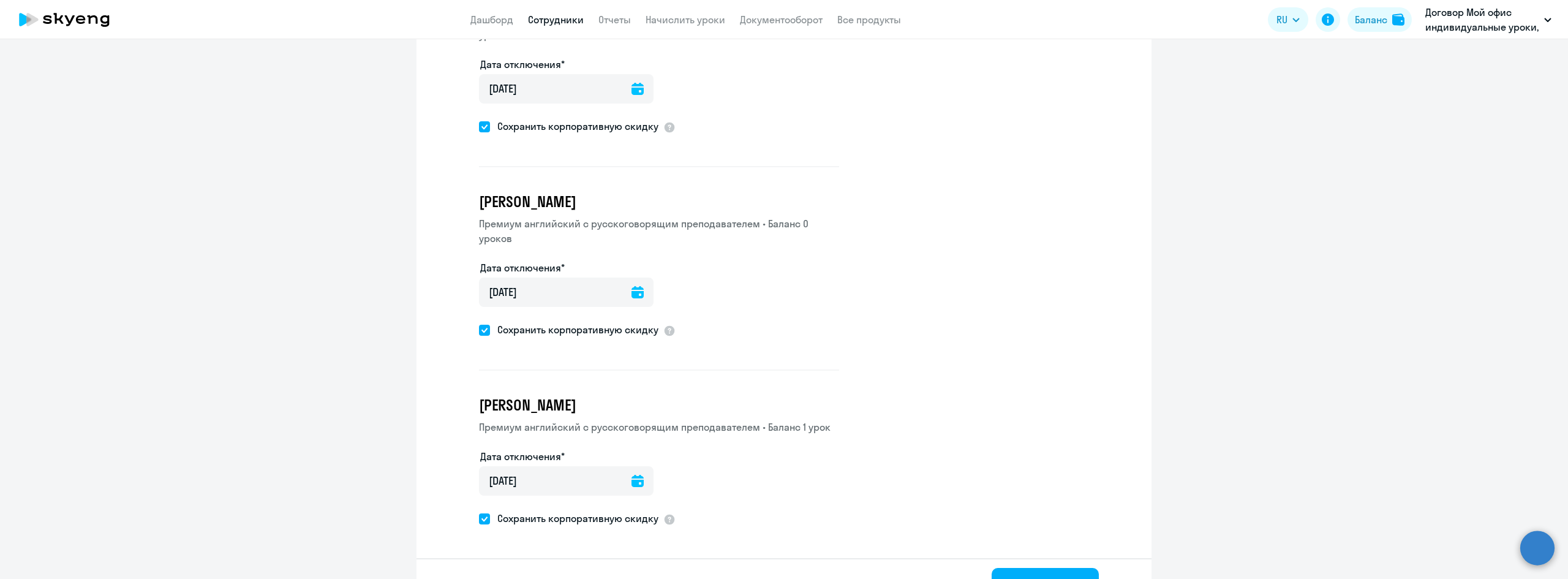
scroll to position [947, 0]
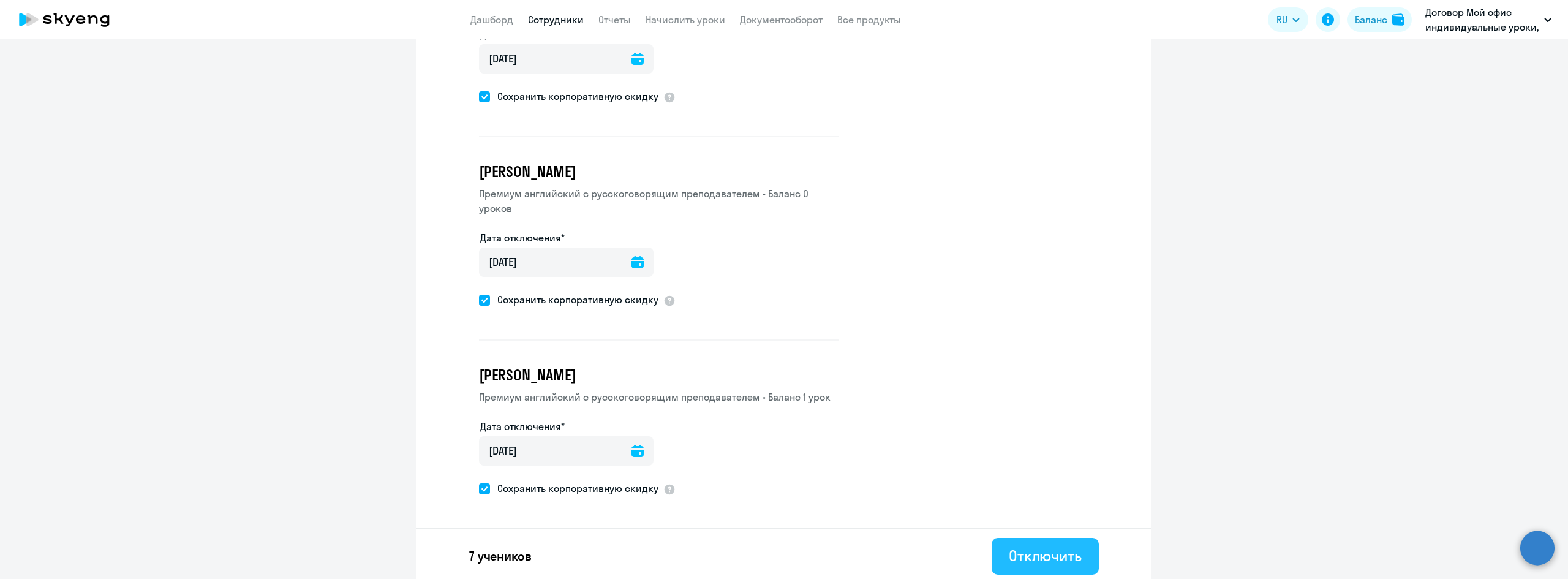
click at [1051, 550] on div "Отключить" at bounding box center [1046, 556] width 73 height 20
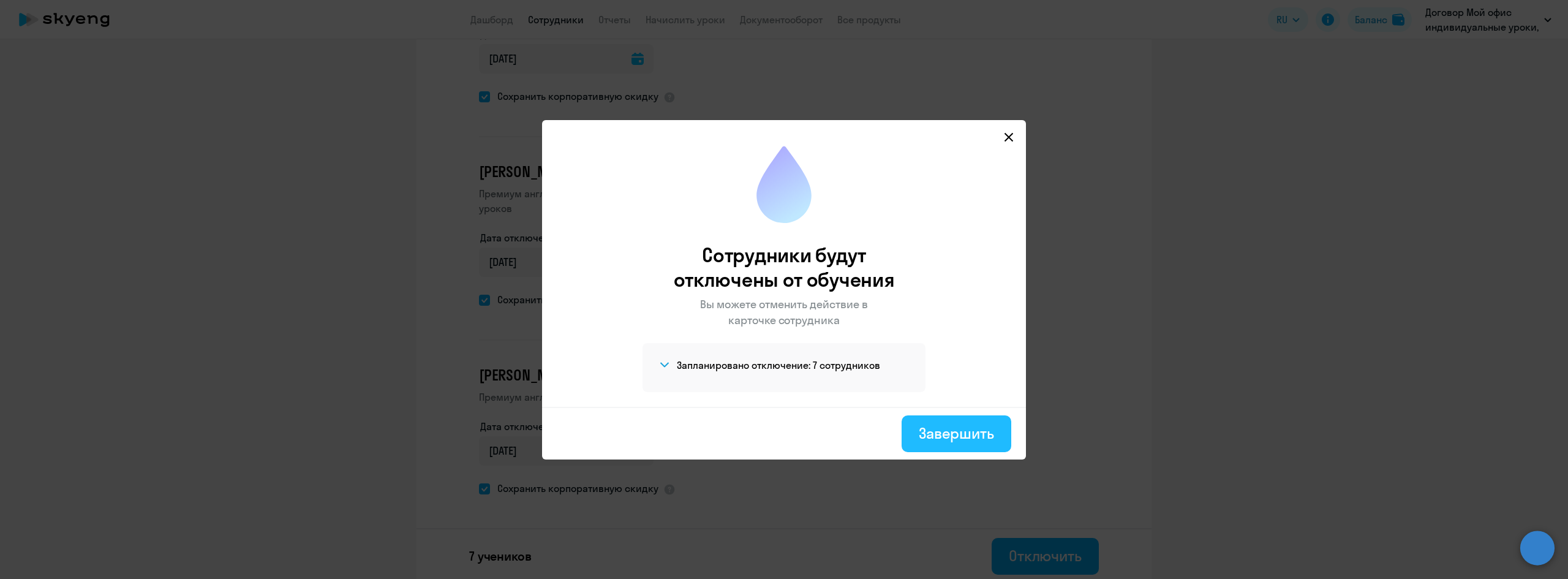
click at [957, 431] on div "Завершить" at bounding box center [956, 433] width 75 height 20
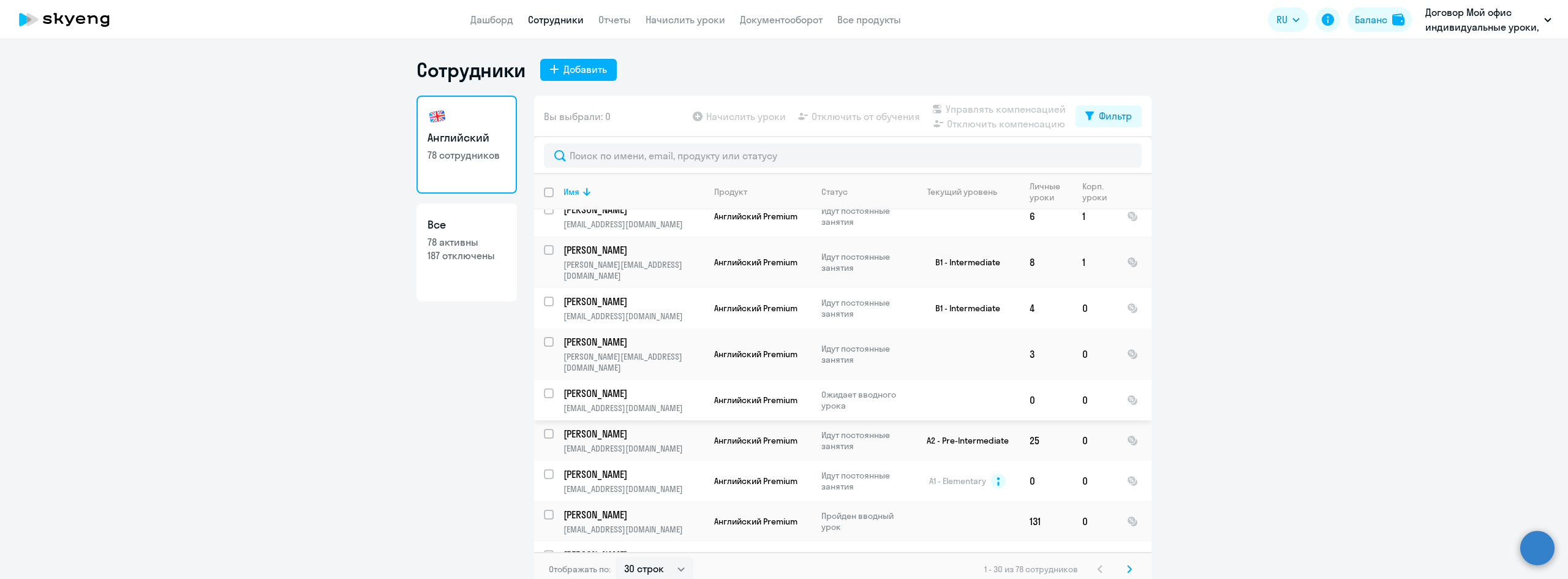
scroll to position [871, 0]
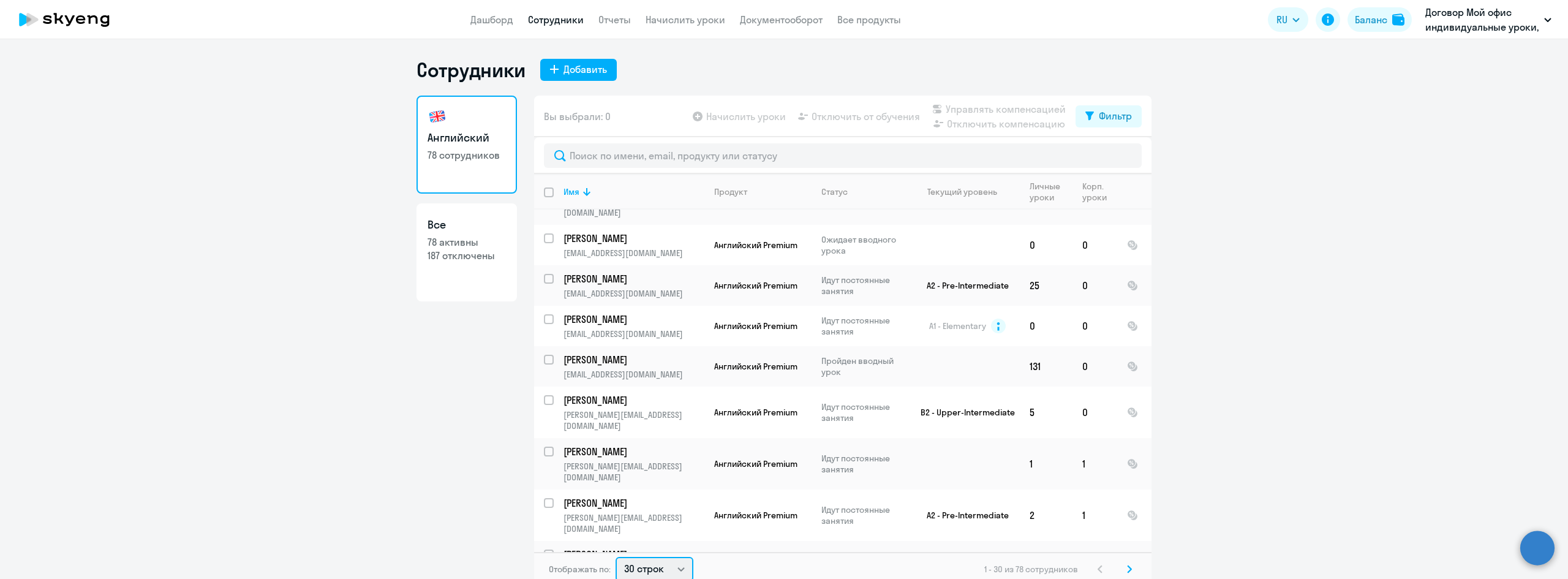
click at [660, 572] on select "30 строк 50 строк 100 строк" at bounding box center [654, 569] width 78 height 25
select select "100"
click at [615, 554] on select "30 строк 50 строк 100 строк" at bounding box center [654, 567] width 78 height 25
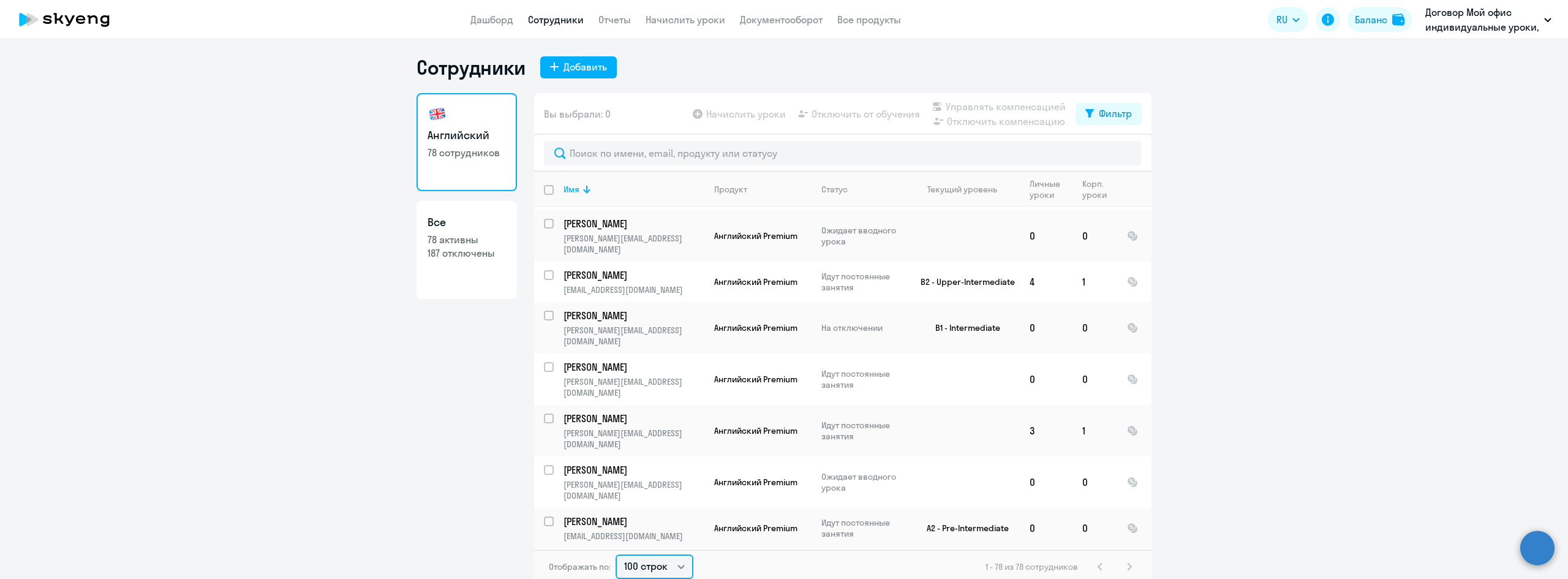
scroll to position [1471, 0]
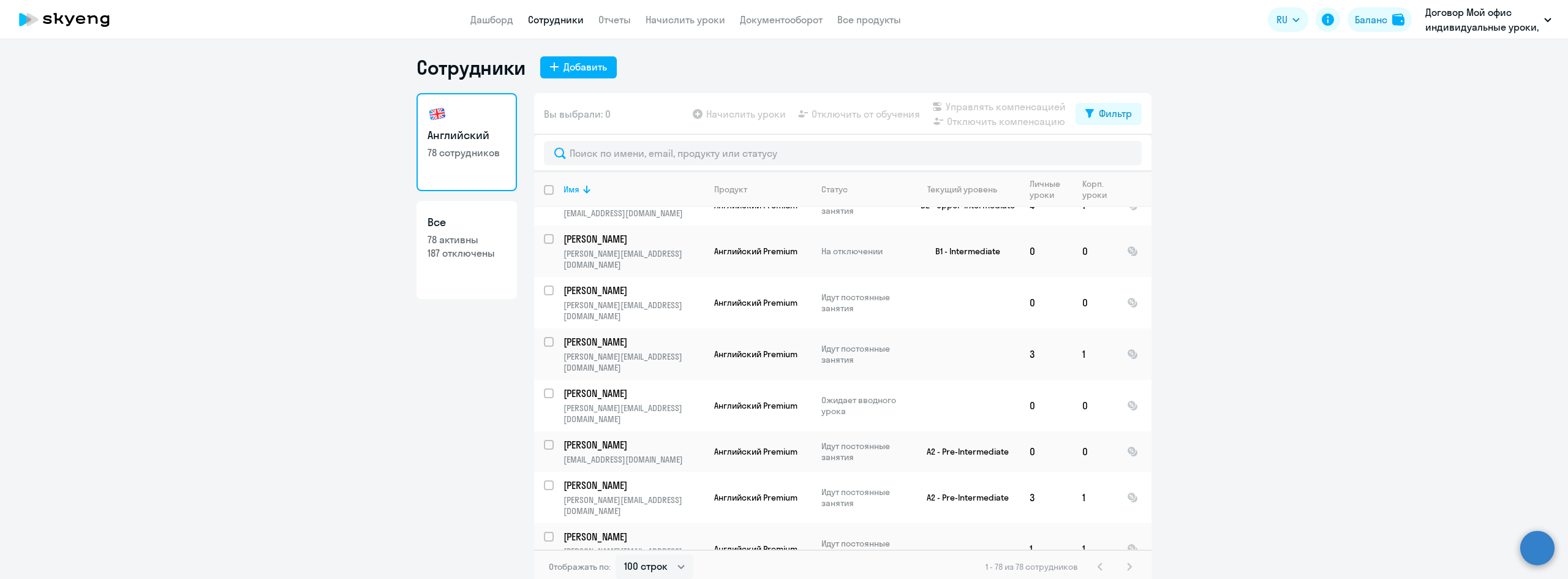
click at [546, 532] on input "select row 41008457" at bounding box center [556, 544] width 25 height 25
checkbox input "true"
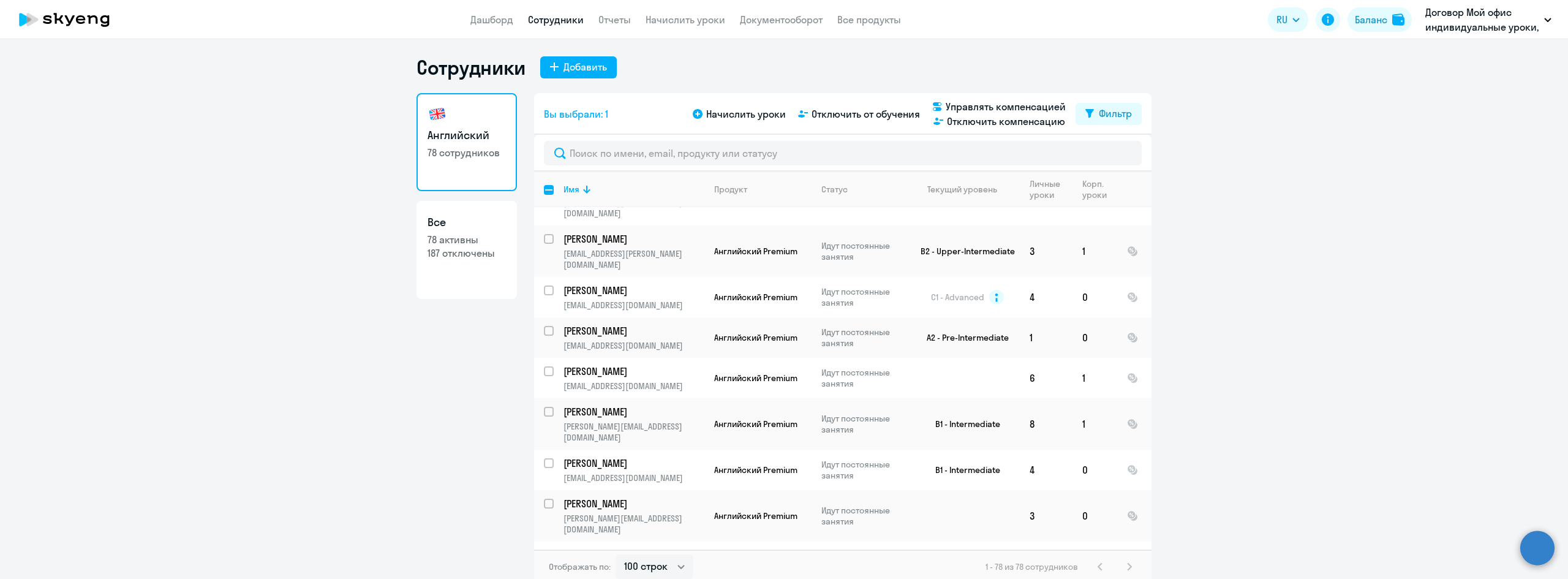
scroll to position [367, 0]
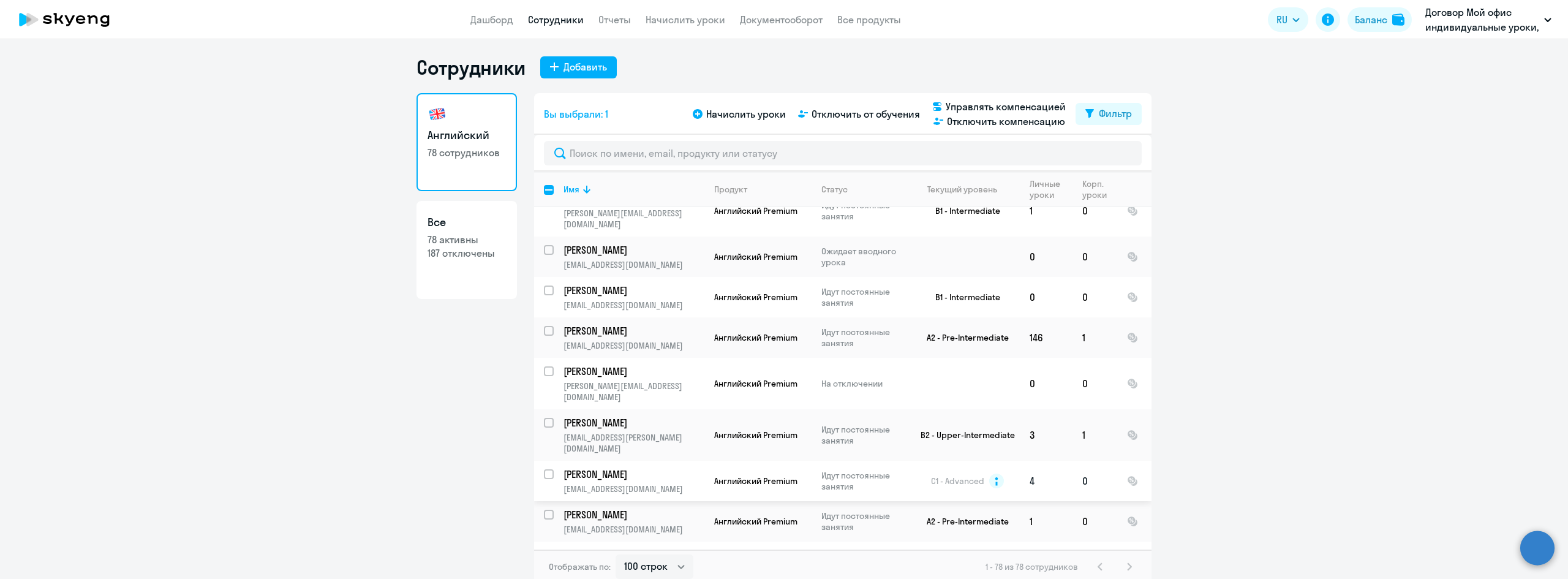
click at [546, 470] on input "select row 4439908" at bounding box center [556, 482] width 25 height 25
checkbox input "true"
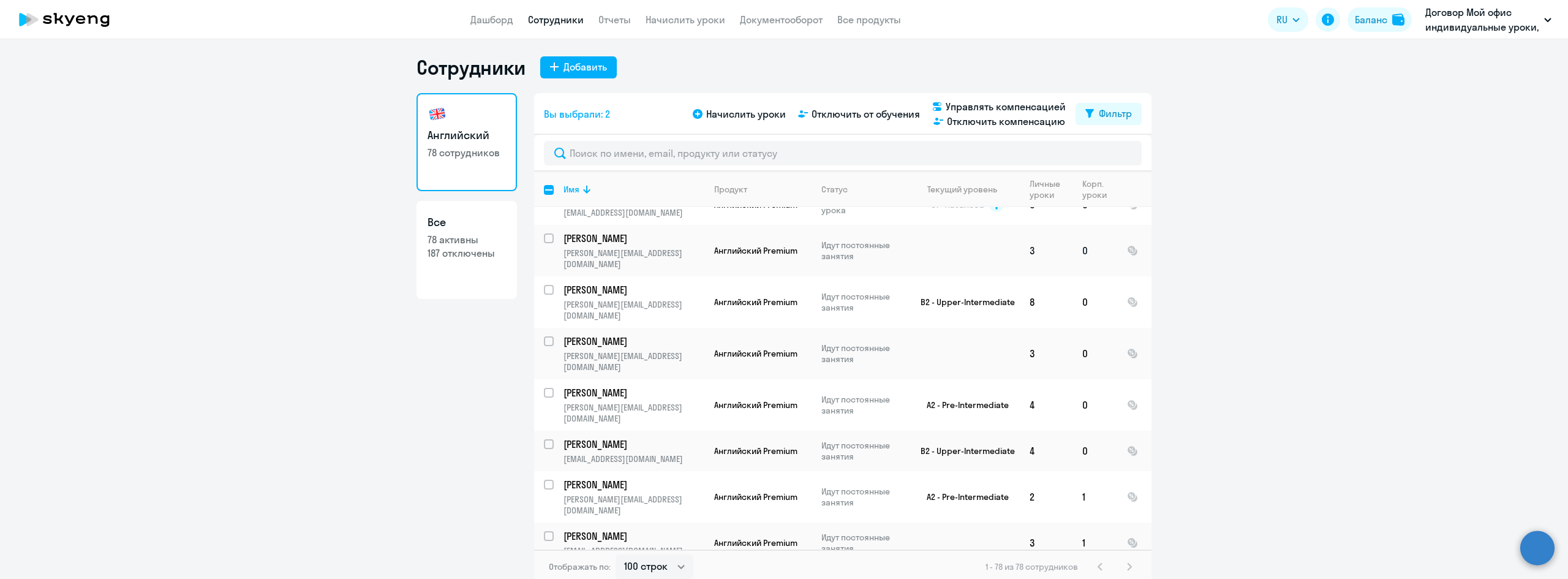
scroll to position [2206, 0]
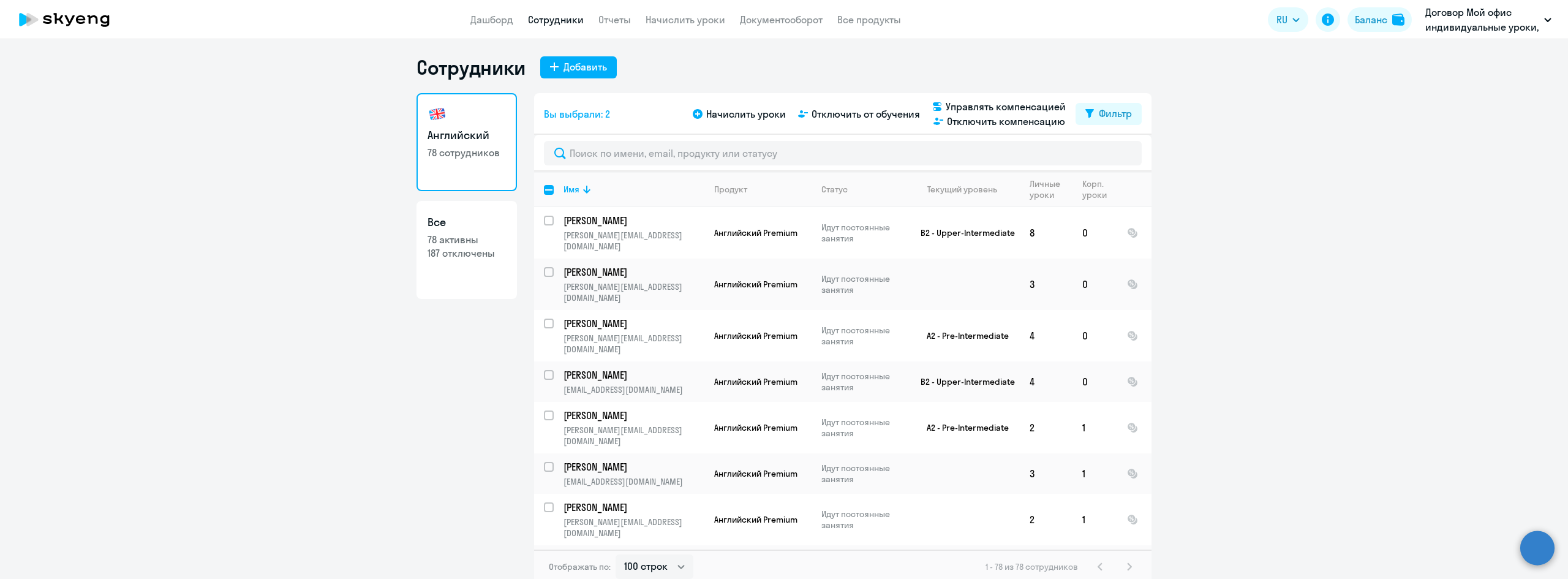
checkbox input "true"
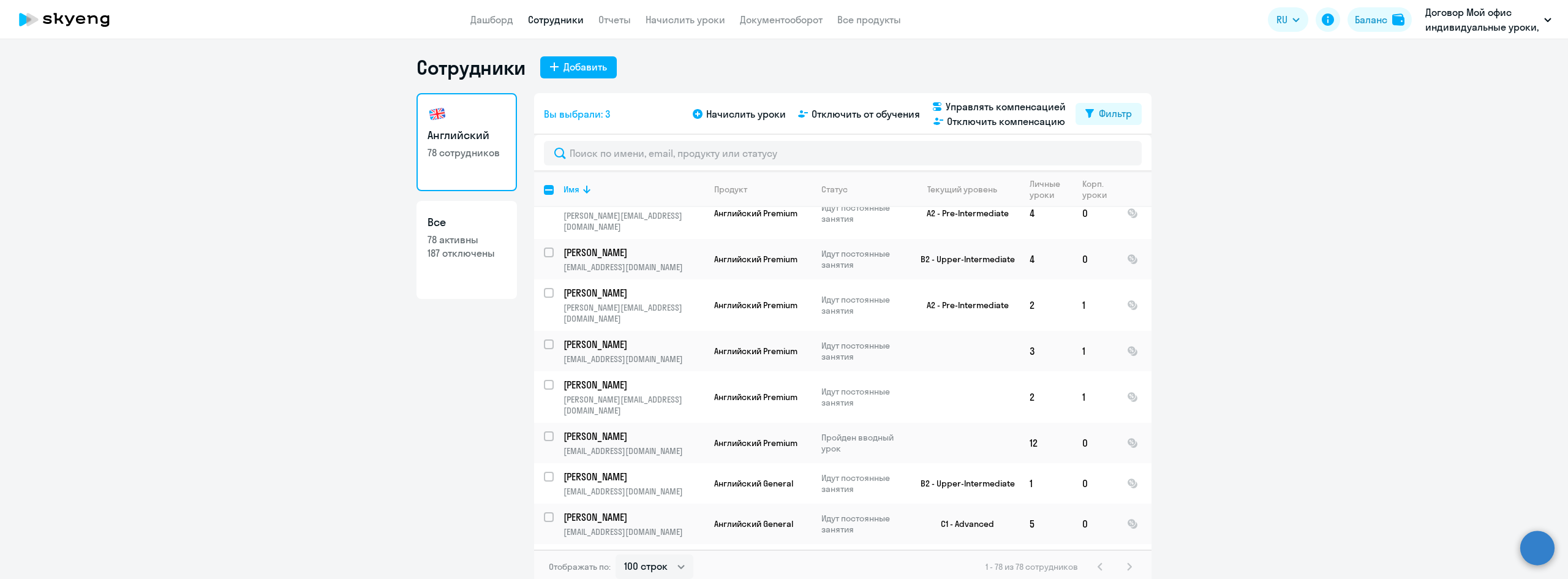
scroll to position [2573, 0]
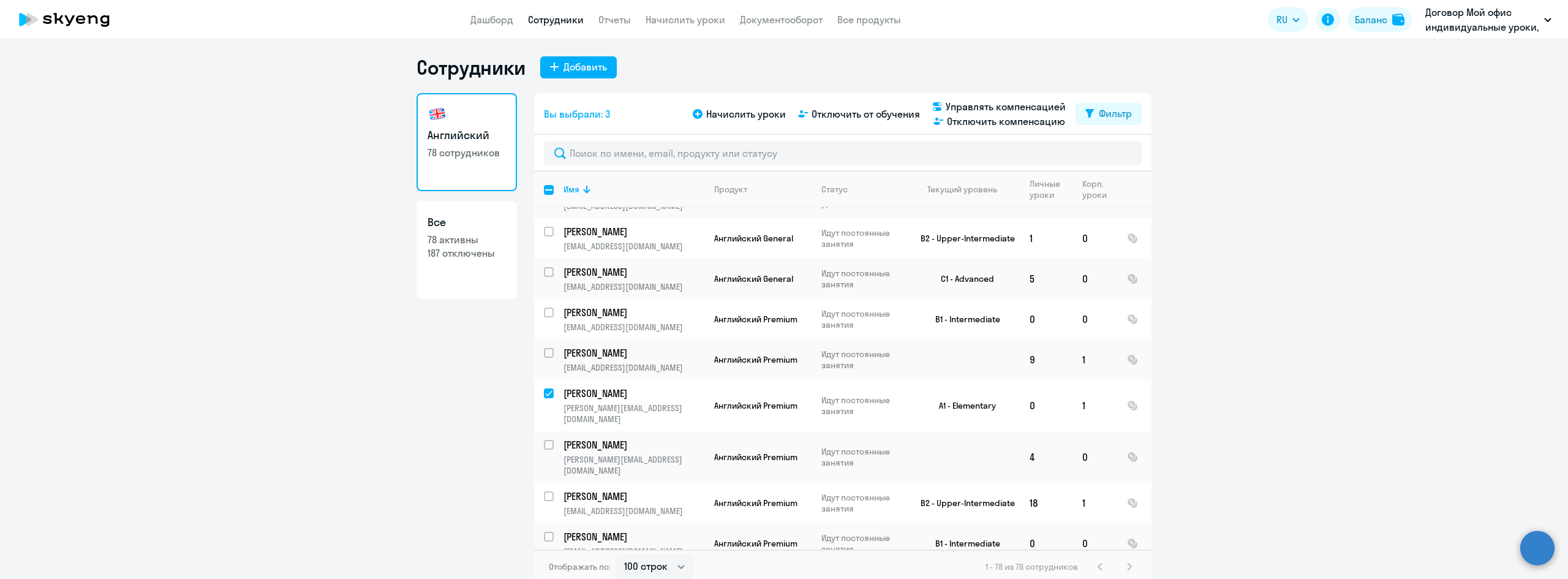
checkbox input "true"
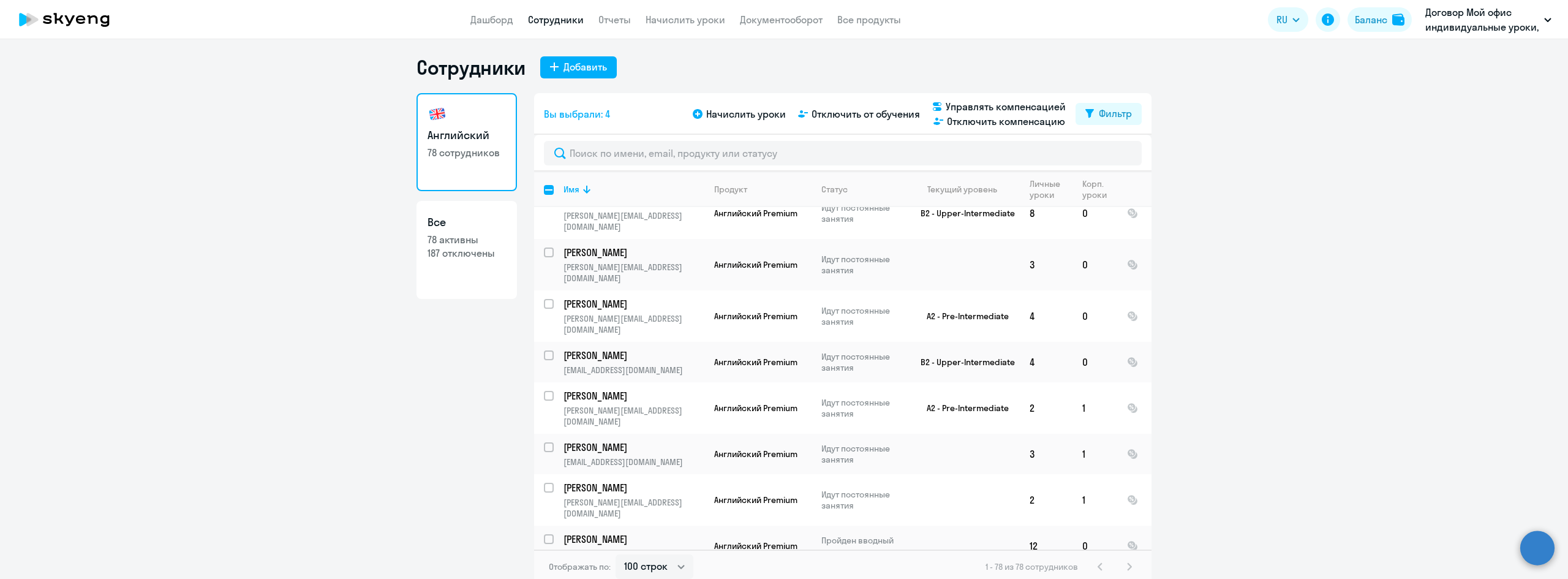
scroll to position [2206, 0]
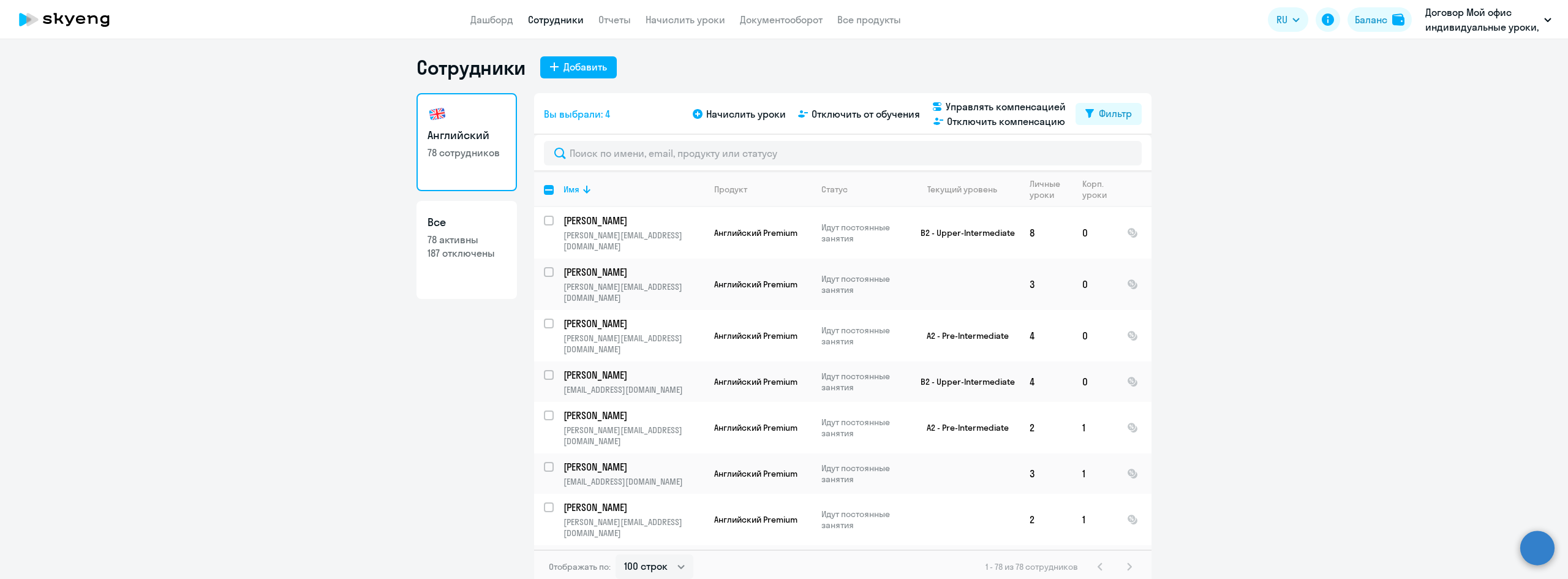
checkbox input "true"
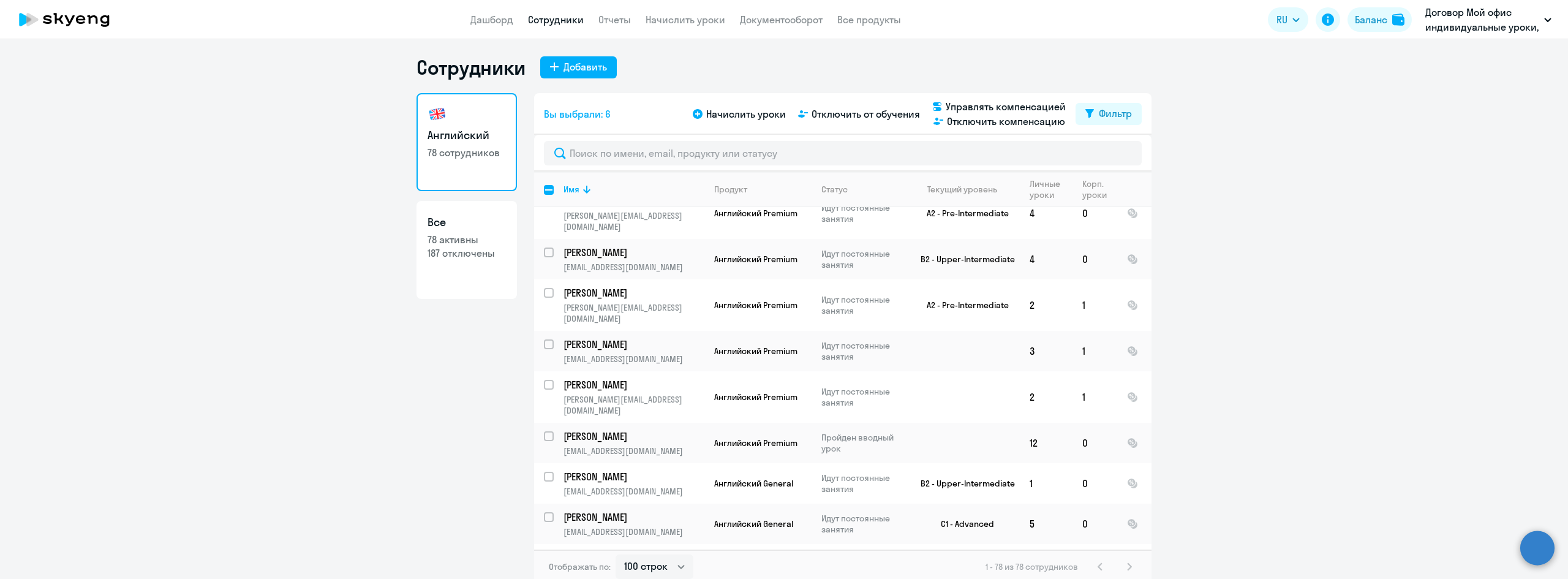
scroll to position [2512, 0]
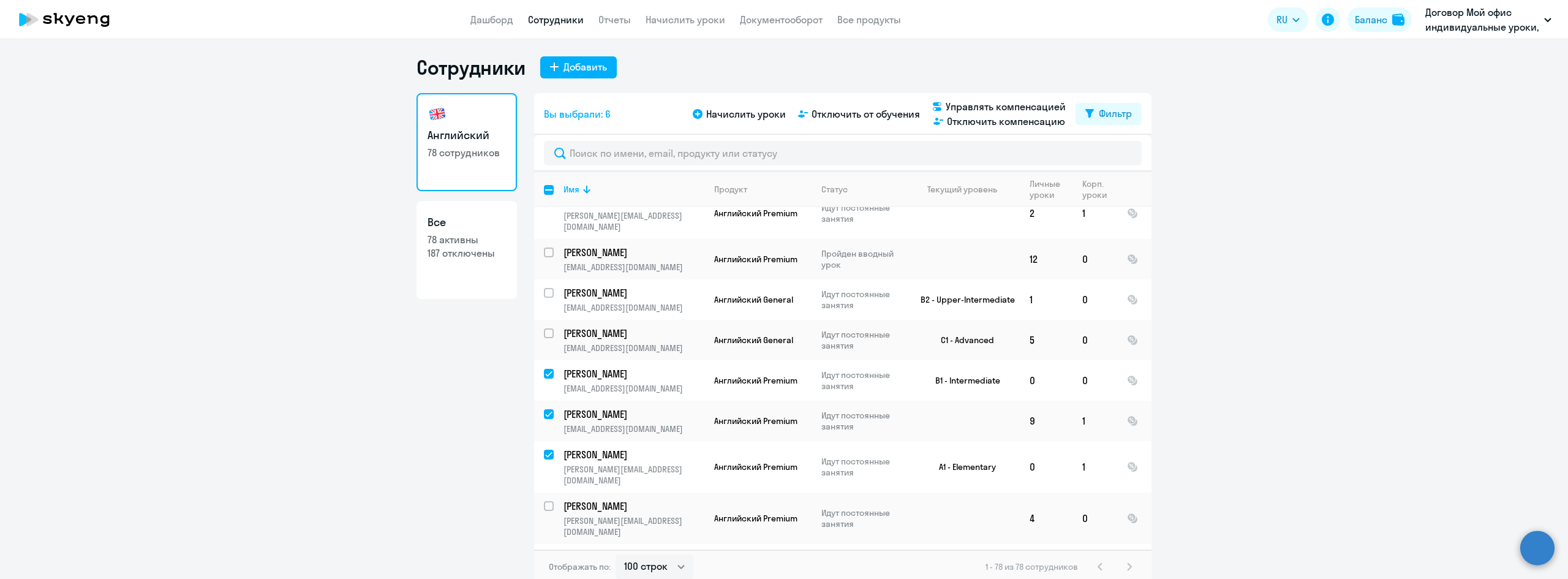
checkbox input "true"
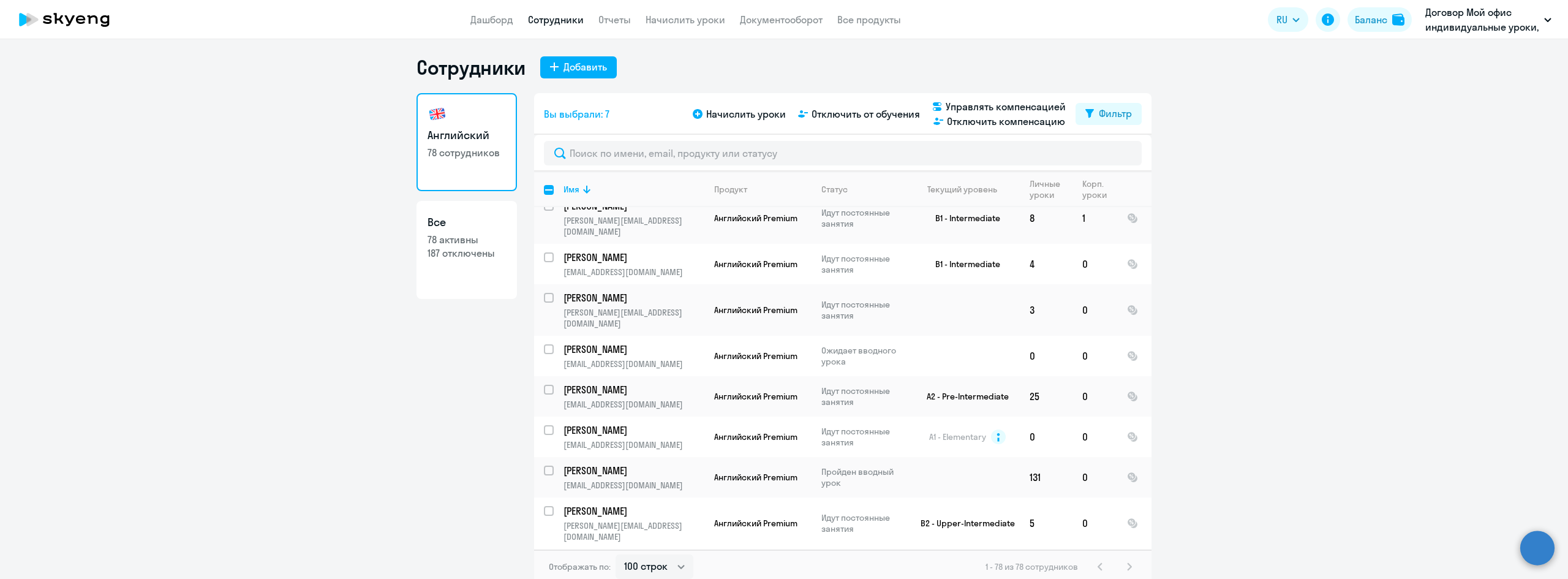
scroll to position [735, 0]
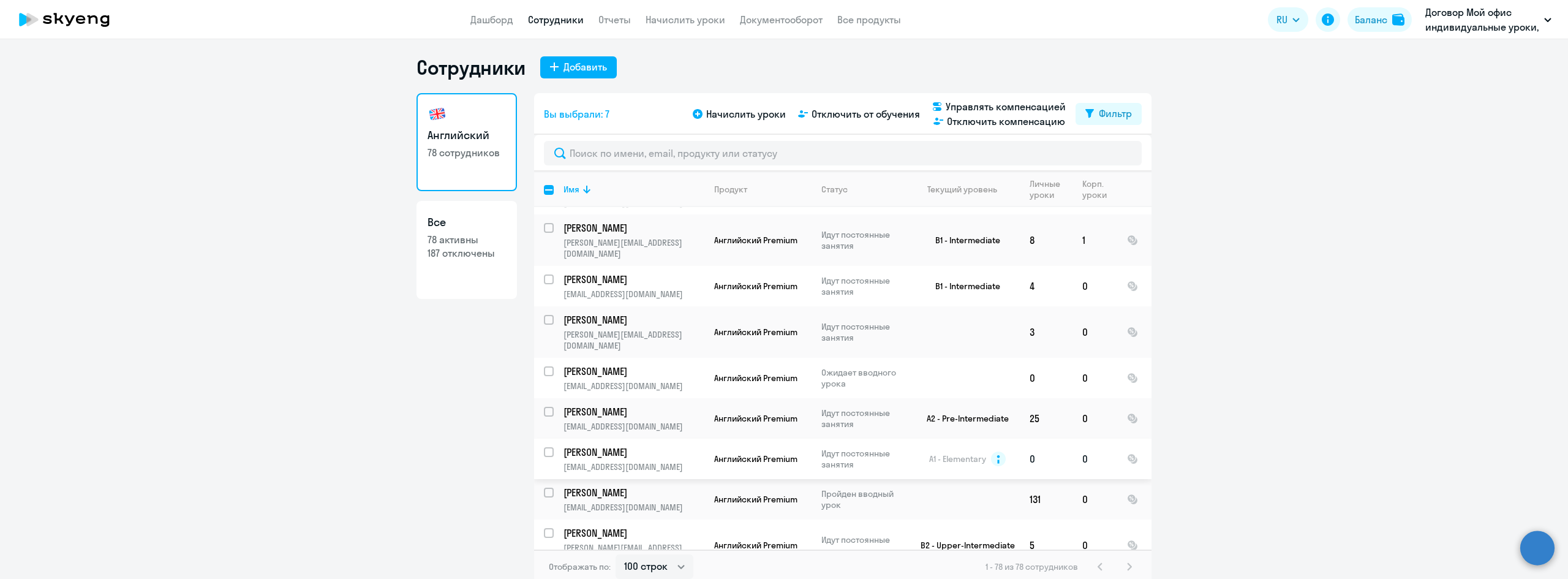
click at [544, 447] on input "select row 14023476" at bounding box center [556, 460] width 25 height 25
checkbox input "true"
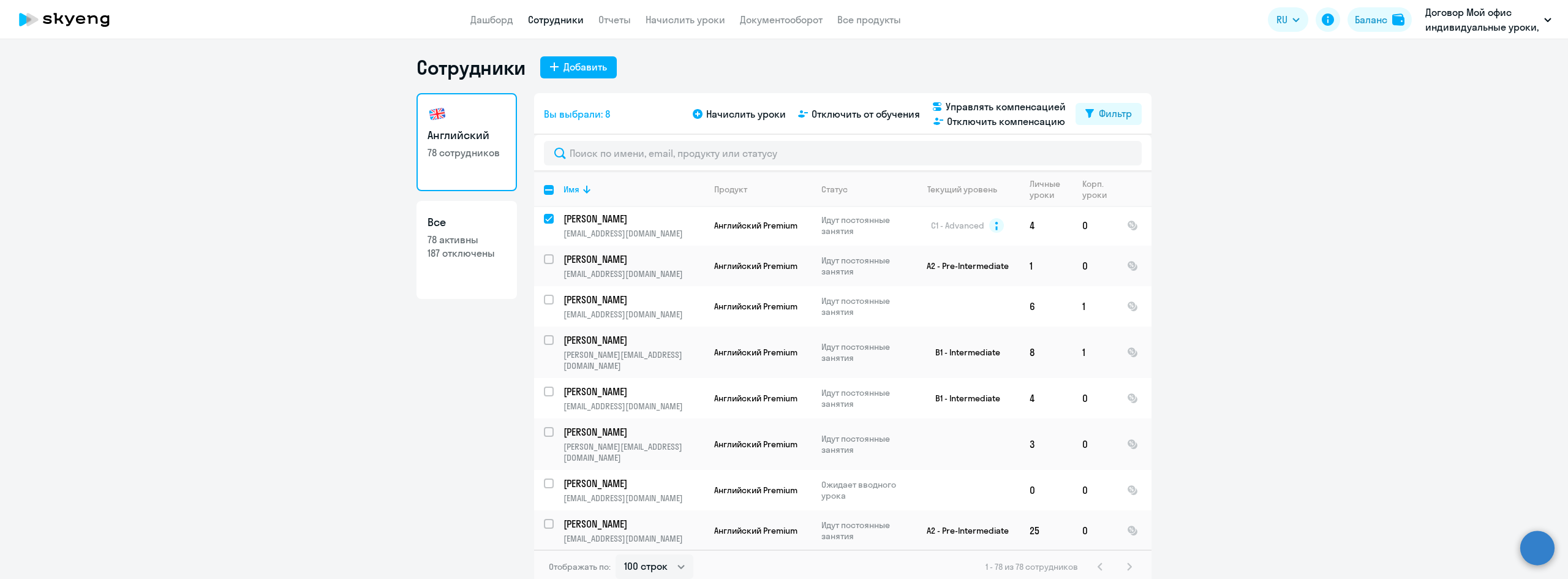
scroll to position [613, 0]
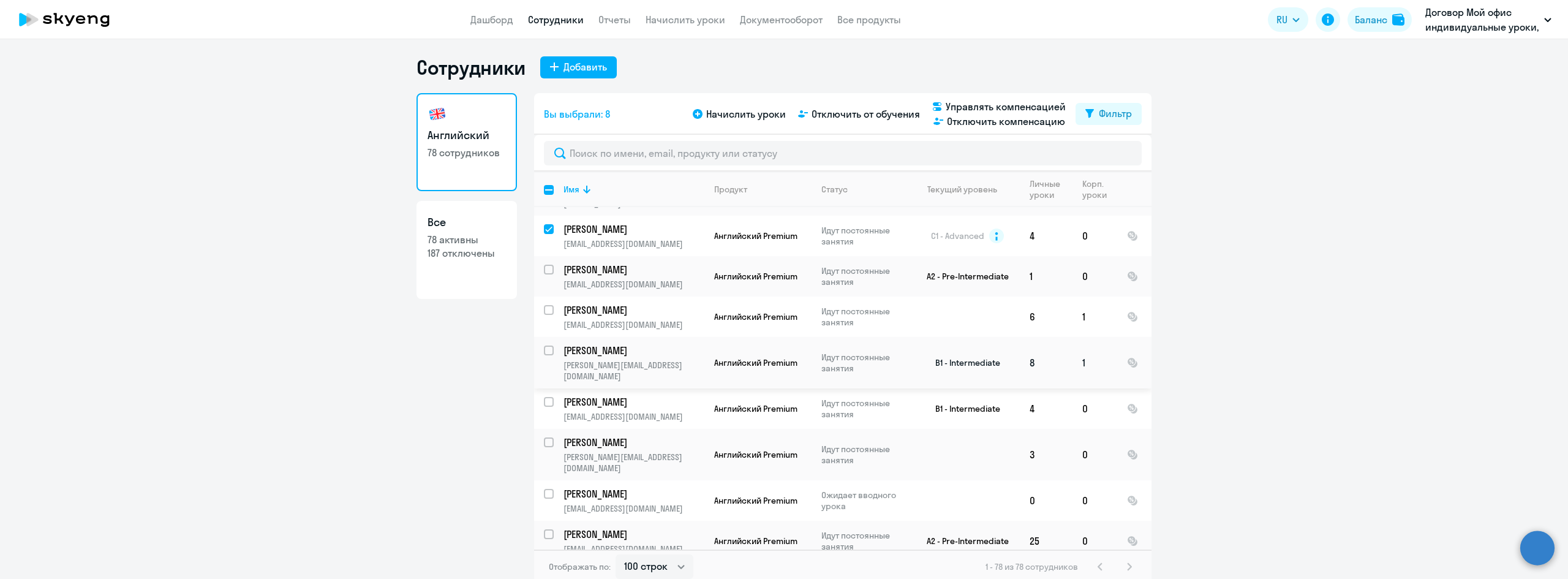
click at [544, 346] on input "select row 38321535" at bounding box center [556, 358] width 25 height 25
checkbox input "true"
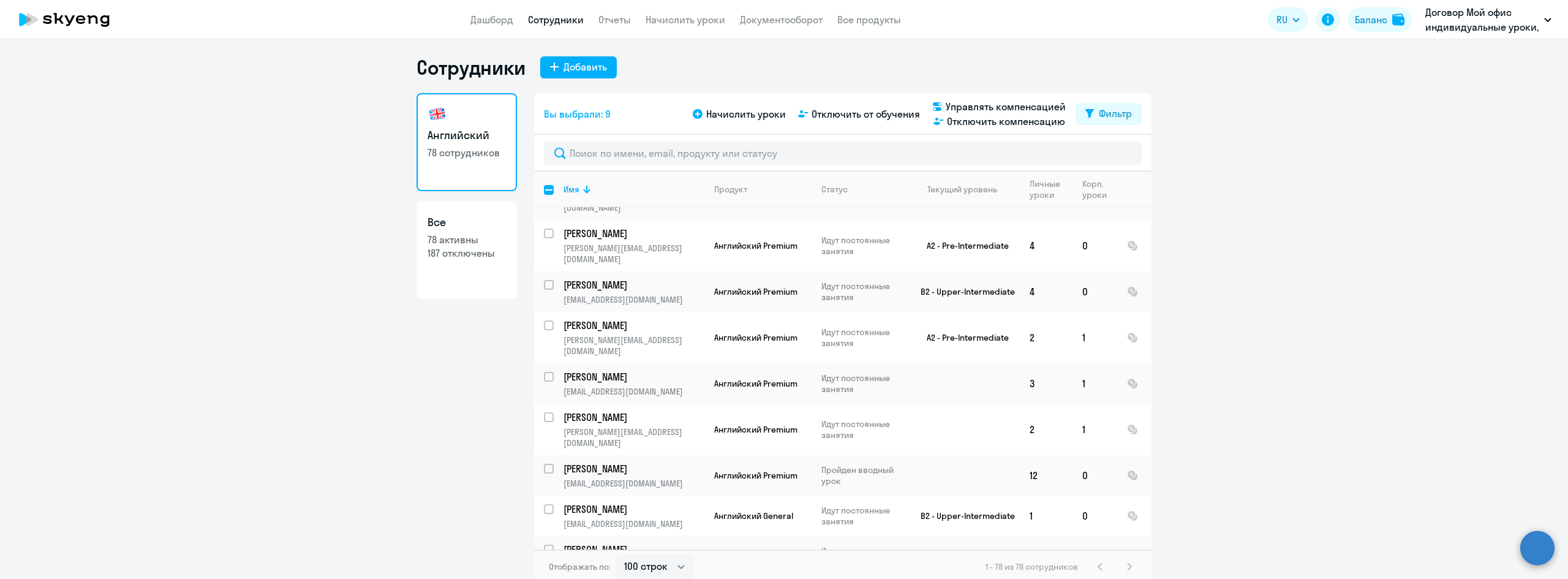
scroll to position [2390, 0]
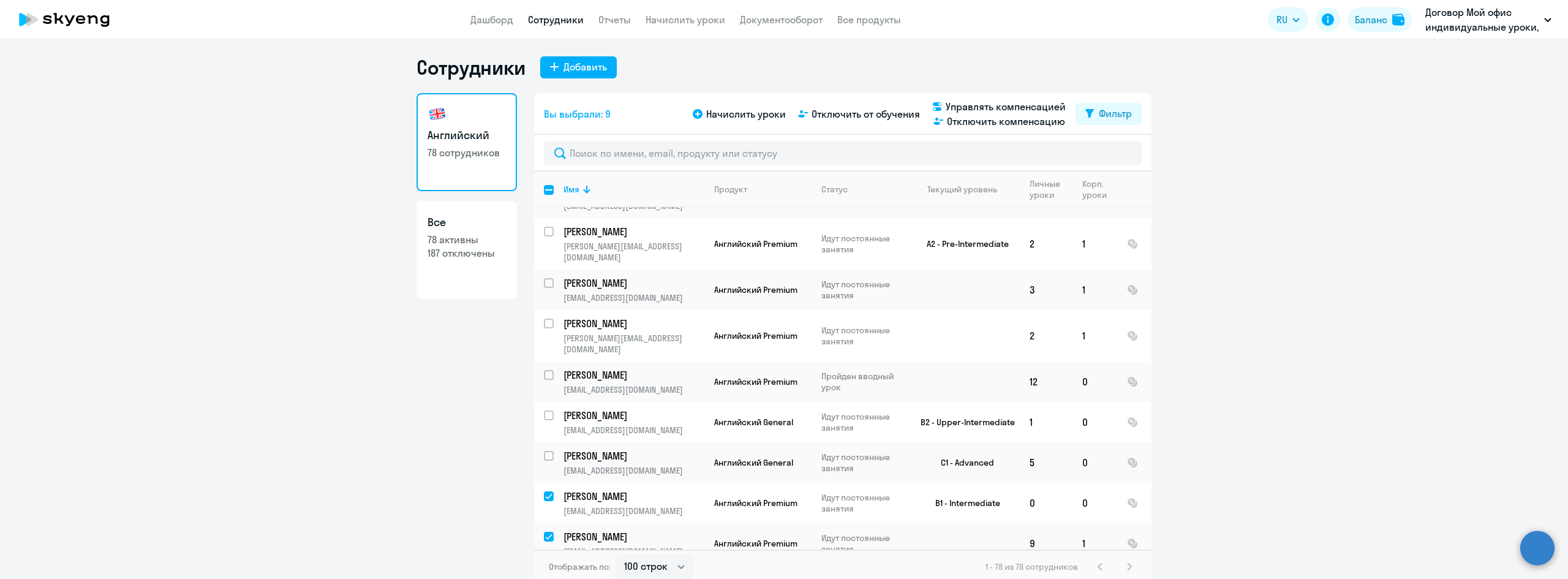
checkbox input "true"
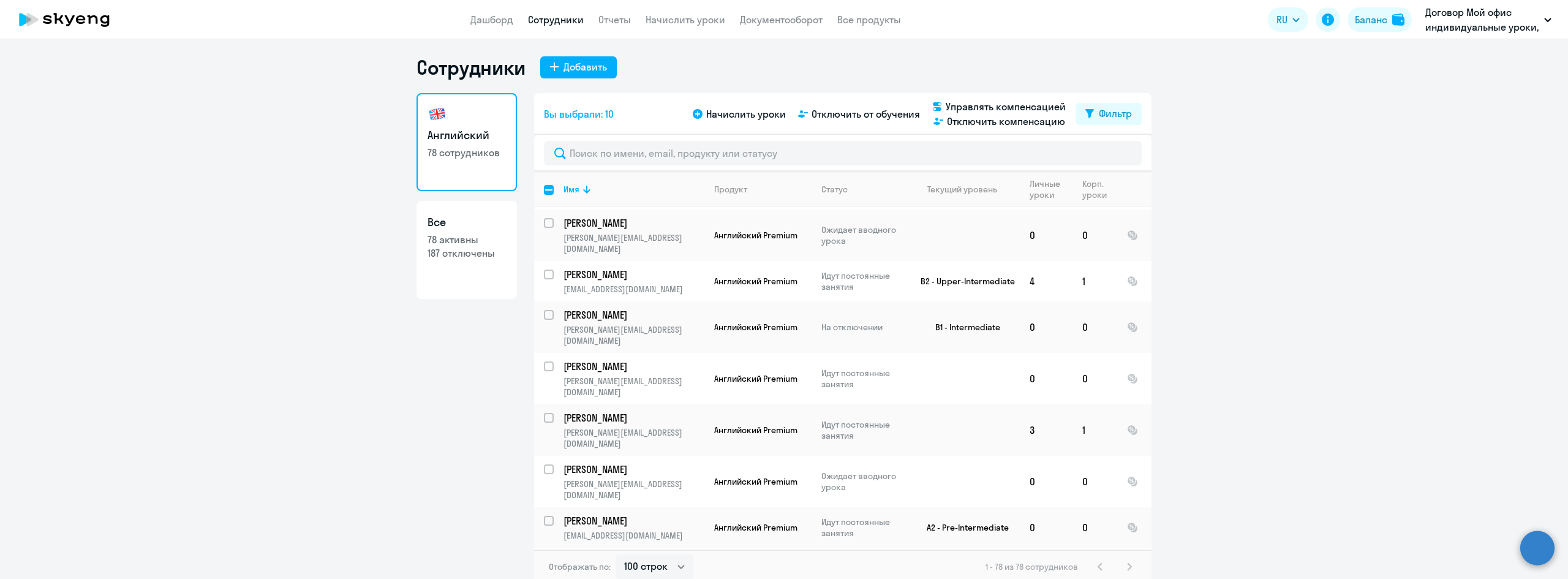
scroll to position [1287, 0]
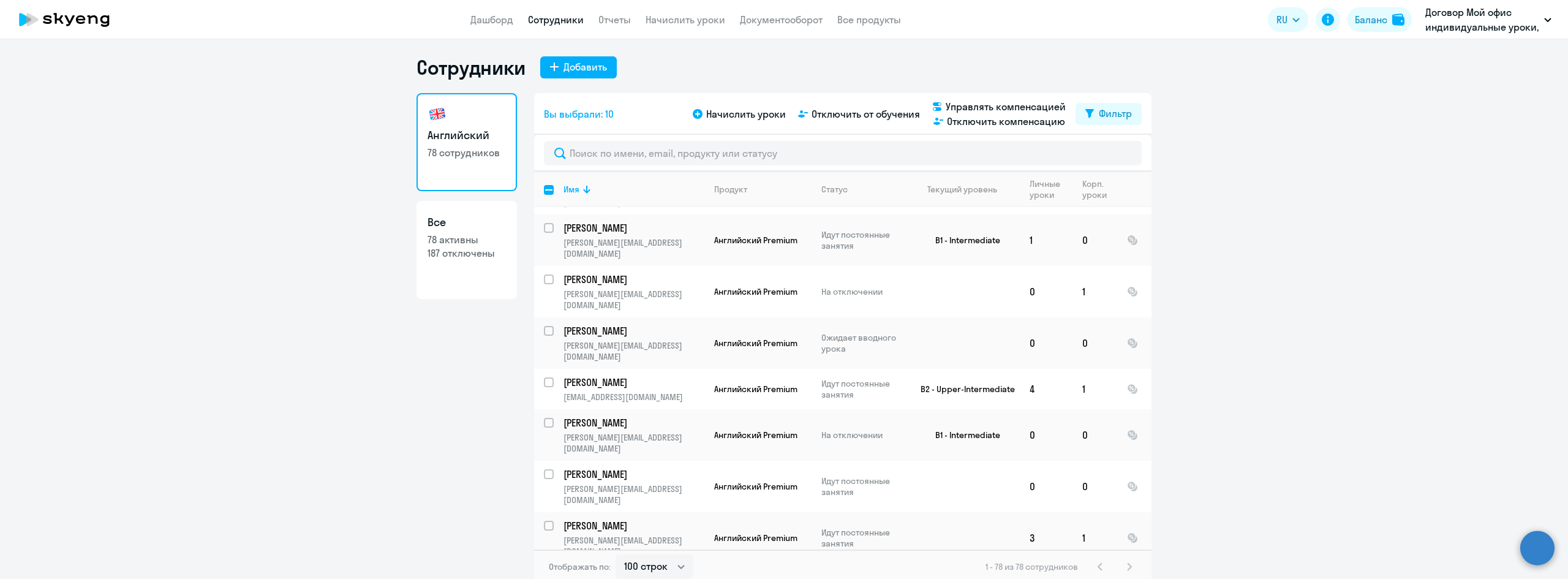
checkbox input "true"
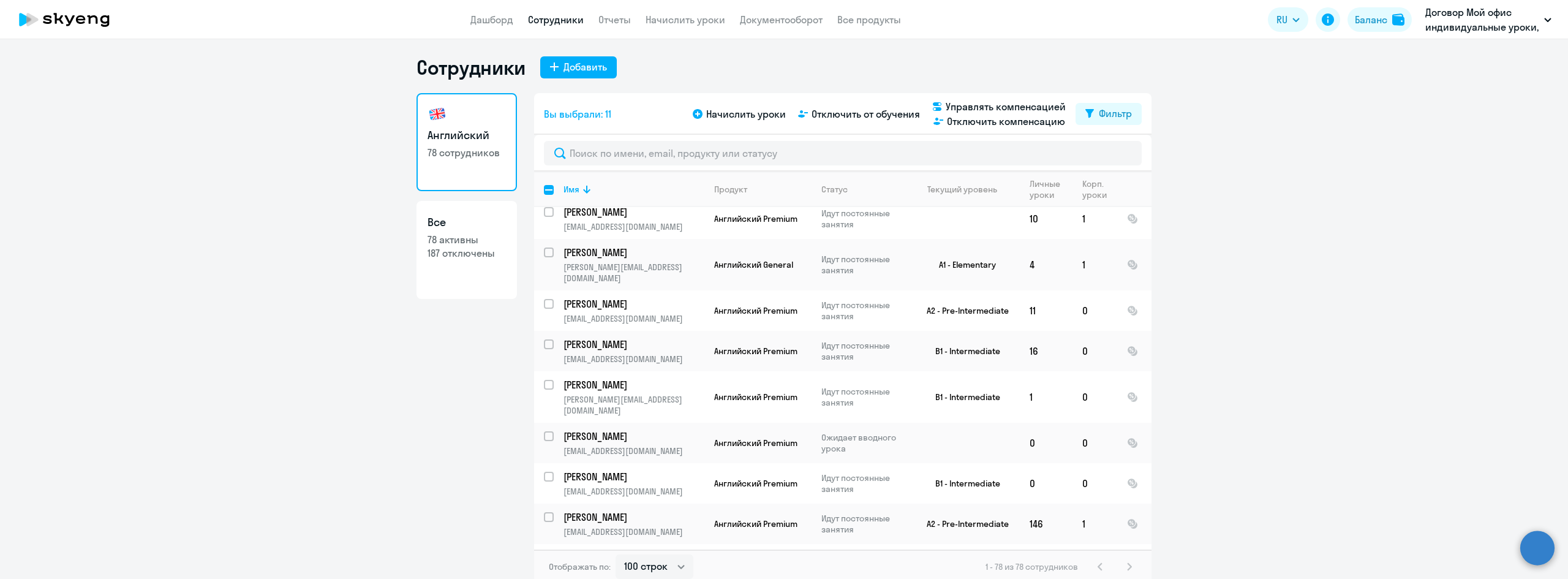
scroll to position [123, 0]
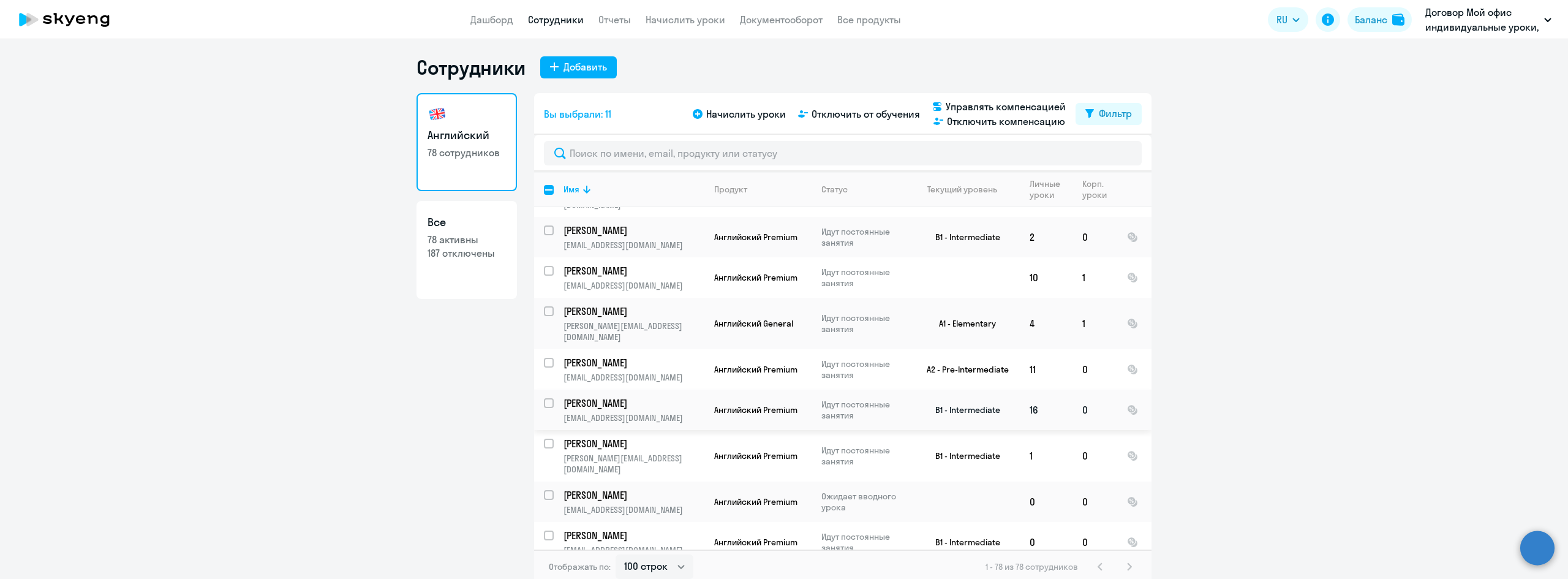
click at [545, 398] on input "select row 18242318" at bounding box center [556, 411] width 25 height 25
checkbox input "true"
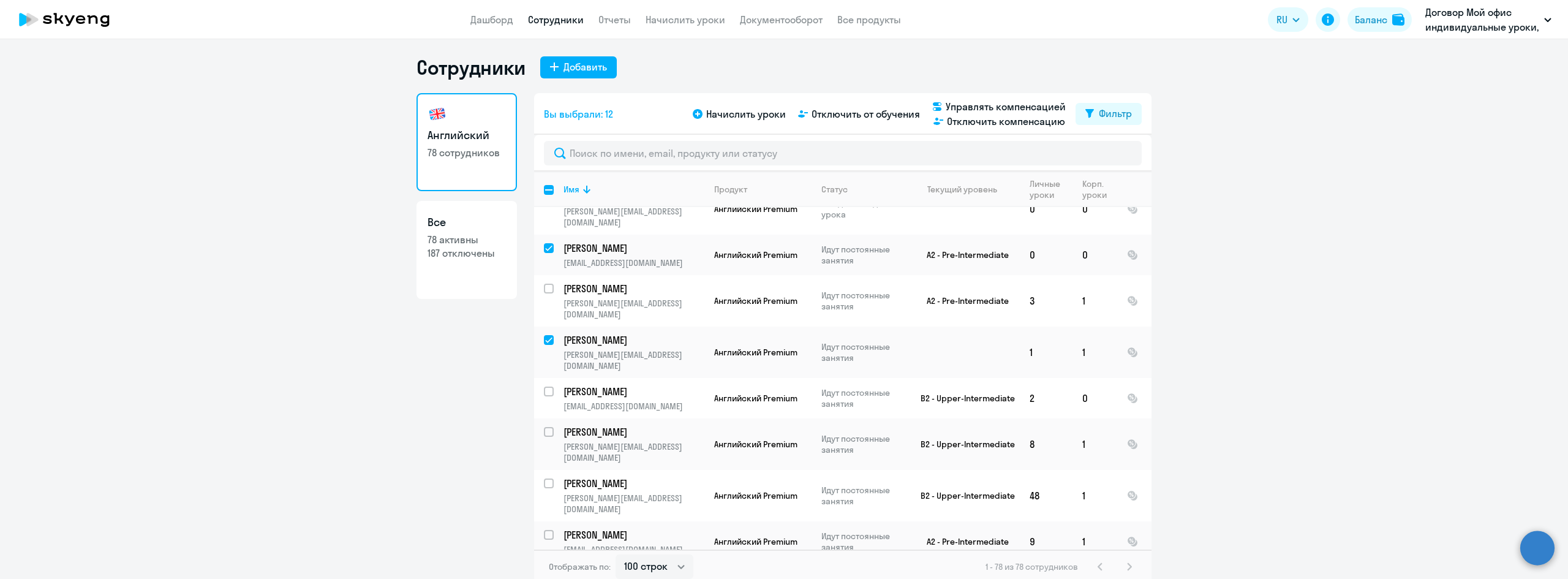
scroll to position [1715, 0]
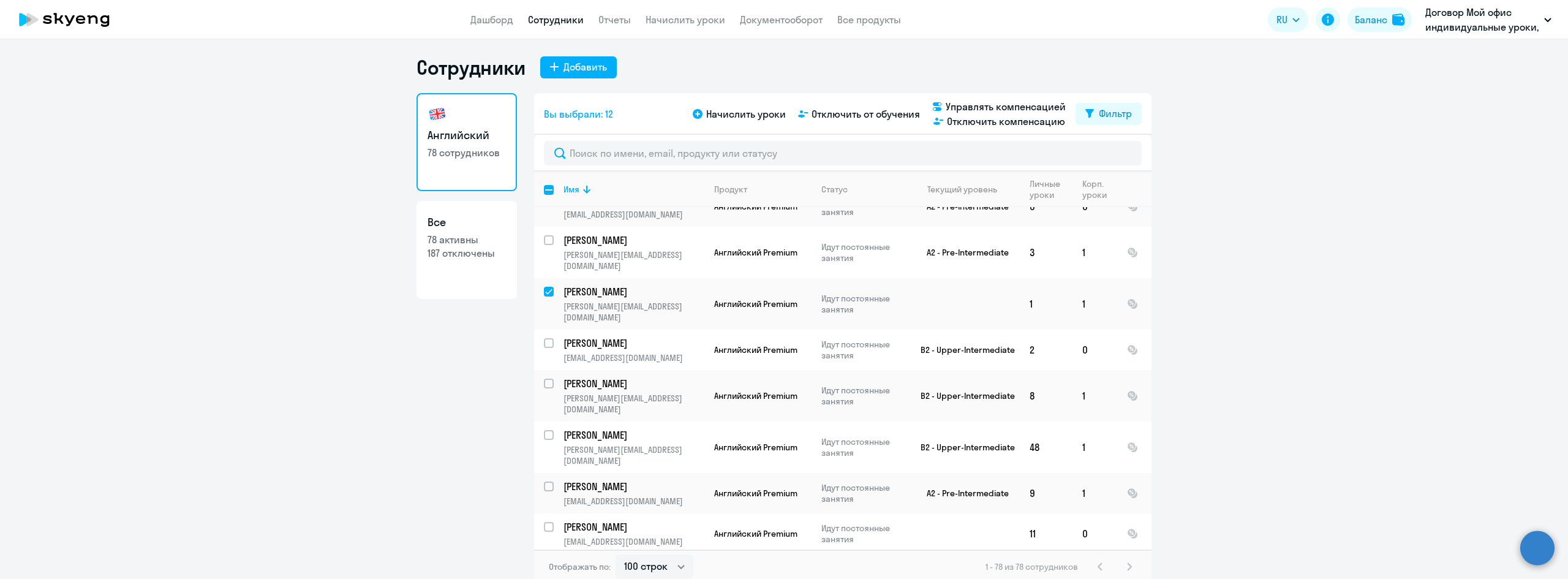
checkbox input "true"
click at [873, 128] on div "Начислить уроки Отключить от обучения Управлять компенсацией Отключить компенса…" at bounding box center [882, 114] width 386 height 29
click at [873, 120] on span "Отключить от обучения" at bounding box center [866, 114] width 109 height 15
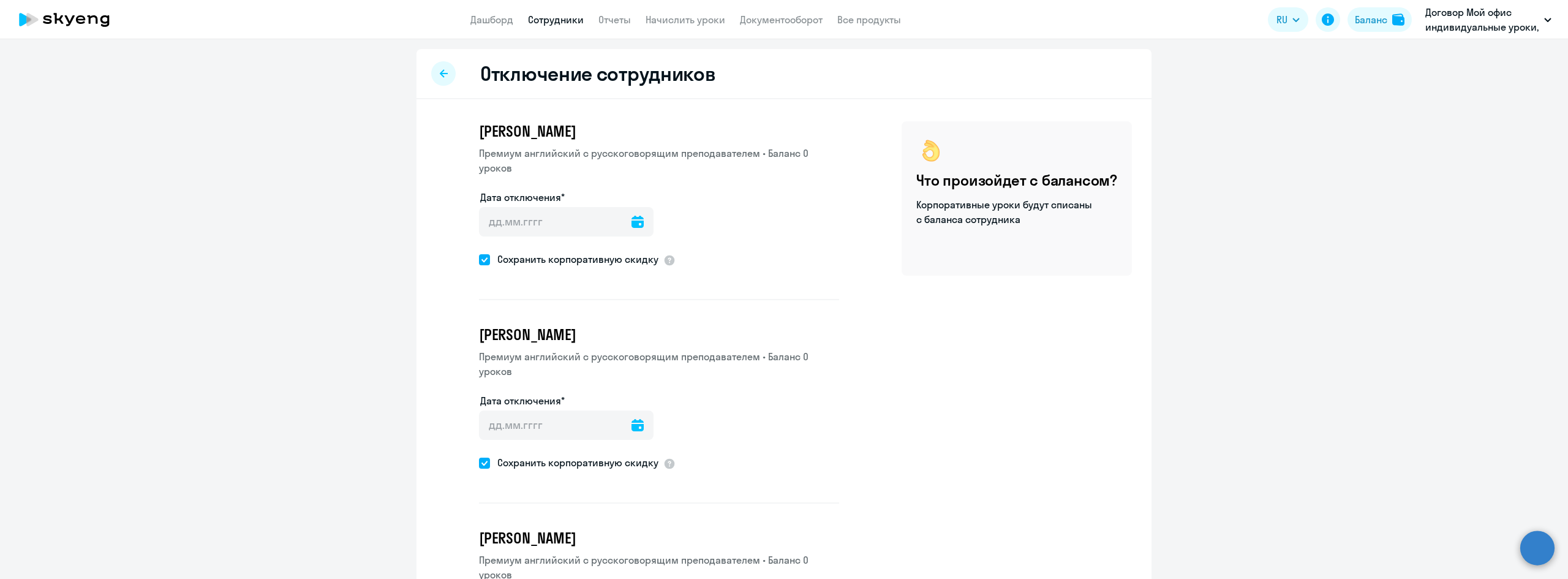
click at [632, 224] on icon at bounding box center [638, 221] width 12 height 12
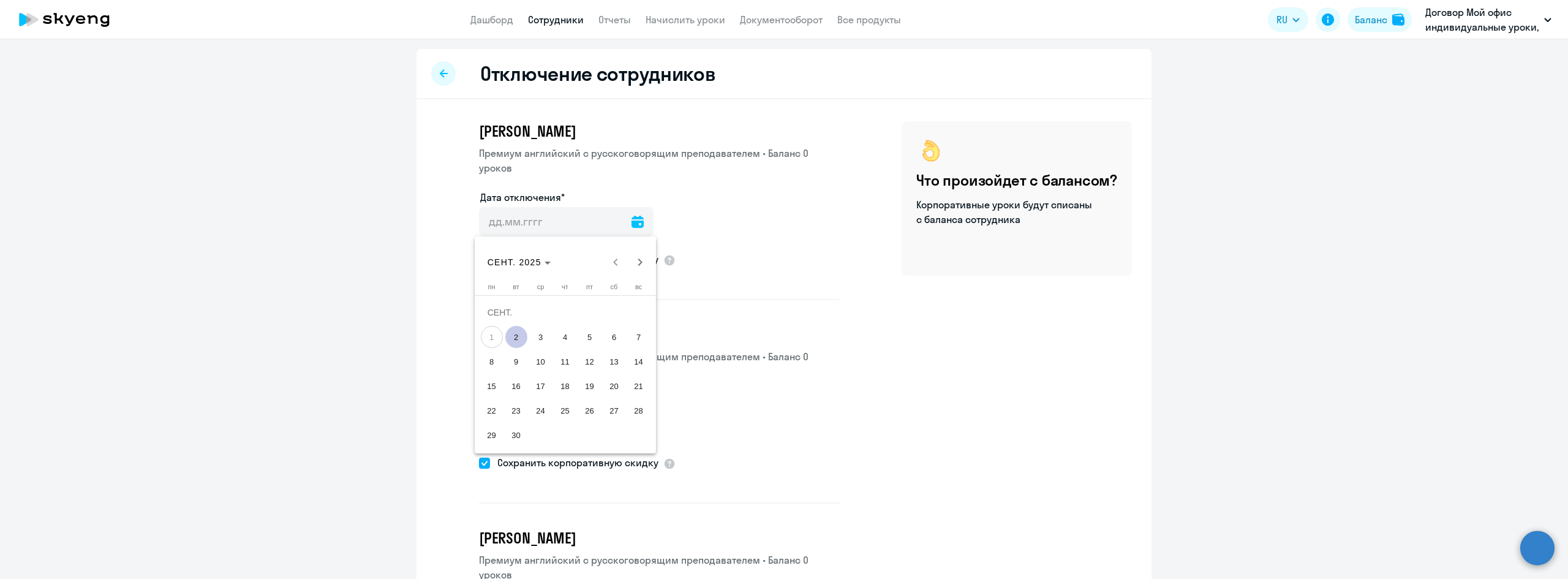
click at [517, 336] on span "2" at bounding box center [516, 337] width 22 height 22
type input "[DATE]"
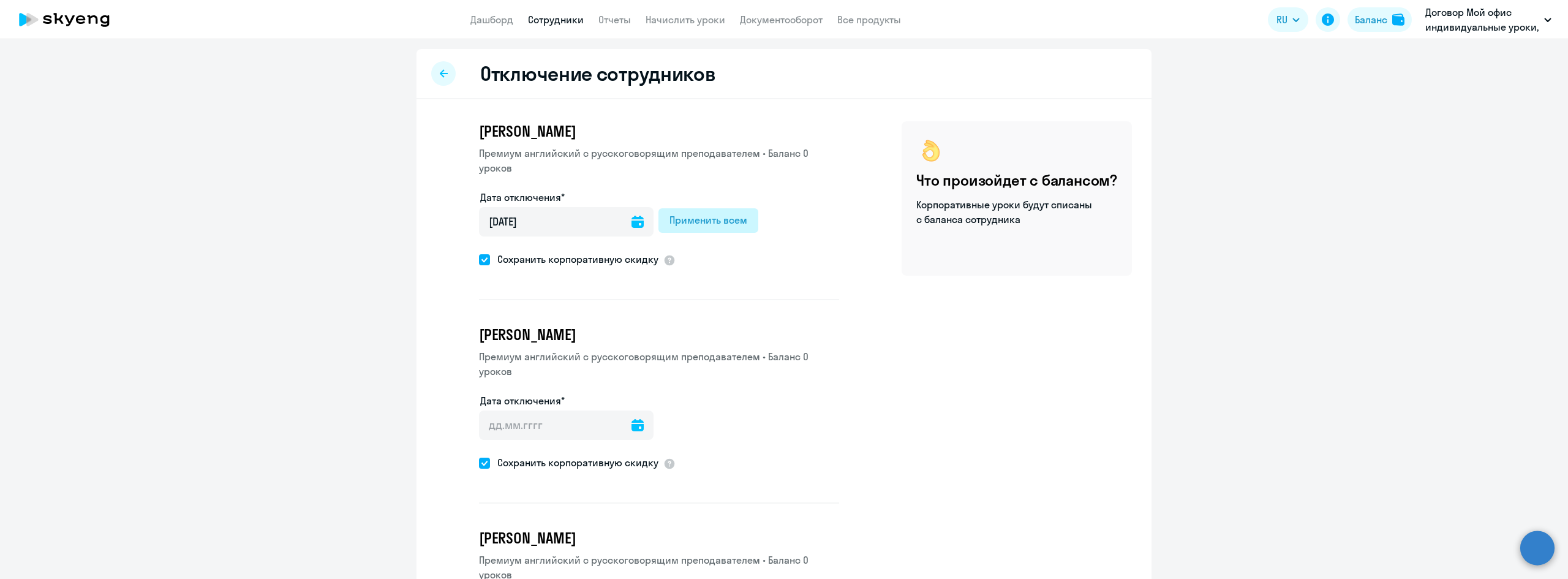
click at [717, 218] on div "Применить всем" at bounding box center [708, 220] width 78 height 15
type input "[DATE]"
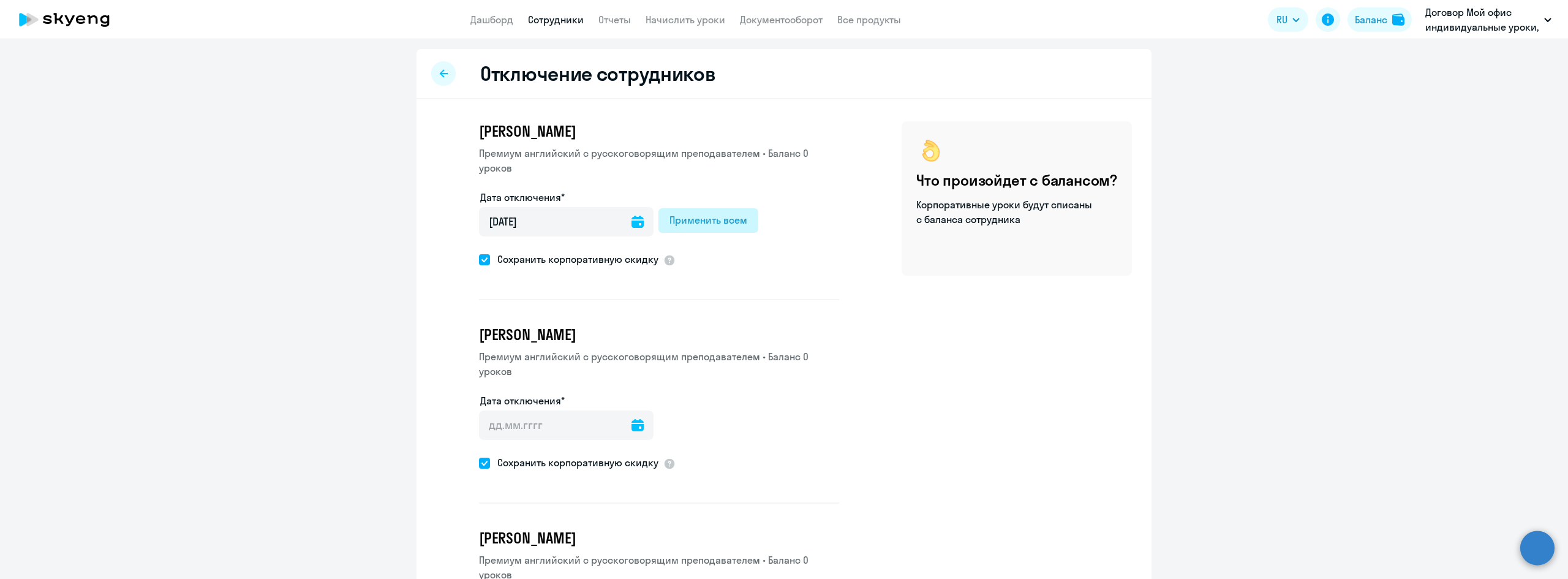
type input "[DATE]"
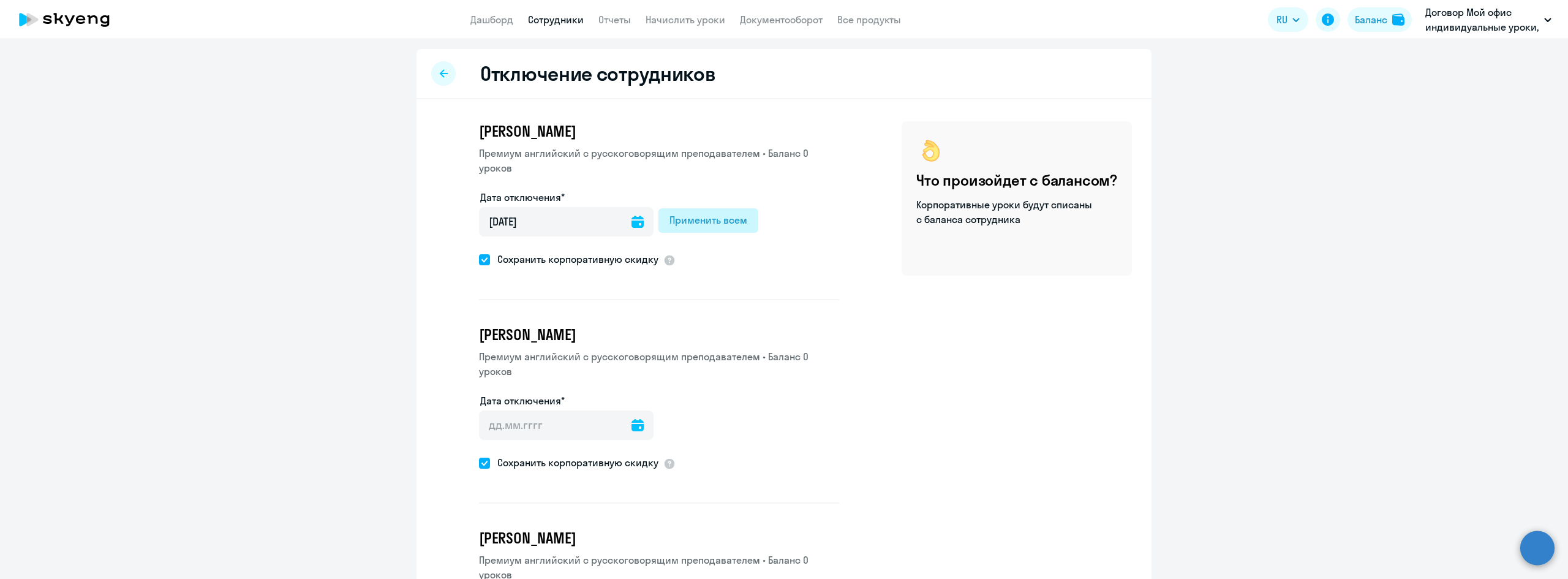
type input "[DATE]"
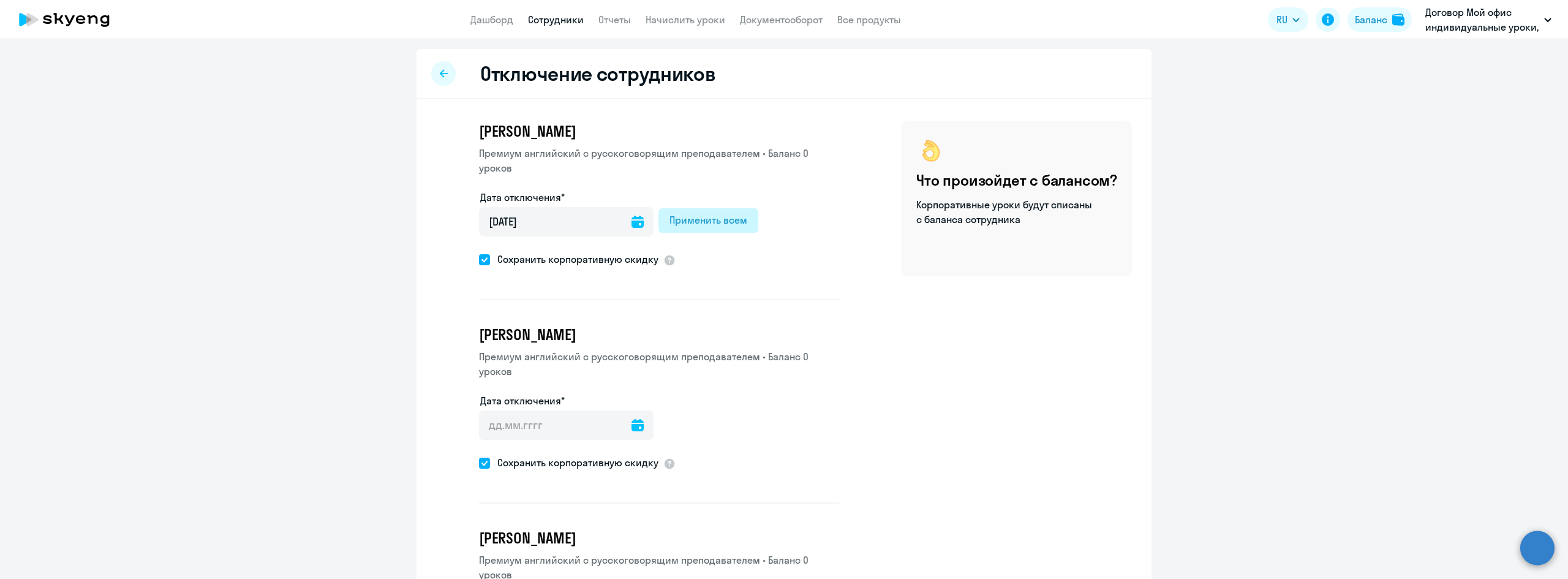
type input "[DATE]"
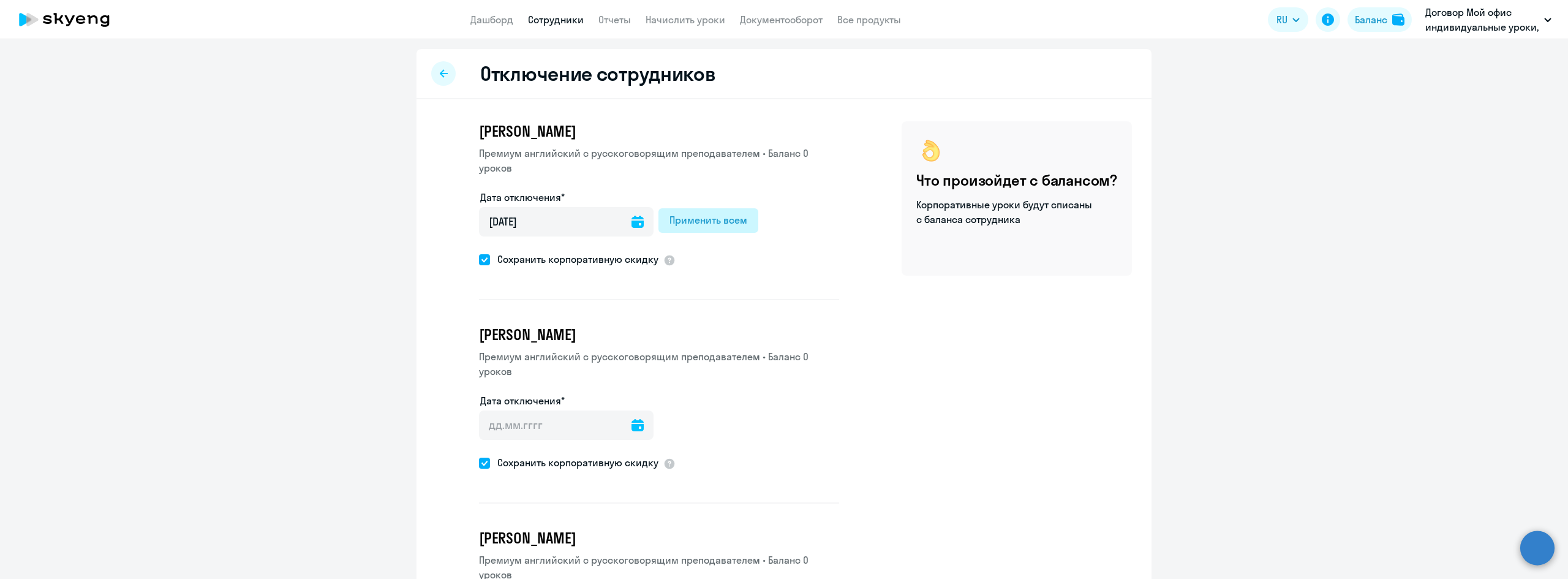
type input "[DATE]"
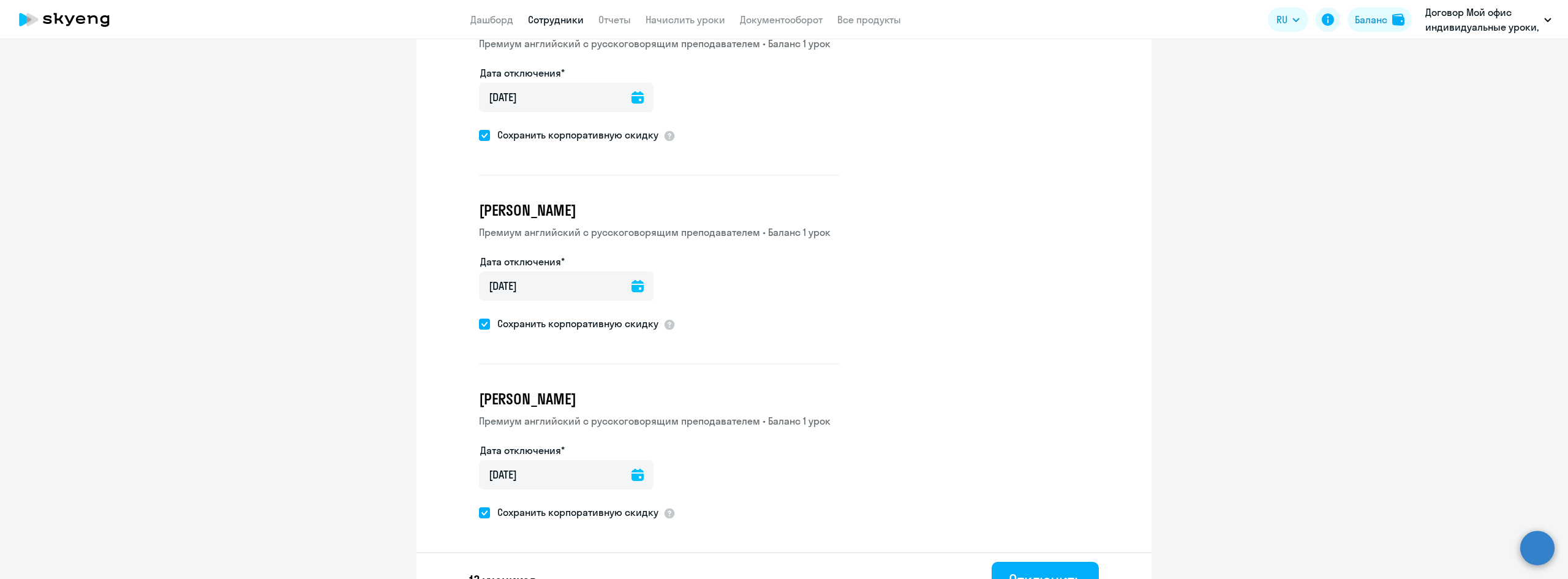
scroll to position [2120, 0]
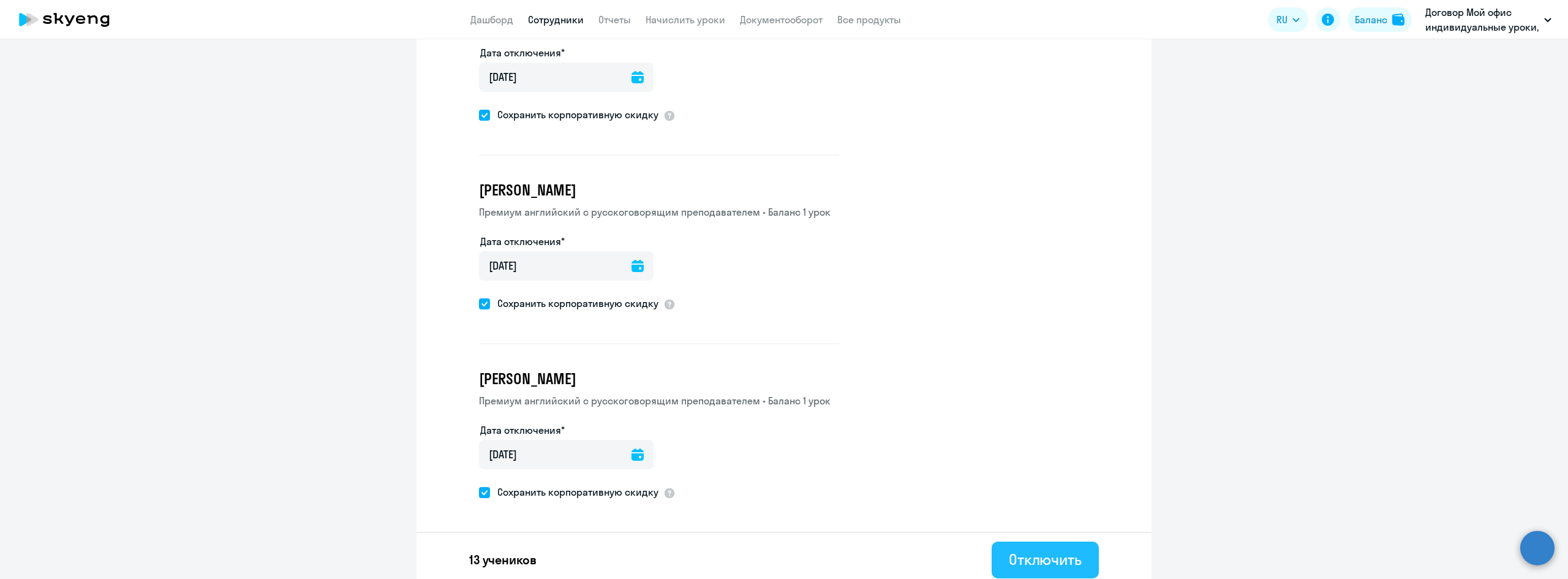
click at [1039, 550] on div "Отключить" at bounding box center [1046, 560] width 73 height 20
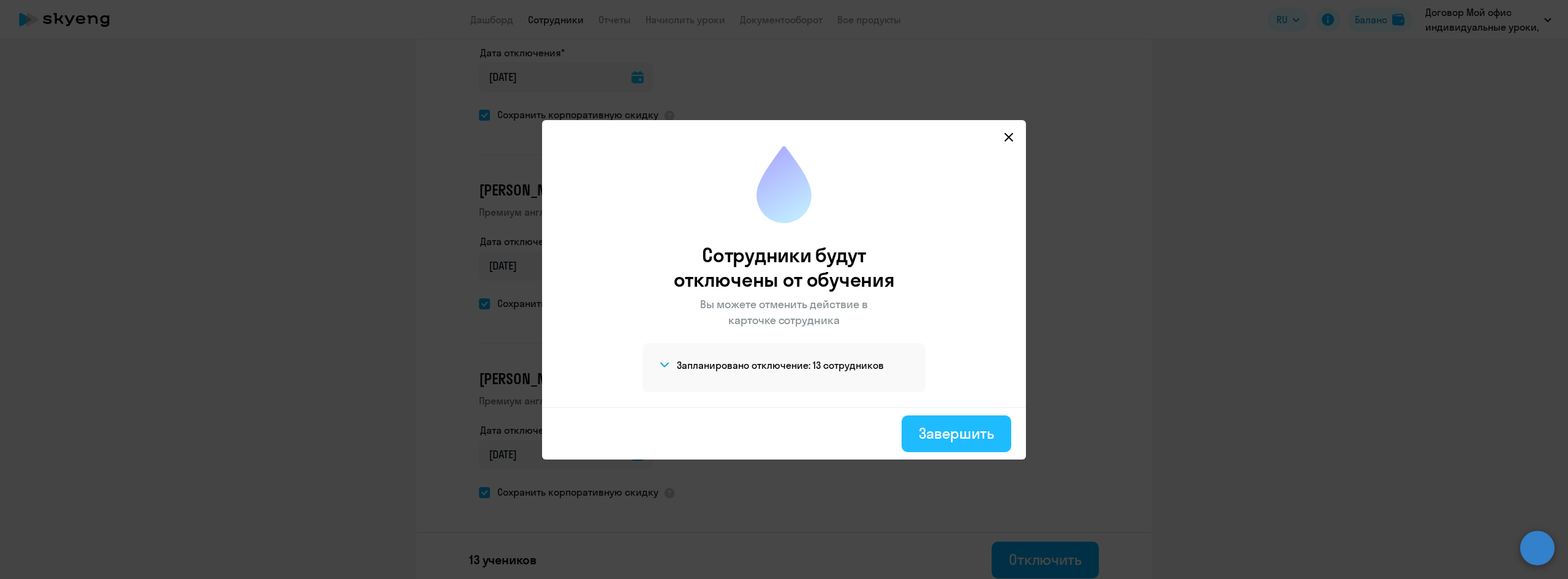
click at [926, 432] on div "Завершить" at bounding box center [956, 433] width 75 height 20
select select "30"
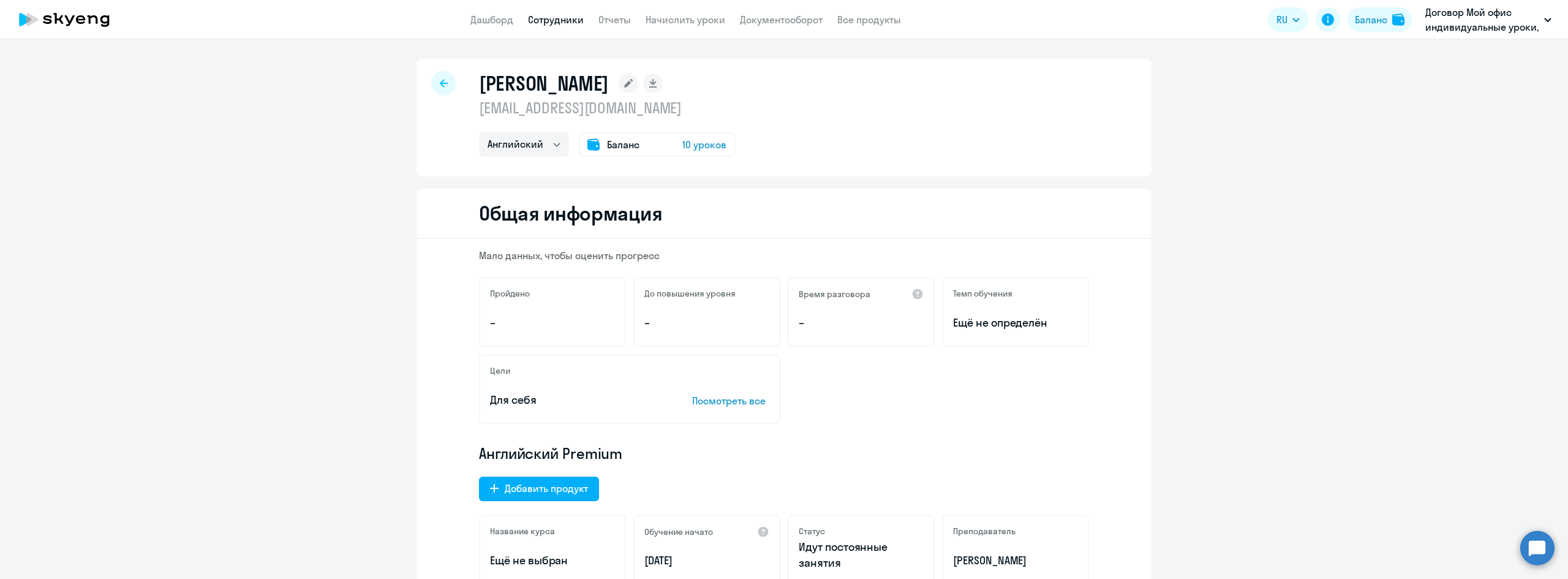
select select "english"
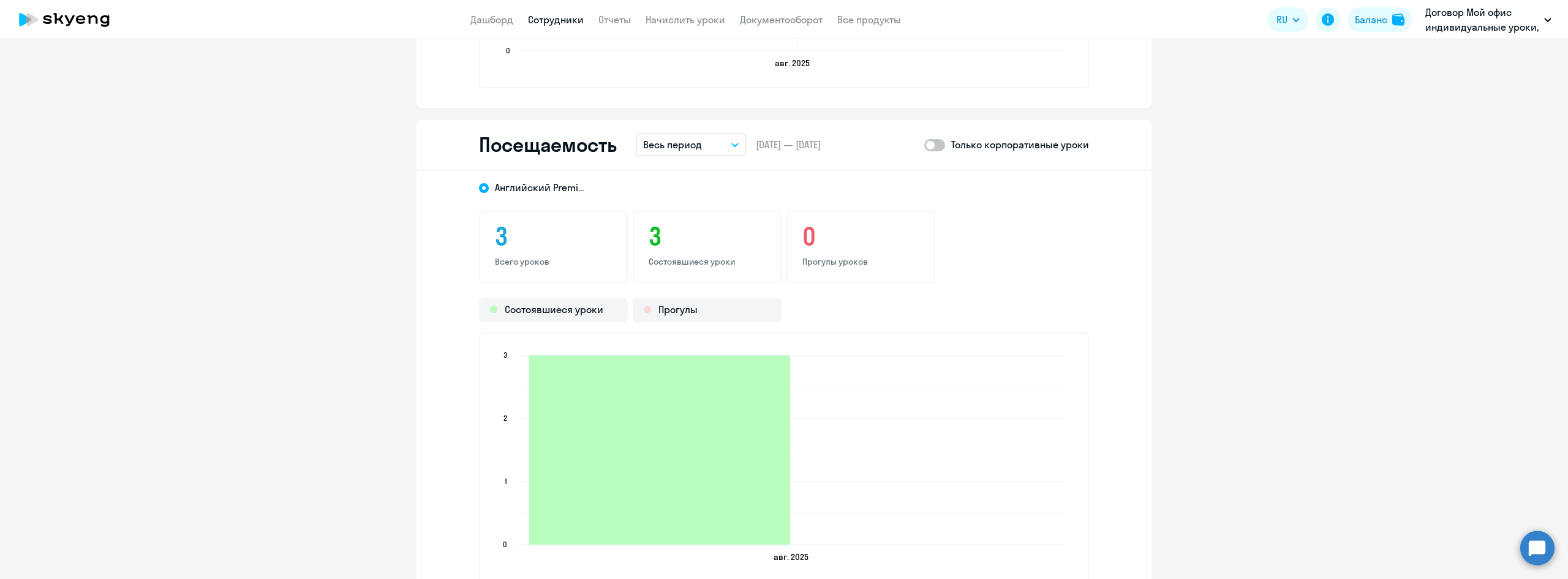
scroll to position [1348, 0]
